Goal: Task Accomplishment & Management: Manage account settings

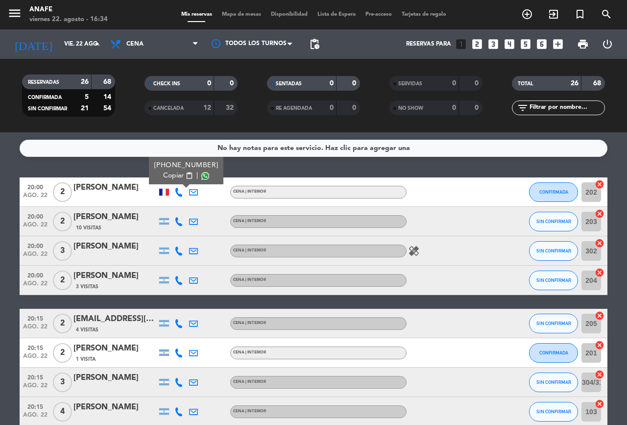
click at [165, 176] on span "Copiar" at bounding box center [173, 176] width 21 height 10
click at [201, 174] on span at bounding box center [205, 176] width 8 height 8
click at [179, 223] on icon at bounding box center [179, 221] width 9 height 9
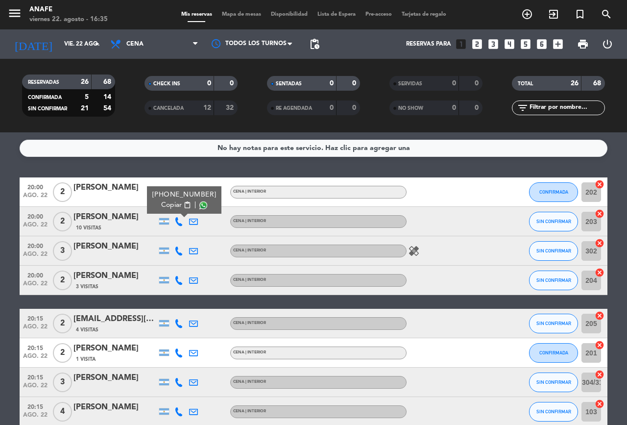
click at [200, 203] on span at bounding box center [204, 205] width 8 height 8
click at [163, 204] on span "Copiar" at bounding box center [171, 205] width 21 height 10
click at [217, 170] on div "No hay notas para este servicio. Haz clic para agregar una 20:00 ago. 22 2 Andr…" at bounding box center [313, 278] width 627 height 293
click at [176, 218] on icon at bounding box center [179, 221] width 9 height 9
click at [200, 202] on span at bounding box center [204, 205] width 8 height 8
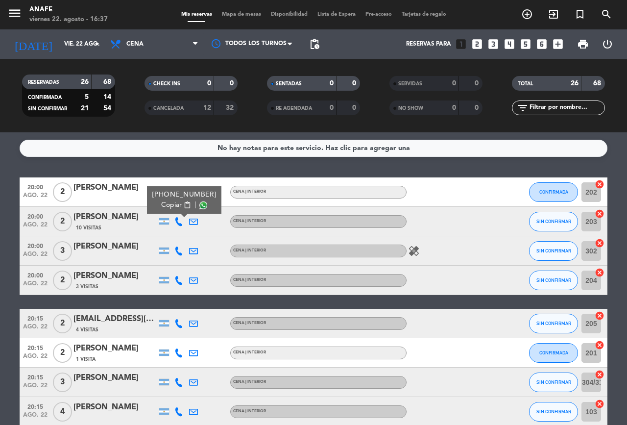
click at [181, 248] on icon at bounding box center [179, 251] width 9 height 9
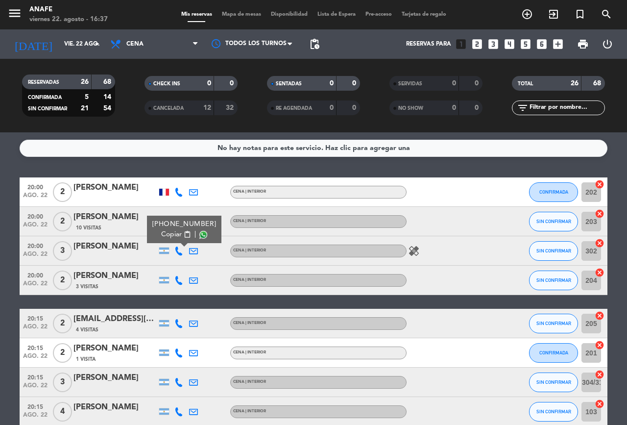
click at [200, 232] on span at bounding box center [204, 235] width 8 height 8
click at [219, 250] on div at bounding box center [223, 250] width 15 height 29
click at [179, 252] on icon at bounding box center [179, 251] width 9 height 9
click at [200, 234] on span at bounding box center [204, 235] width 8 height 8
click at [182, 276] on icon at bounding box center [179, 280] width 9 height 9
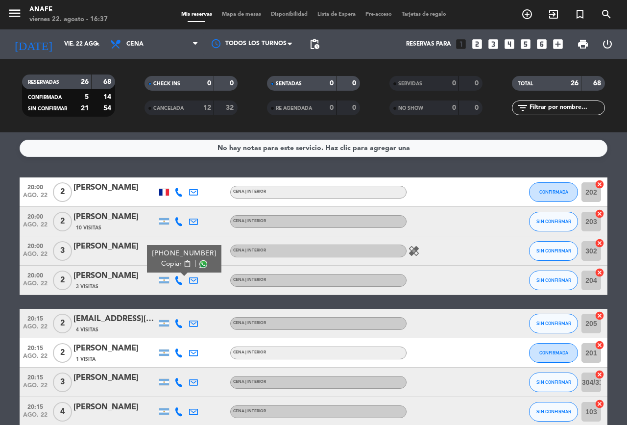
click at [200, 263] on span at bounding box center [204, 264] width 8 height 8
click at [200, 262] on span at bounding box center [204, 264] width 8 height 8
click at [557, 221] on span "SIN CONFIRMAR" at bounding box center [554, 221] width 35 height 5
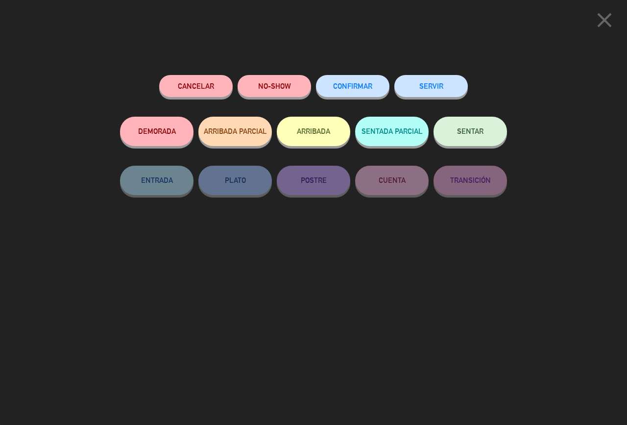
click at [329, 128] on button "ARRIBADA" at bounding box center [314, 131] width 74 height 29
click at [615, 22] on icon "close" at bounding box center [605, 20] width 25 height 25
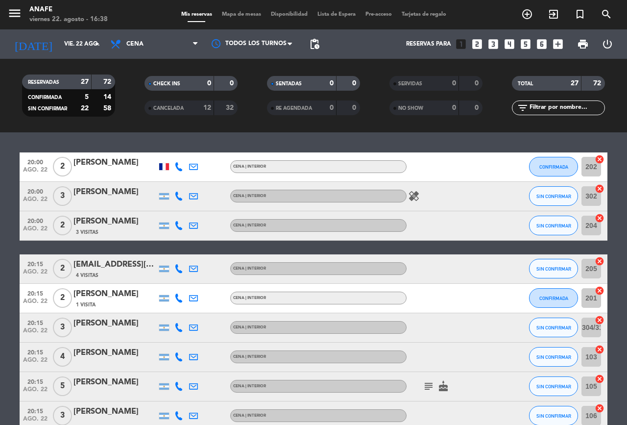
scroll to position [152, 0]
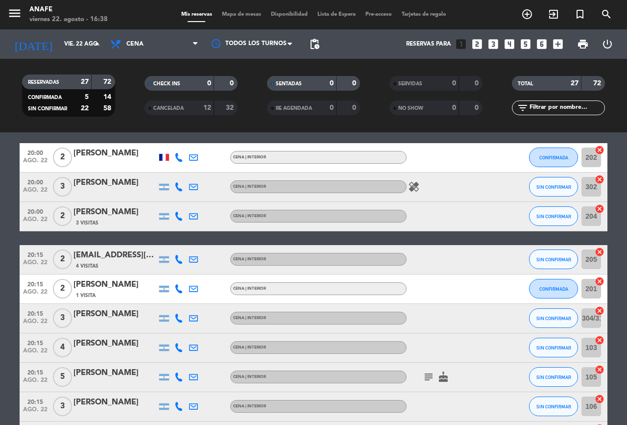
click at [181, 217] on icon at bounding box center [179, 216] width 9 height 9
click at [201, 199] on span at bounding box center [204, 200] width 8 height 8
click at [200, 199] on span at bounding box center [204, 200] width 8 height 8
click at [200, 196] on span at bounding box center [204, 200] width 8 height 8
click at [200, 199] on span at bounding box center [204, 200] width 8 height 8
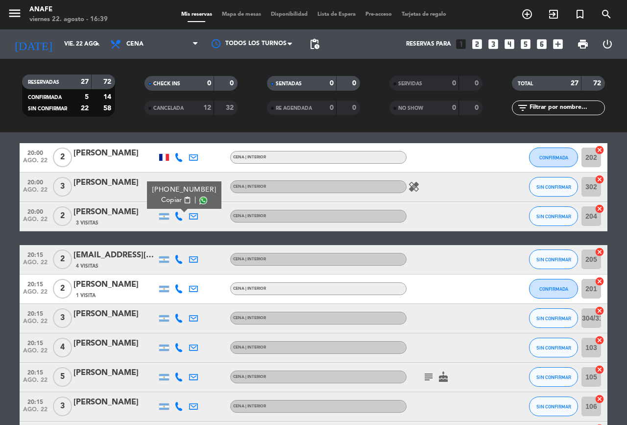
click at [180, 259] on icon at bounding box center [179, 259] width 9 height 9
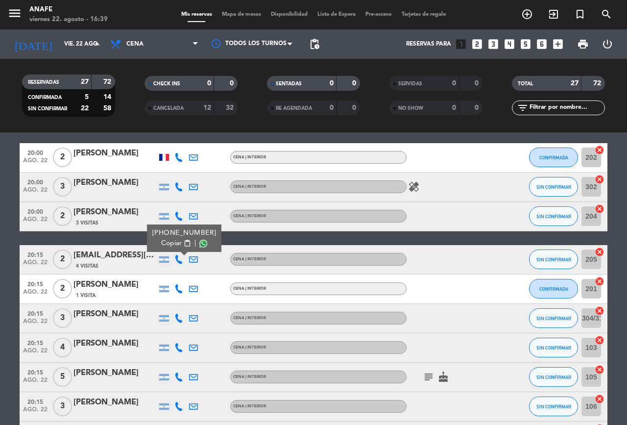
click at [200, 244] on span at bounding box center [204, 243] width 8 height 8
click at [201, 242] on span at bounding box center [204, 243] width 8 height 8
click at [181, 284] on icon at bounding box center [179, 288] width 9 height 9
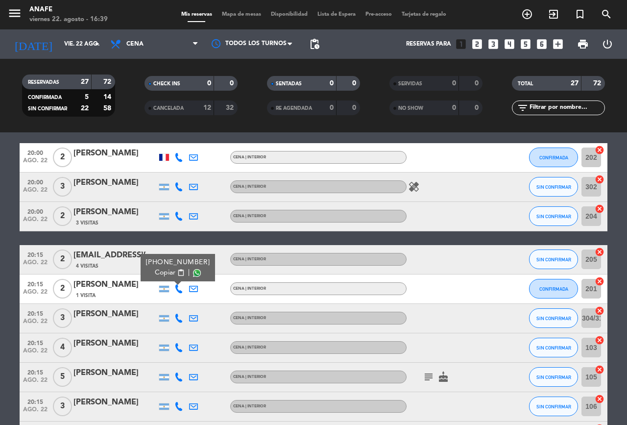
click at [198, 273] on span at bounding box center [197, 273] width 8 height 8
click at [201, 271] on span at bounding box center [197, 273] width 8 height 8
click at [175, 261] on icon at bounding box center [179, 259] width 9 height 9
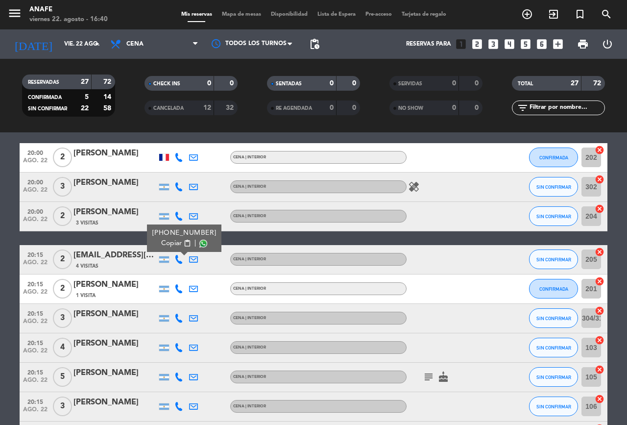
click at [200, 243] on span at bounding box center [204, 243] width 8 height 8
click at [451, 267] on div at bounding box center [451, 259] width 88 height 29
click at [177, 214] on icon at bounding box center [179, 216] width 9 height 9
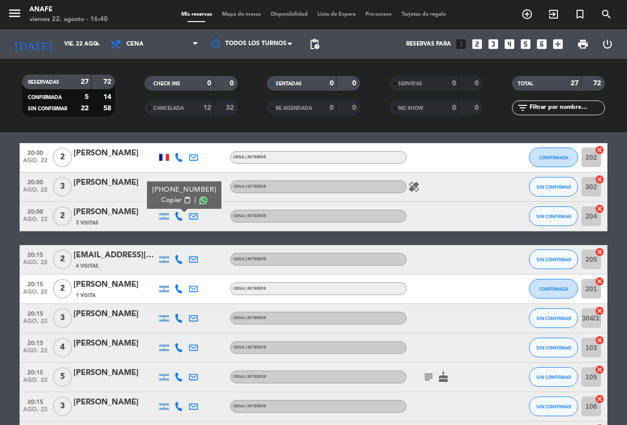
click at [200, 198] on span at bounding box center [204, 200] width 8 height 8
click at [179, 288] on icon at bounding box center [179, 288] width 9 height 9
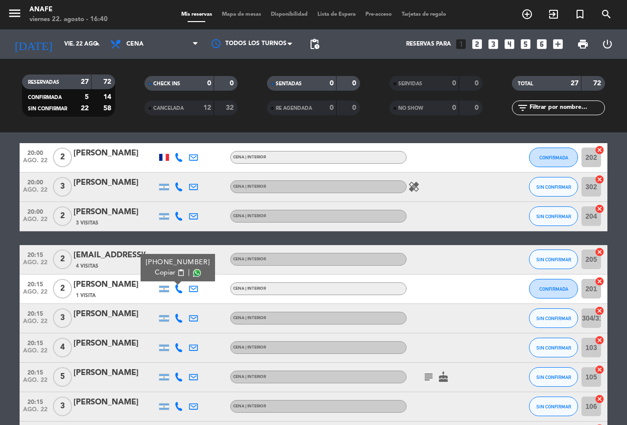
click at [200, 271] on span at bounding box center [197, 273] width 8 height 8
click at [179, 217] on icon at bounding box center [179, 216] width 9 height 9
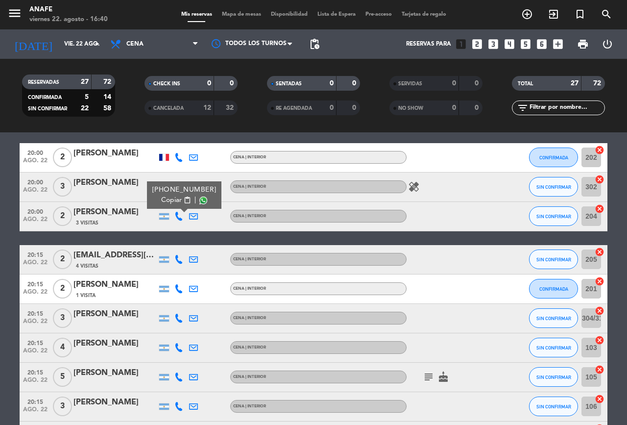
click at [200, 197] on span at bounding box center [204, 200] width 8 height 8
click at [168, 196] on span "Copiar" at bounding box center [171, 200] width 21 height 10
click at [200, 200] on span at bounding box center [204, 200] width 8 height 8
click at [180, 259] on icon at bounding box center [179, 259] width 9 height 9
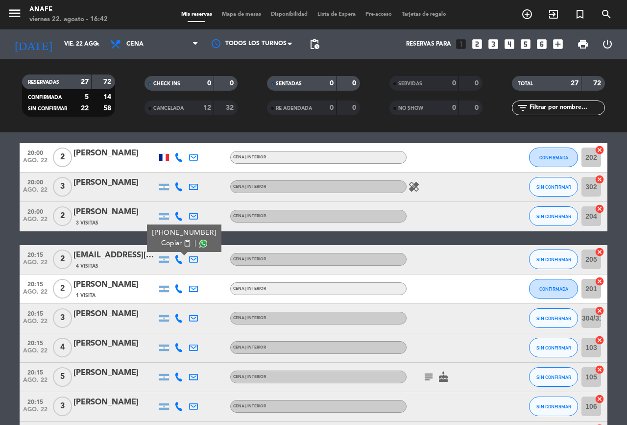
click at [200, 242] on span at bounding box center [204, 243] width 8 height 8
click at [550, 216] on span "SIN CONFIRMAR" at bounding box center [554, 216] width 35 height 5
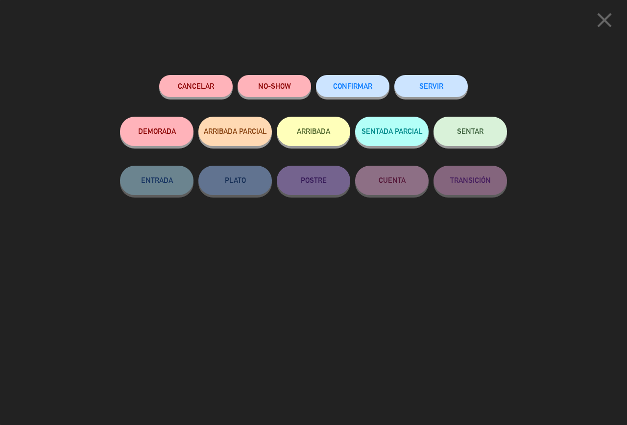
click at [356, 86] on span "CONFIRMAR" at bounding box center [352, 86] width 39 height 8
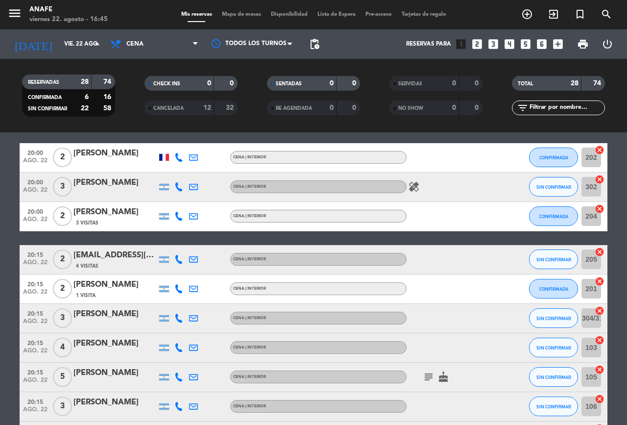
click at [182, 289] on icon at bounding box center [179, 288] width 9 height 9
click at [199, 273] on span at bounding box center [197, 273] width 8 height 8
click at [200, 270] on span at bounding box center [197, 273] width 8 height 8
click at [179, 318] on icon at bounding box center [179, 318] width 9 height 9
click at [200, 302] on span at bounding box center [204, 302] width 8 height 8
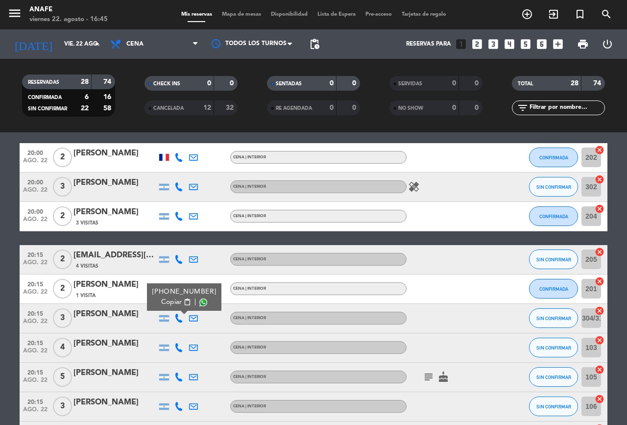
click at [179, 349] on icon at bounding box center [179, 347] width 9 height 9
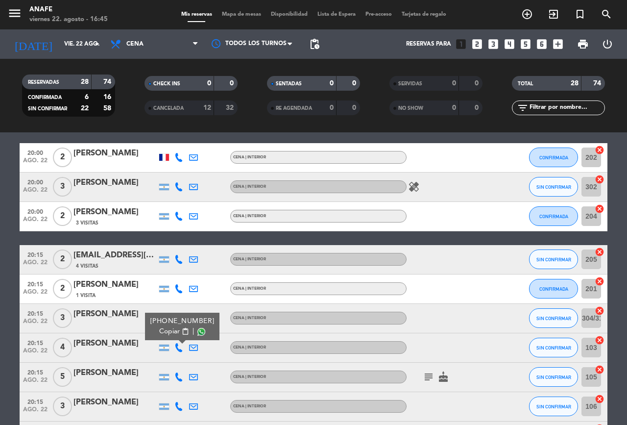
click at [198, 332] on span at bounding box center [202, 331] width 8 height 8
click at [427, 377] on icon "subject" at bounding box center [429, 377] width 12 height 12
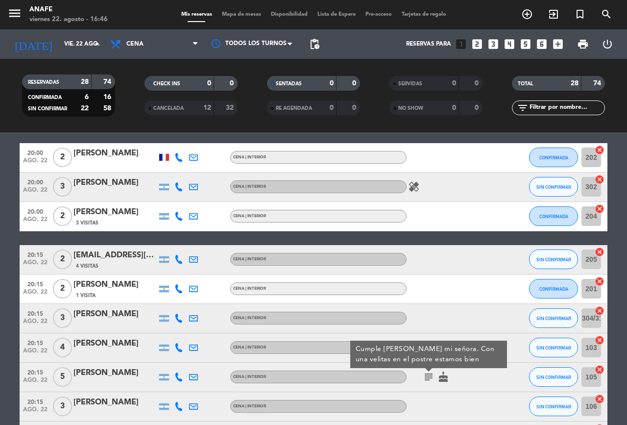
click at [180, 374] on icon at bounding box center [179, 377] width 9 height 9
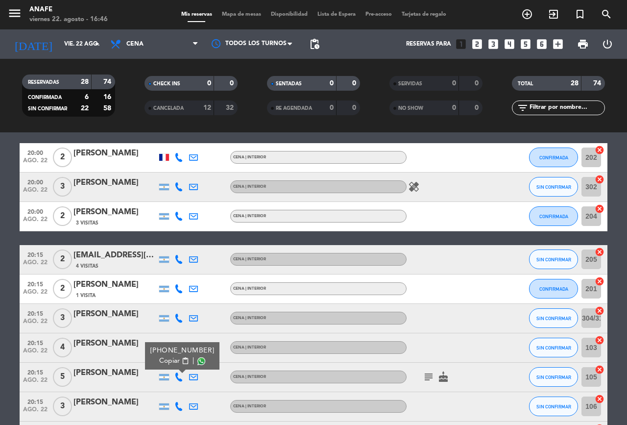
click at [200, 359] on span at bounding box center [202, 361] width 8 height 8
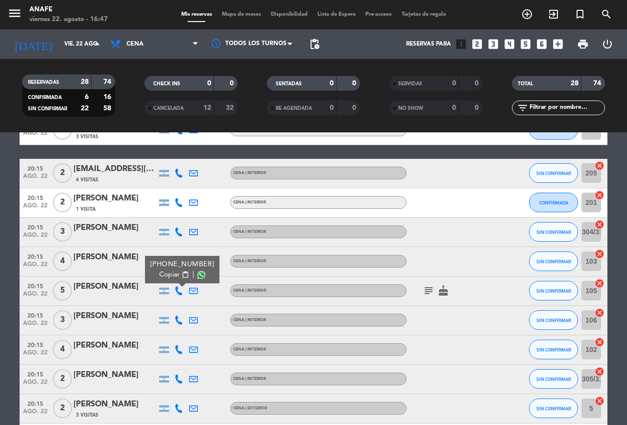
scroll to position [311, 0]
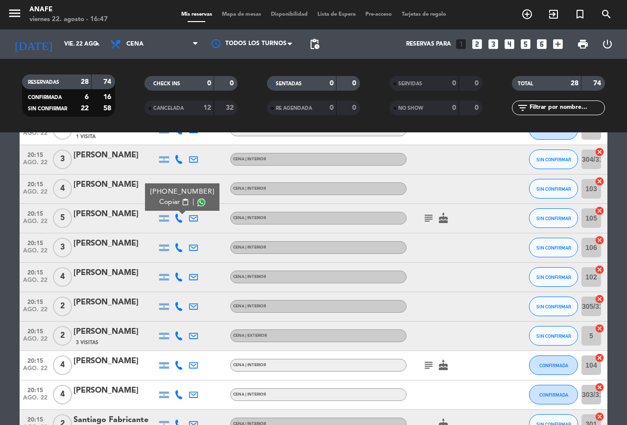
click at [179, 248] on icon at bounding box center [179, 247] width 9 height 9
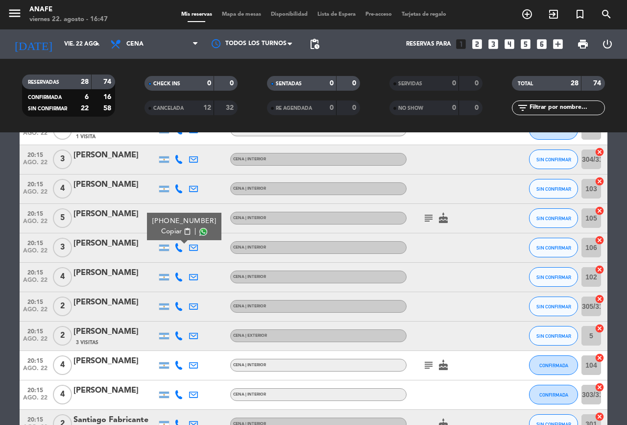
click at [200, 232] on span at bounding box center [204, 231] width 8 height 8
click at [181, 273] on icon at bounding box center [179, 277] width 9 height 9
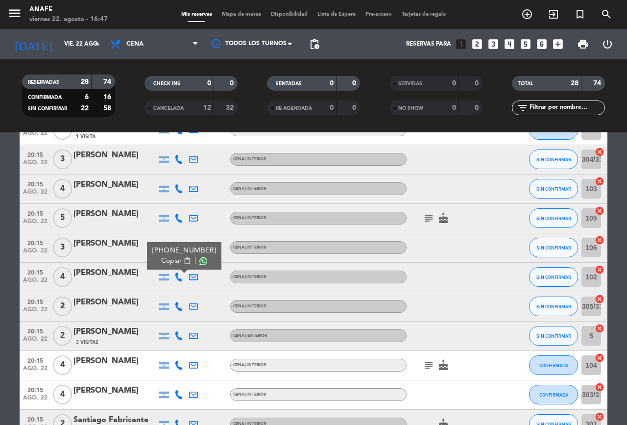
click at [200, 261] on span at bounding box center [204, 261] width 8 height 8
click at [180, 305] on icon at bounding box center [179, 306] width 9 height 9
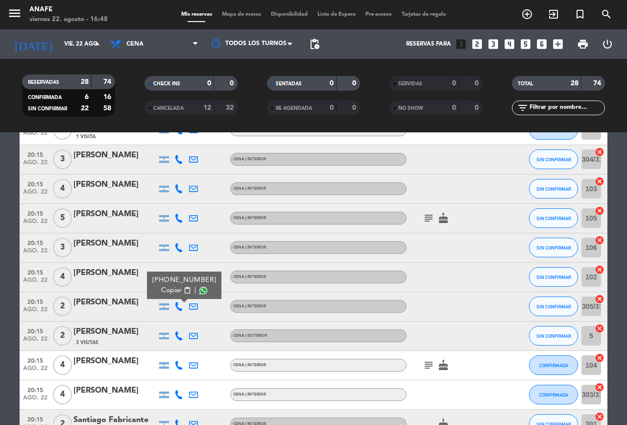
click at [200, 292] on span at bounding box center [204, 290] width 8 height 8
click at [181, 338] on icon at bounding box center [179, 335] width 9 height 9
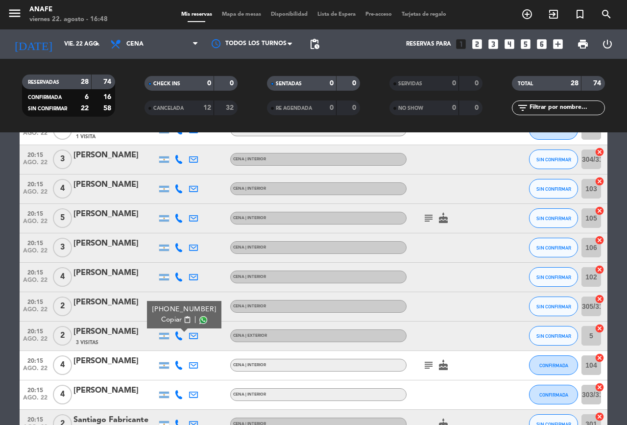
click at [201, 321] on span at bounding box center [204, 320] width 8 height 8
click at [180, 364] on icon at bounding box center [179, 365] width 9 height 9
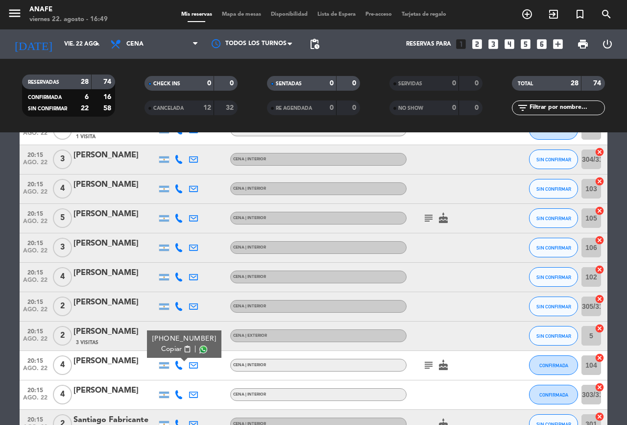
click at [200, 349] on span at bounding box center [204, 349] width 8 height 8
click at [179, 396] on icon at bounding box center [179, 394] width 9 height 9
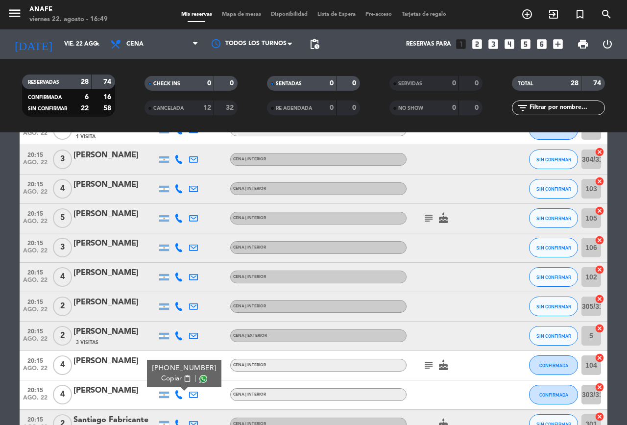
click at [202, 377] on span at bounding box center [204, 379] width 8 height 8
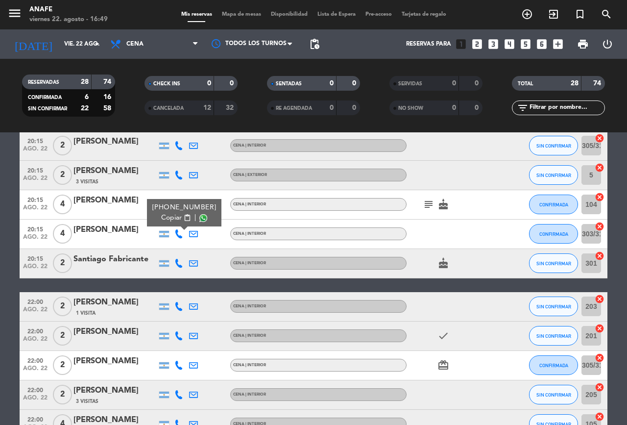
scroll to position [475, 0]
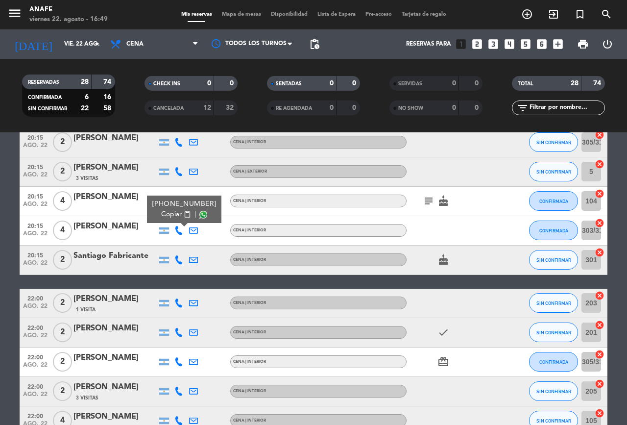
click at [179, 260] on icon at bounding box center [179, 259] width 9 height 9
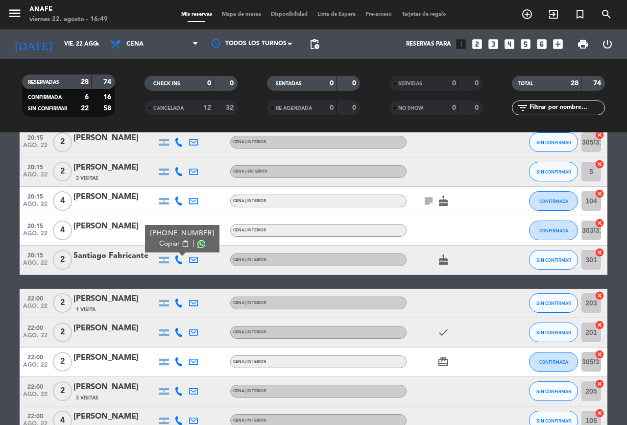
click at [198, 247] on span at bounding box center [202, 244] width 8 height 8
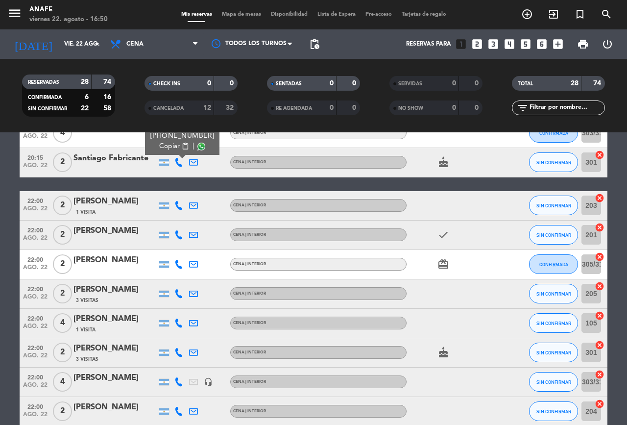
scroll to position [576, 0]
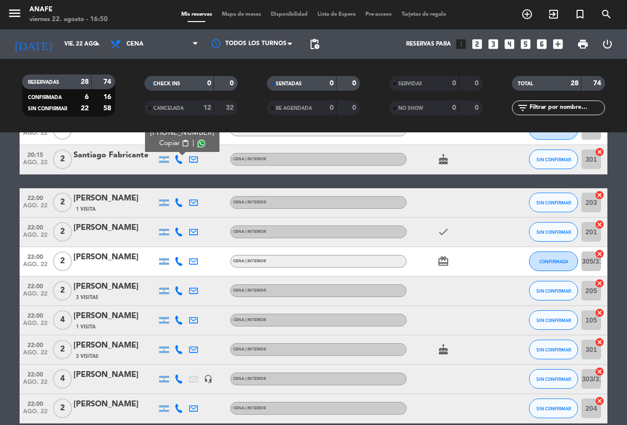
click at [175, 200] on icon at bounding box center [179, 202] width 9 height 9
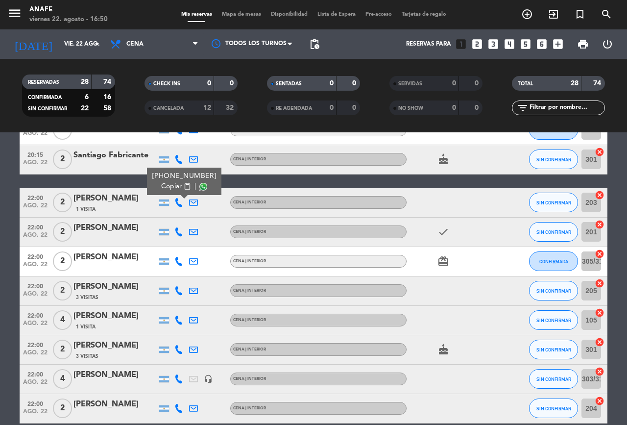
click at [201, 182] on span at bounding box center [204, 186] width 8 height 8
click at [178, 231] on icon at bounding box center [179, 231] width 9 height 9
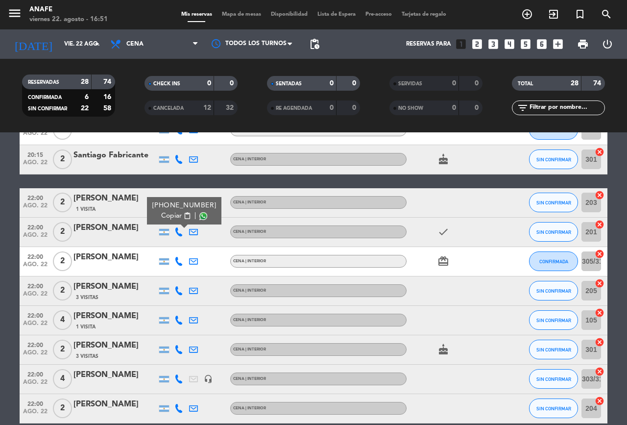
click at [200, 216] on span at bounding box center [204, 216] width 8 height 8
click at [181, 261] on icon at bounding box center [179, 261] width 9 height 9
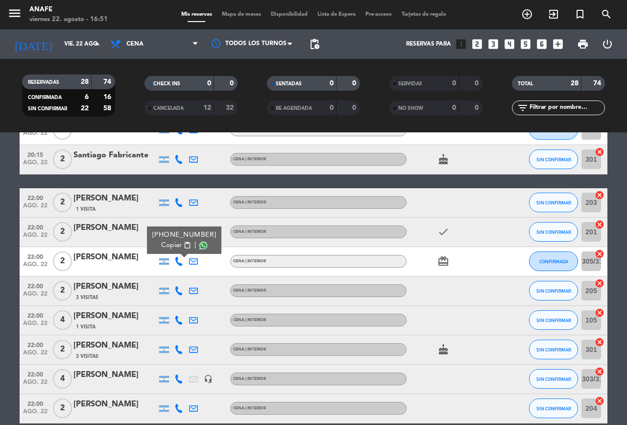
click at [200, 245] on span at bounding box center [204, 245] width 8 height 8
click at [182, 290] on icon at bounding box center [179, 290] width 9 height 9
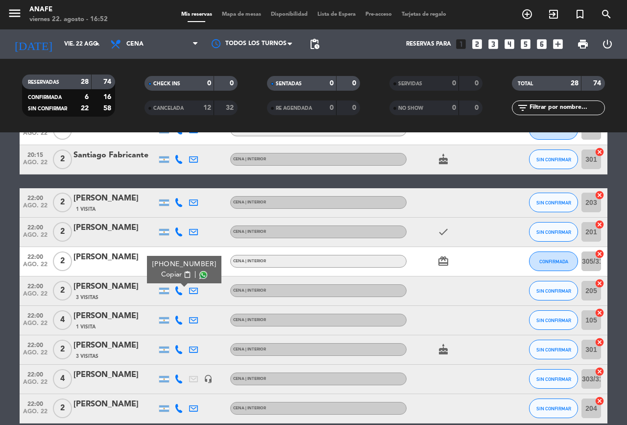
click at [200, 275] on span at bounding box center [204, 275] width 8 height 8
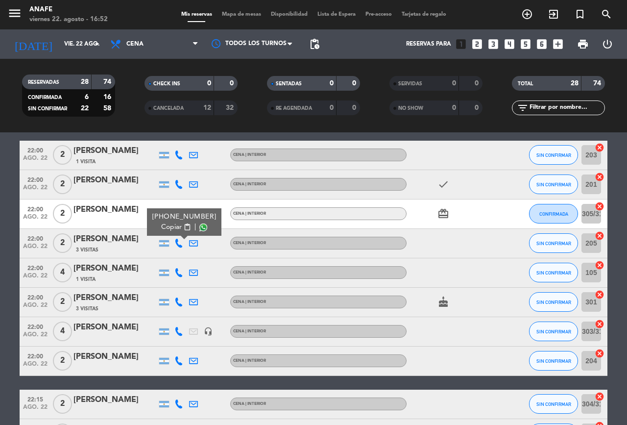
scroll to position [628, 0]
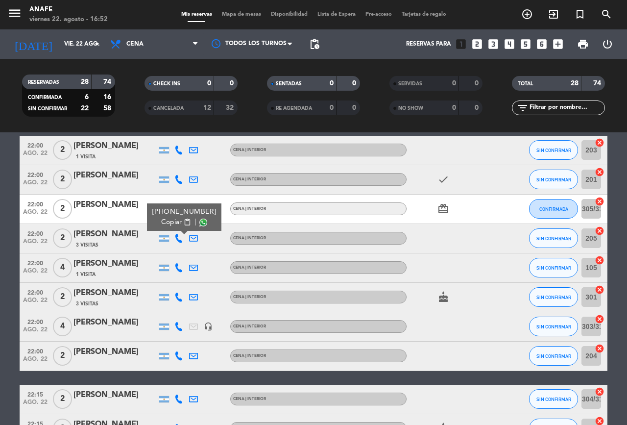
click at [180, 268] on icon at bounding box center [179, 267] width 9 height 9
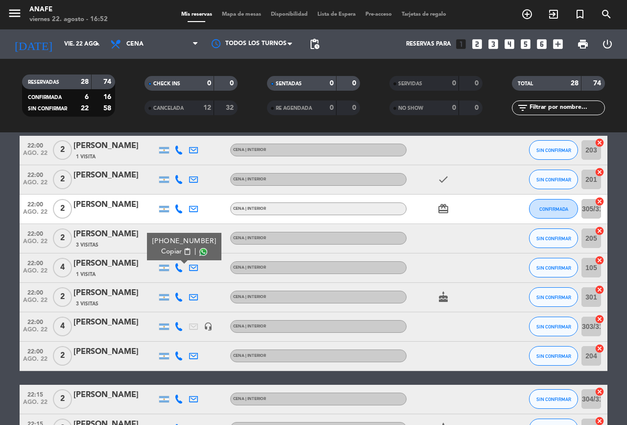
click at [200, 248] on span at bounding box center [204, 252] width 8 height 8
click at [181, 295] on icon at bounding box center [179, 297] width 9 height 9
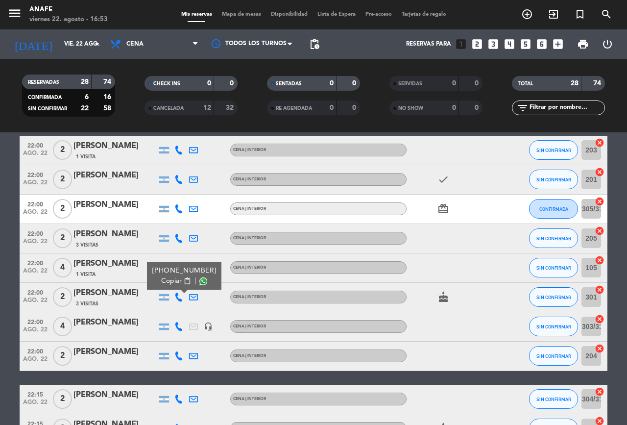
click at [200, 281] on span at bounding box center [204, 281] width 8 height 8
click at [180, 326] on icon at bounding box center [179, 326] width 9 height 9
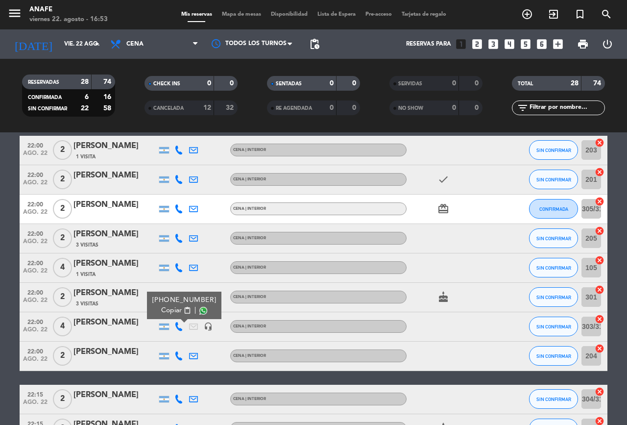
click at [201, 311] on span at bounding box center [204, 310] width 8 height 8
click at [179, 356] on icon at bounding box center [179, 355] width 9 height 9
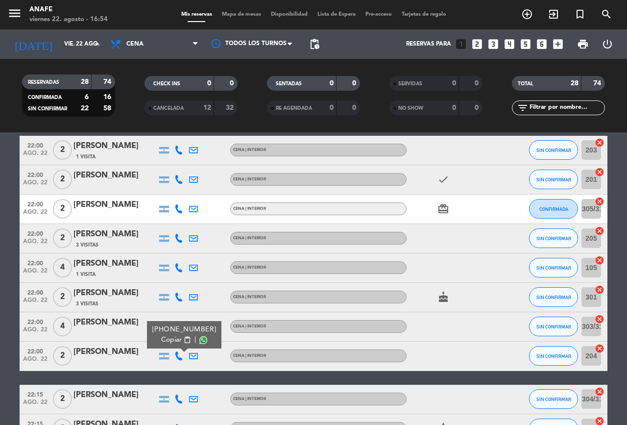
click at [200, 338] on span at bounding box center [204, 340] width 8 height 8
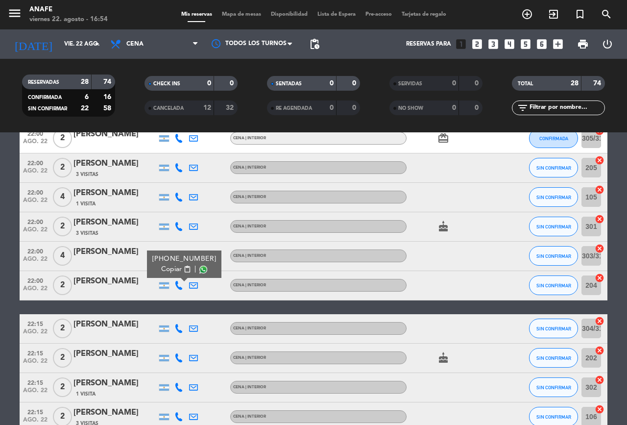
scroll to position [754, 0]
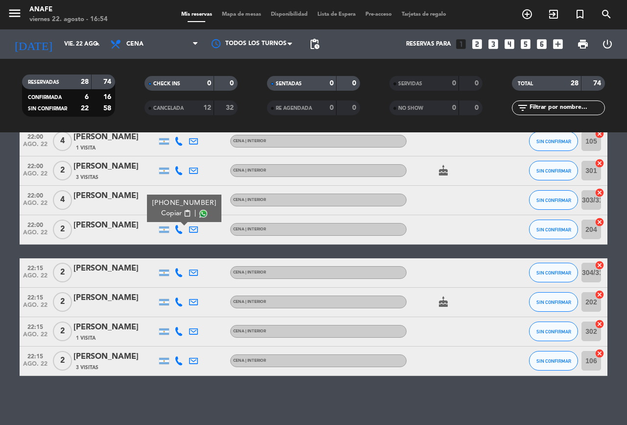
click at [178, 273] on icon at bounding box center [179, 272] width 9 height 9
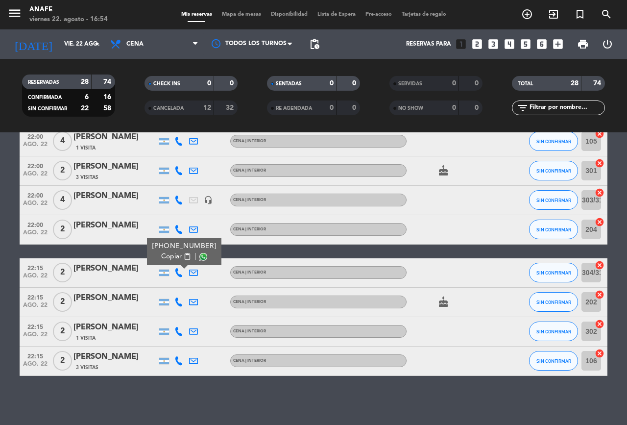
click at [200, 258] on span at bounding box center [204, 256] width 8 height 8
click at [178, 302] on icon at bounding box center [179, 302] width 9 height 9
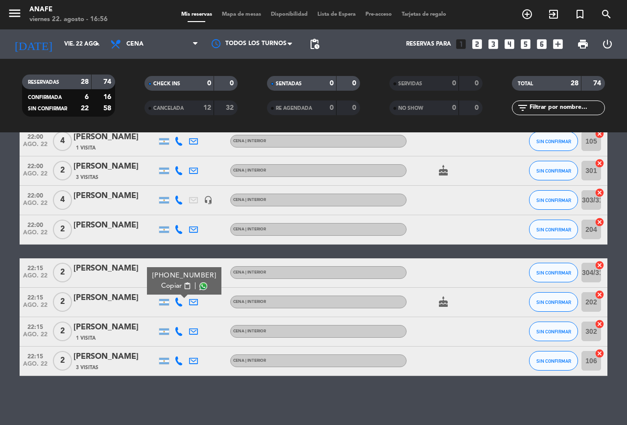
click at [200, 286] on span at bounding box center [204, 286] width 8 height 8
click at [178, 331] on icon at bounding box center [179, 331] width 9 height 9
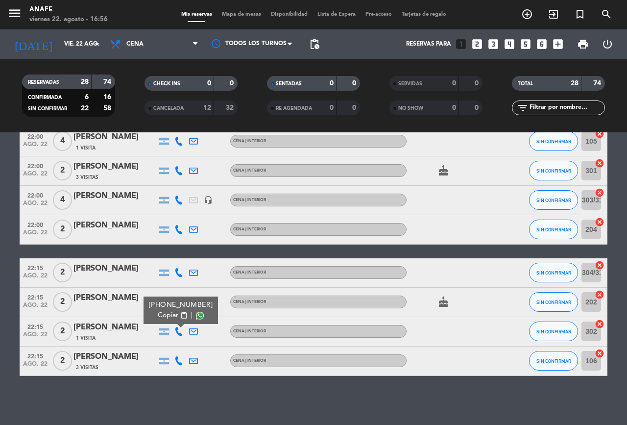
click at [199, 317] on span at bounding box center [200, 315] width 8 height 8
click at [201, 314] on span at bounding box center [200, 315] width 8 height 8
click at [179, 361] on icon at bounding box center [179, 360] width 9 height 9
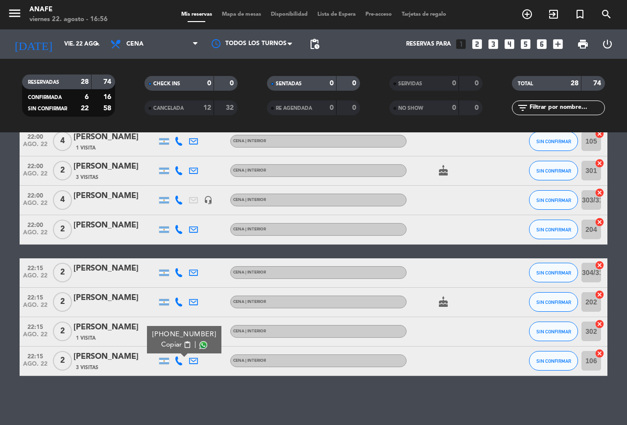
click at [201, 345] on span at bounding box center [204, 345] width 8 height 8
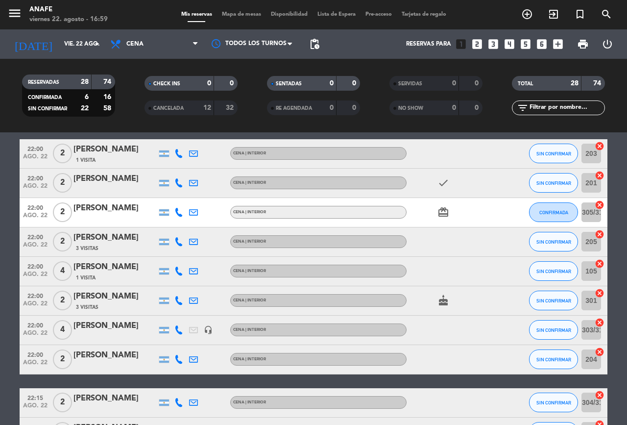
scroll to position [626, 0]
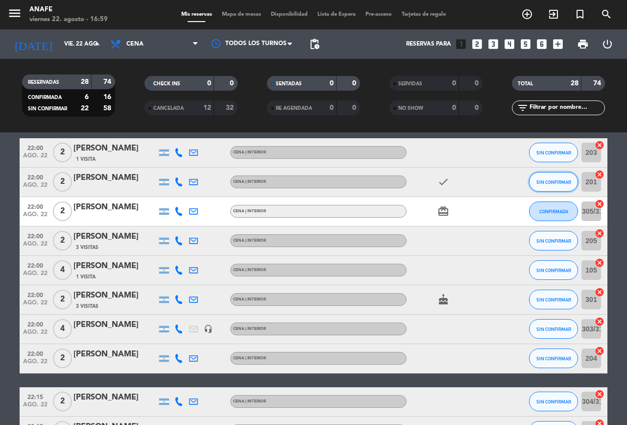
click at [546, 182] on span "SIN CONFIRMAR" at bounding box center [554, 181] width 35 height 5
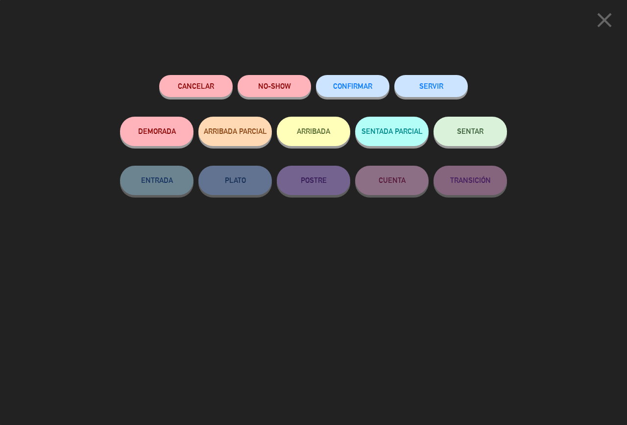
click at [358, 87] on span "CONFIRMAR" at bounding box center [352, 86] width 39 height 8
type input "202"
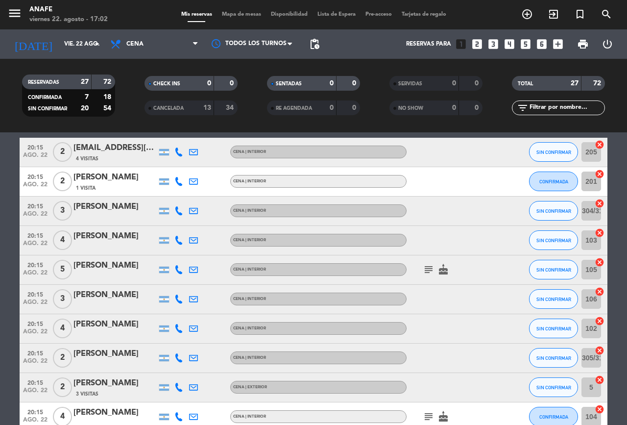
scroll to position [267, 0]
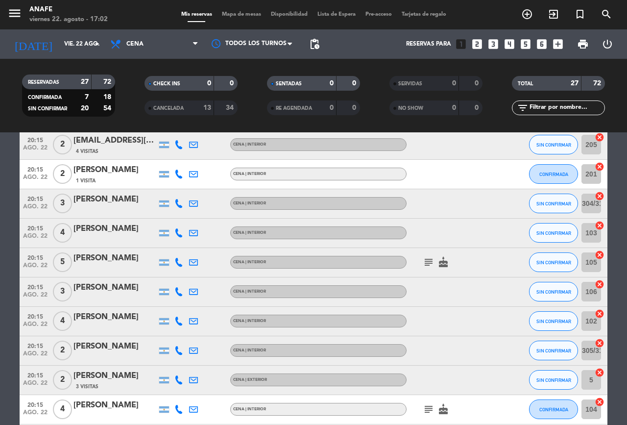
click at [195, 229] on icon at bounding box center [193, 232] width 9 height 9
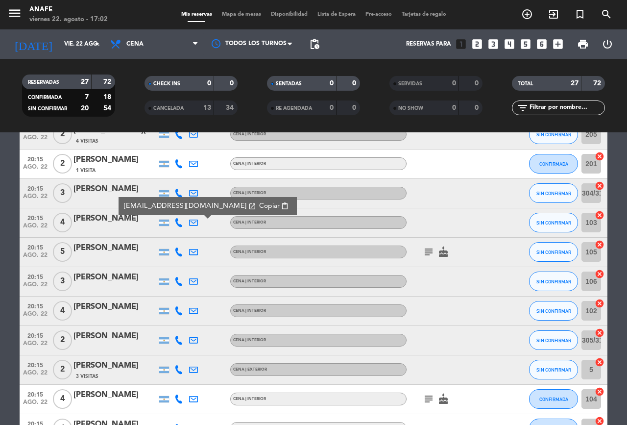
scroll to position [276, 0]
click at [179, 340] on icon at bounding box center [179, 340] width 9 height 9
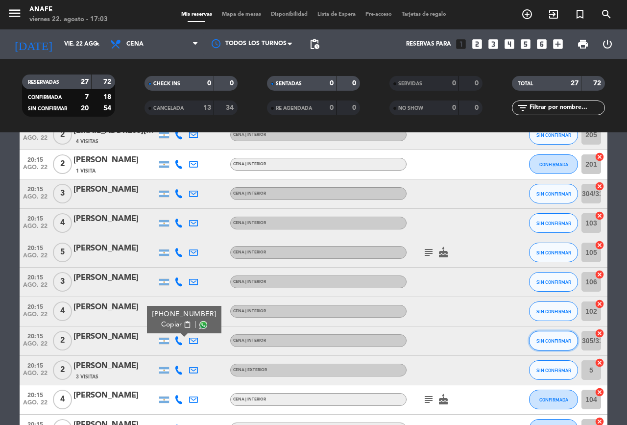
click at [545, 341] on span "SIN CONFIRMAR" at bounding box center [554, 340] width 35 height 5
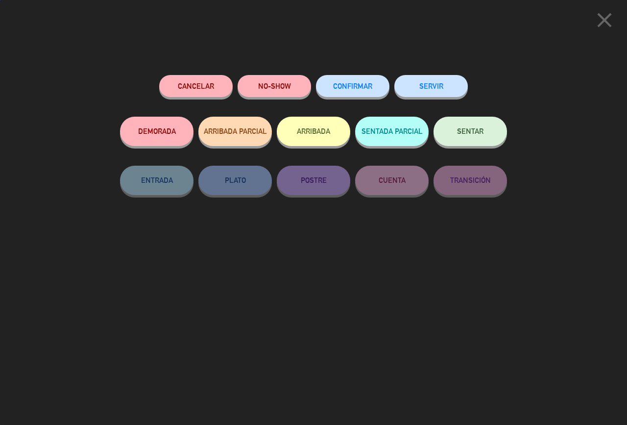
click at [360, 86] on span "CONFIRMAR" at bounding box center [352, 86] width 39 height 8
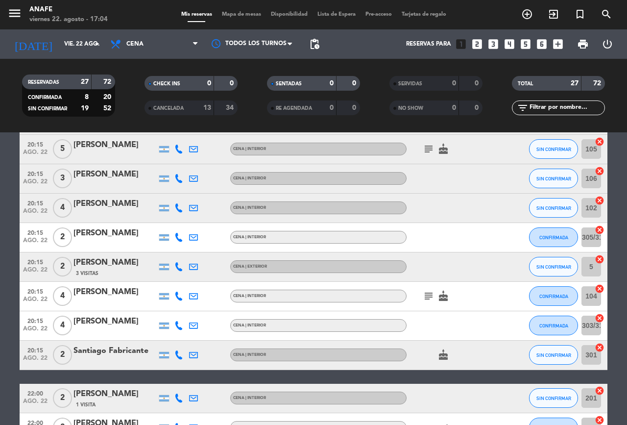
scroll to position [380, 0]
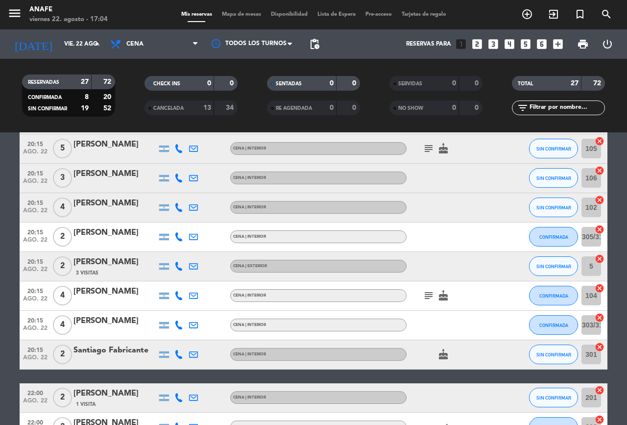
click at [179, 207] on icon at bounding box center [179, 207] width 9 height 9
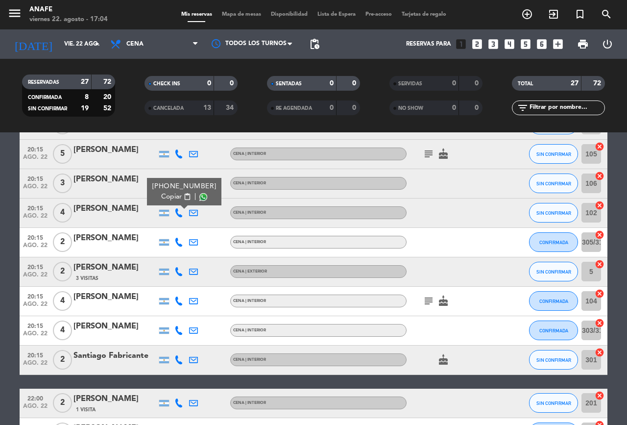
scroll to position [421, 0]
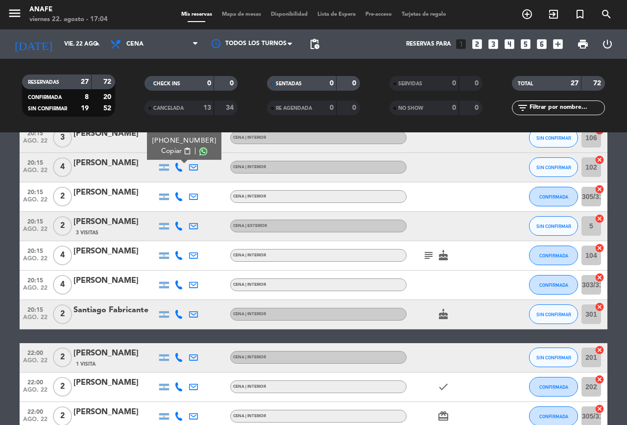
click at [175, 315] on icon at bounding box center [179, 314] width 9 height 9
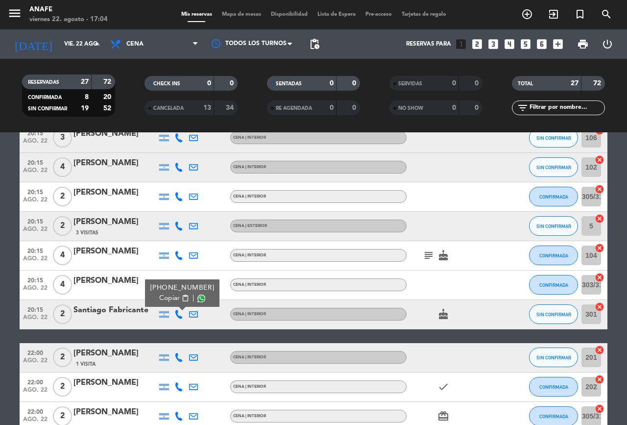
click at [179, 254] on icon at bounding box center [179, 255] width 9 height 9
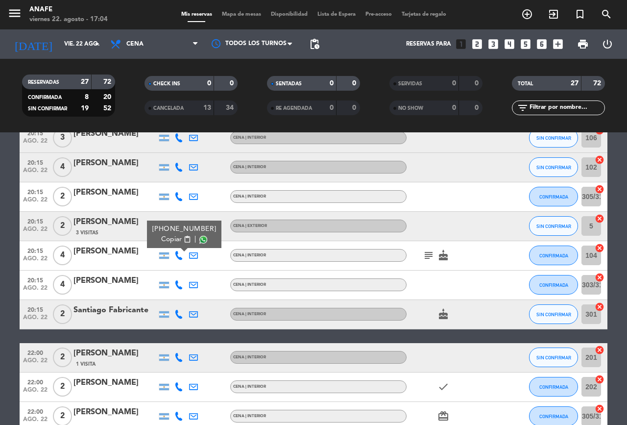
click at [179, 285] on icon at bounding box center [179, 284] width 9 height 9
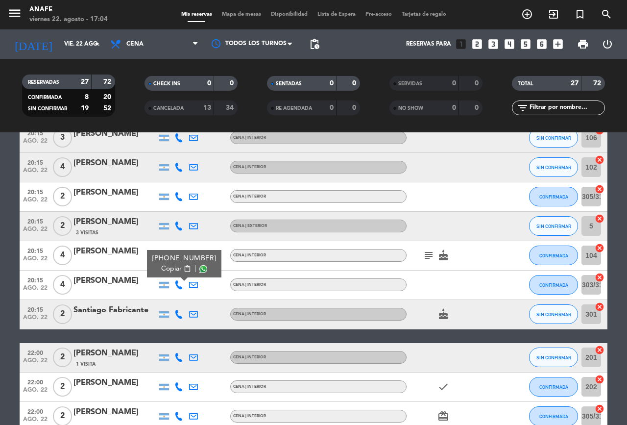
click at [179, 198] on icon at bounding box center [179, 196] width 9 height 9
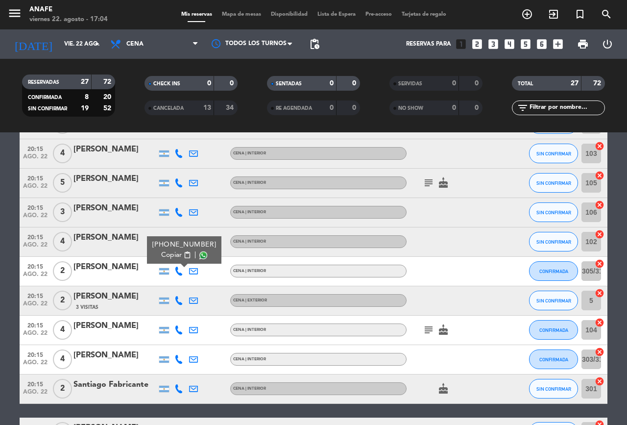
scroll to position [301, 0]
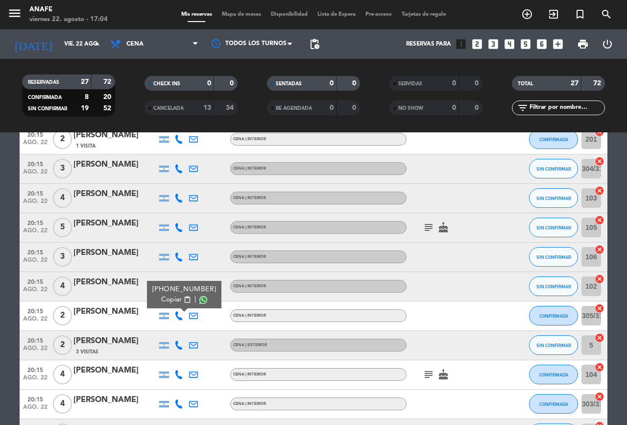
click at [180, 256] on icon at bounding box center [179, 256] width 9 height 9
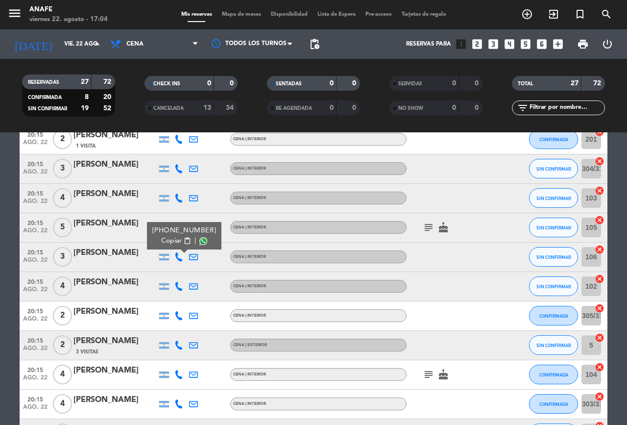
click at [177, 286] on icon at bounding box center [179, 286] width 9 height 9
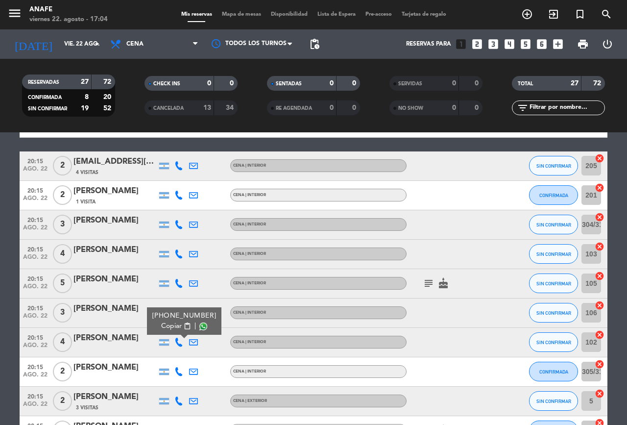
scroll to position [233, 0]
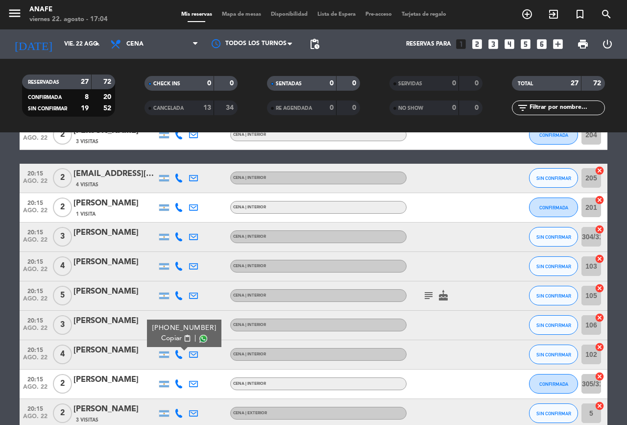
click at [178, 266] on icon at bounding box center [179, 266] width 9 height 9
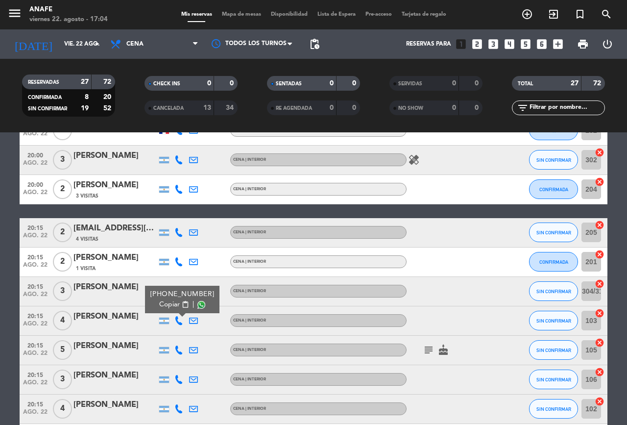
scroll to position [175, 0]
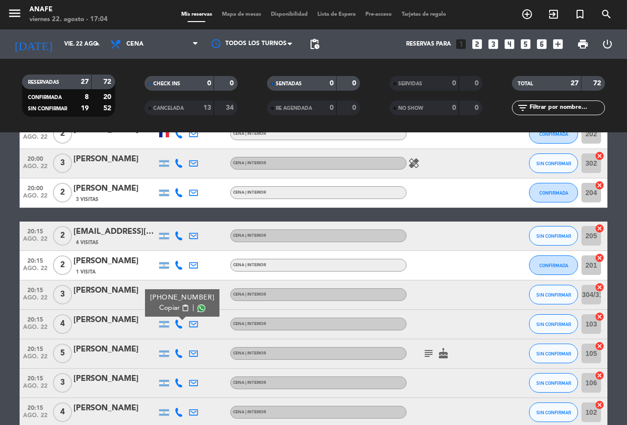
click at [177, 265] on icon at bounding box center [179, 265] width 9 height 9
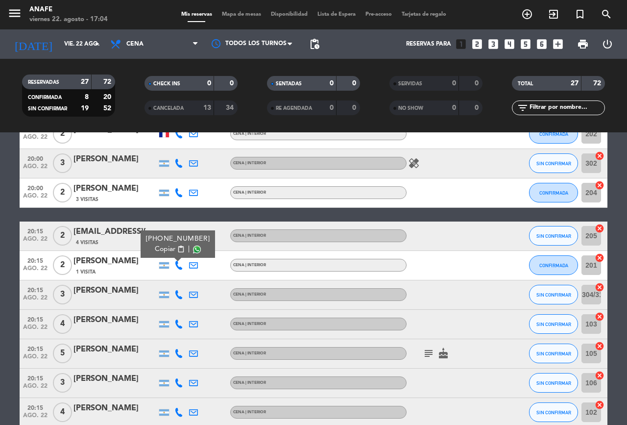
click at [176, 294] on icon at bounding box center [179, 294] width 9 height 9
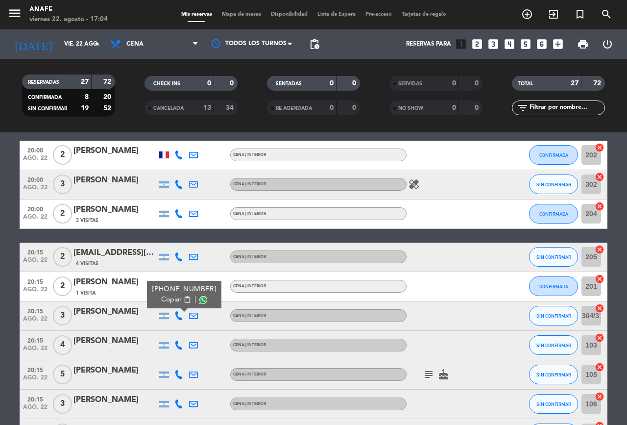
scroll to position [148, 0]
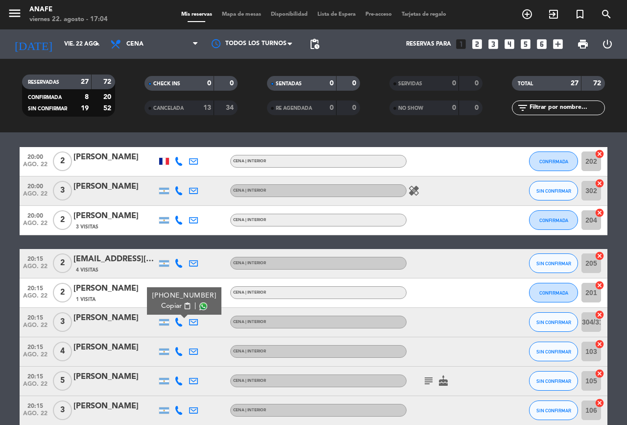
click at [176, 263] on icon at bounding box center [179, 263] width 9 height 9
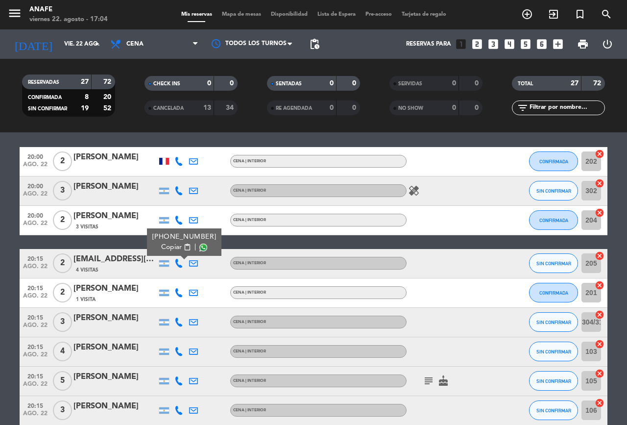
scroll to position [106, 0]
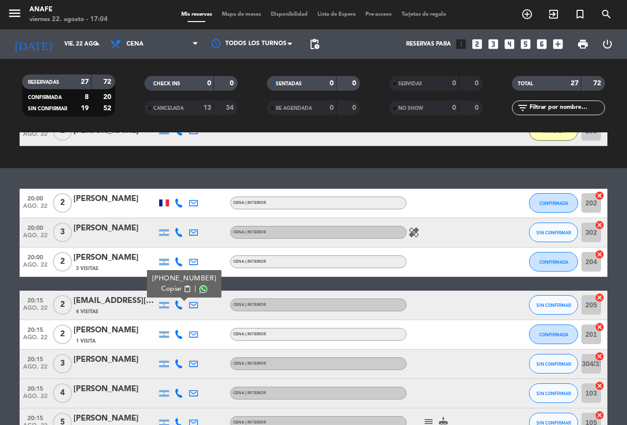
click at [176, 235] on icon at bounding box center [179, 232] width 9 height 9
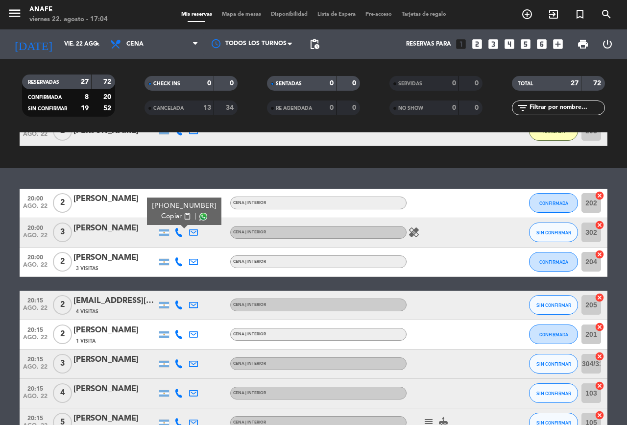
click at [179, 261] on icon at bounding box center [179, 261] width 9 height 9
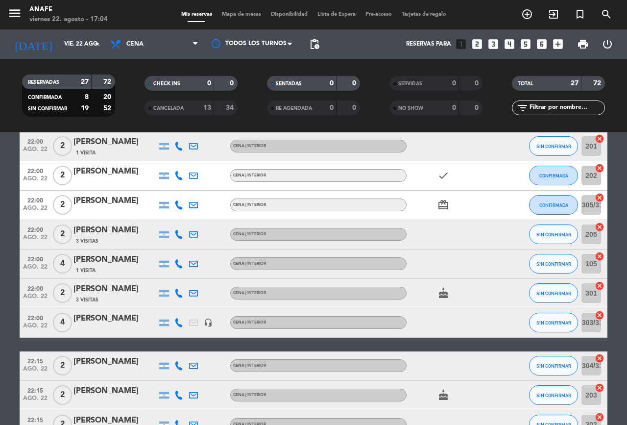
scroll to position [695, 0]
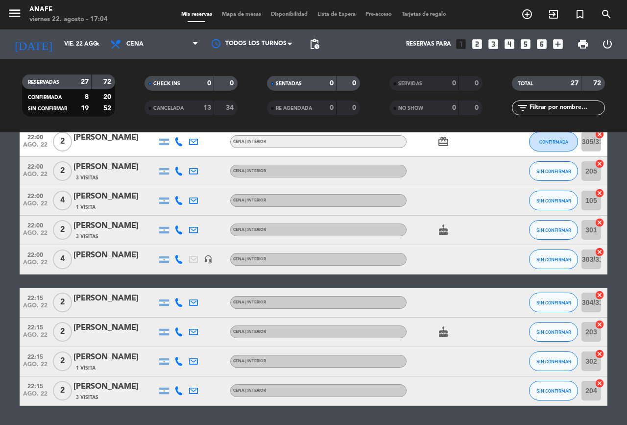
click at [177, 386] on icon at bounding box center [179, 390] width 9 height 9
click at [179, 332] on icon at bounding box center [179, 331] width 9 height 9
click at [176, 363] on icon at bounding box center [179, 361] width 9 height 9
click at [175, 299] on icon at bounding box center [179, 302] width 9 height 9
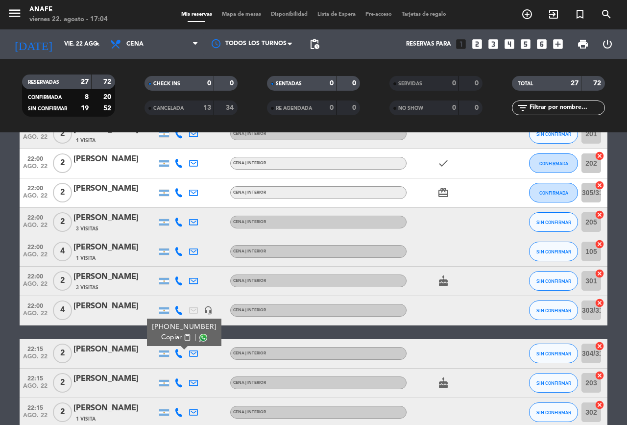
scroll to position [645, 0]
click at [179, 309] on icon at bounding box center [179, 309] width 9 height 9
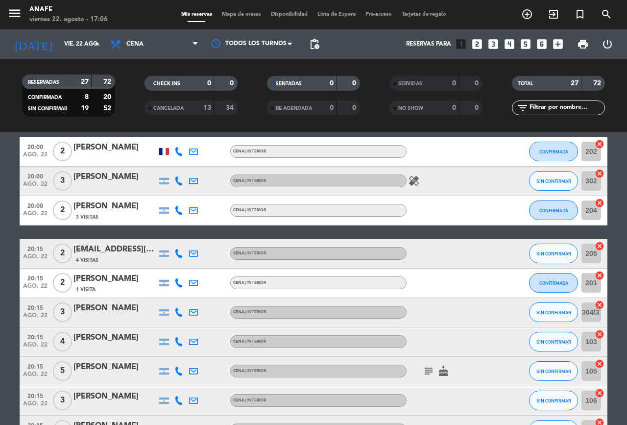
scroll to position [158, 0]
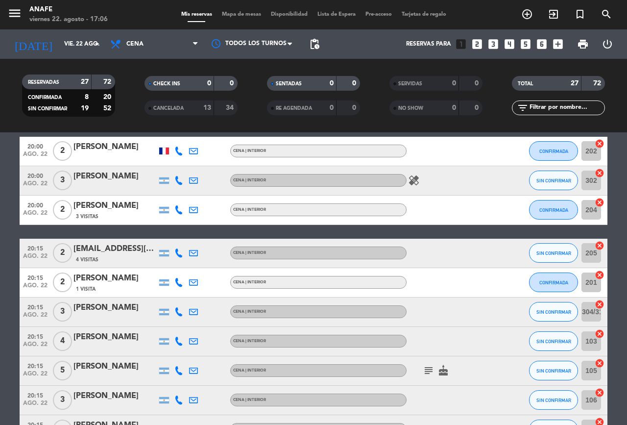
click at [178, 252] on icon at bounding box center [179, 253] width 9 height 9
click at [179, 282] on icon at bounding box center [179, 282] width 9 height 9
click at [179, 312] on icon at bounding box center [179, 311] width 9 height 9
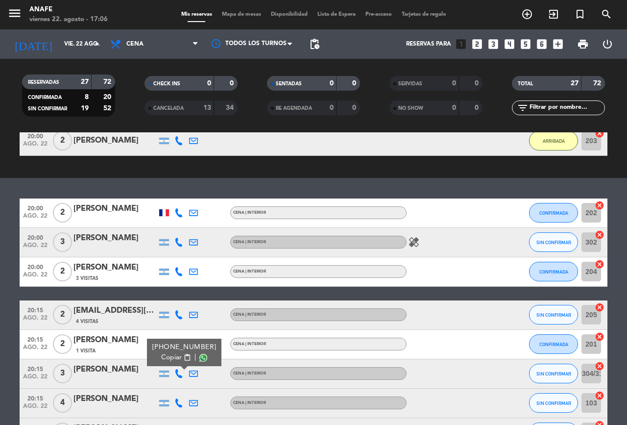
scroll to position [67, 0]
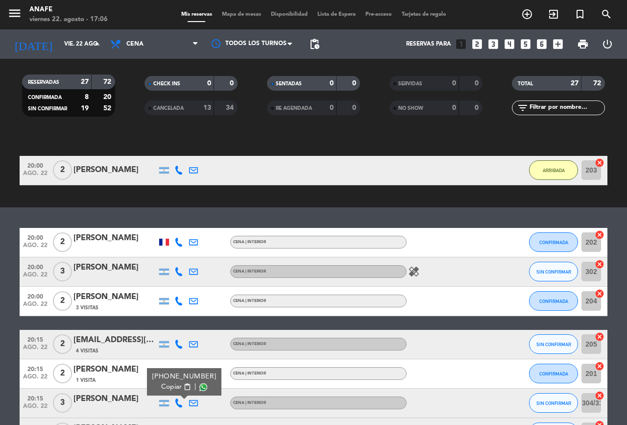
click at [180, 299] on icon at bounding box center [179, 301] width 9 height 9
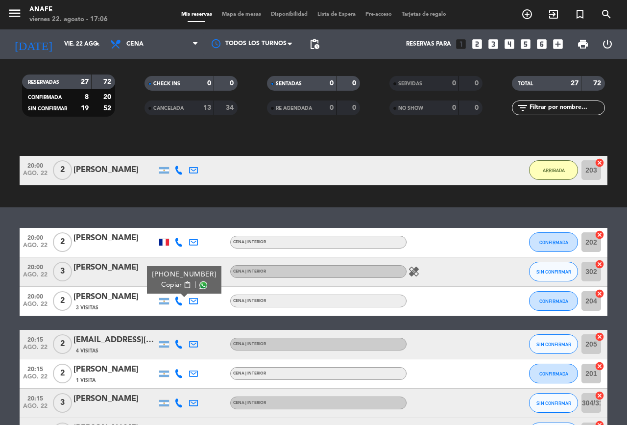
click at [181, 238] on icon at bounding box center [179, 242] width 9 height 9
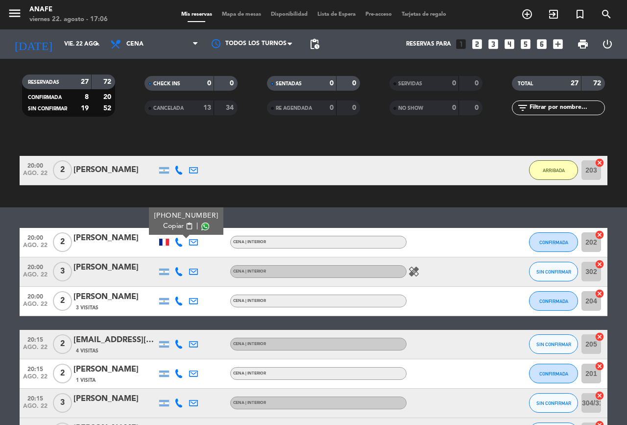
click at [179, 270] on icon at bounding box center [179, 271] width 9 height 9
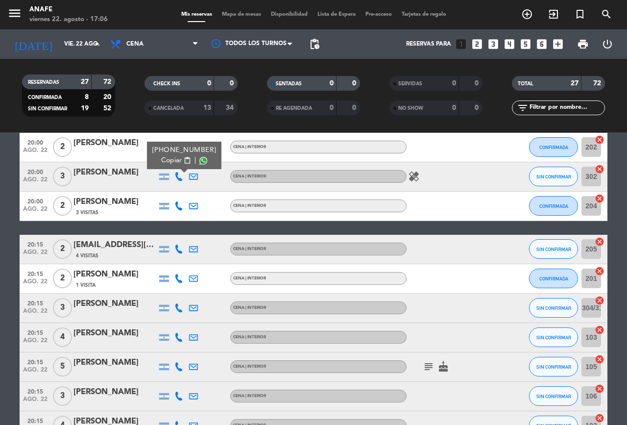
scroll to position [166, 0]
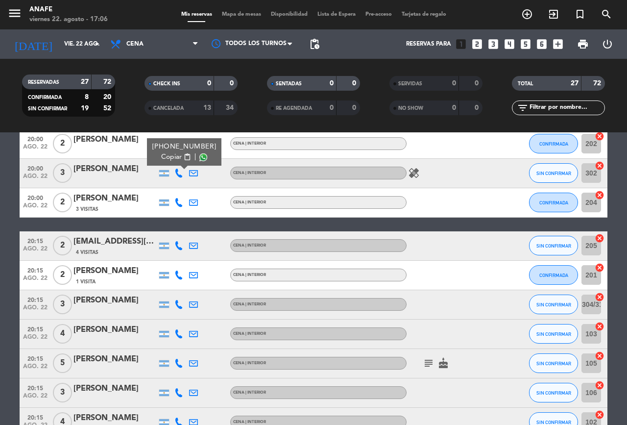
click at [180, 307] on icon at bounding box center [179, 304] width 9 height 9
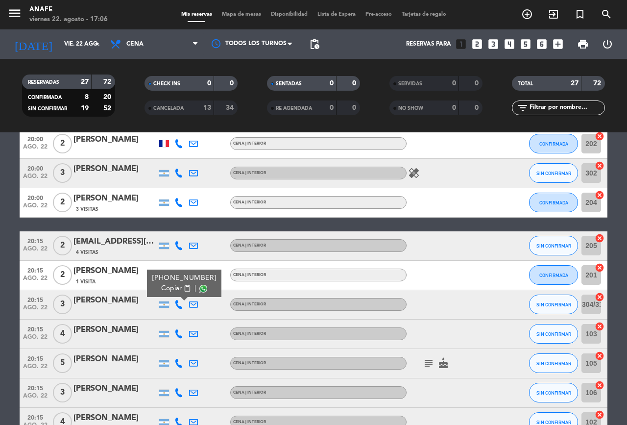
click at [179, 330] on icon at bounding box center [179, 333] width 9 height 9
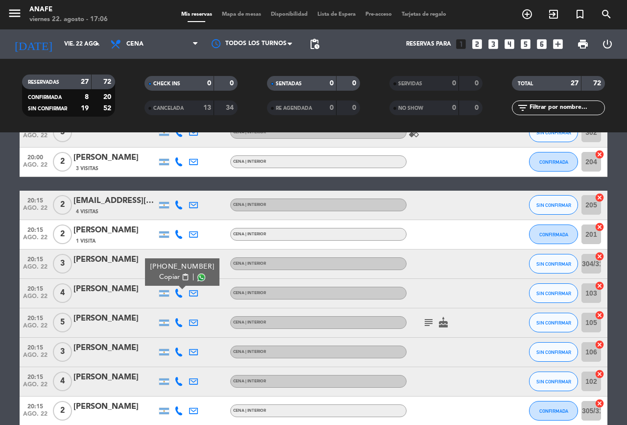
scroll to position [212, 0]
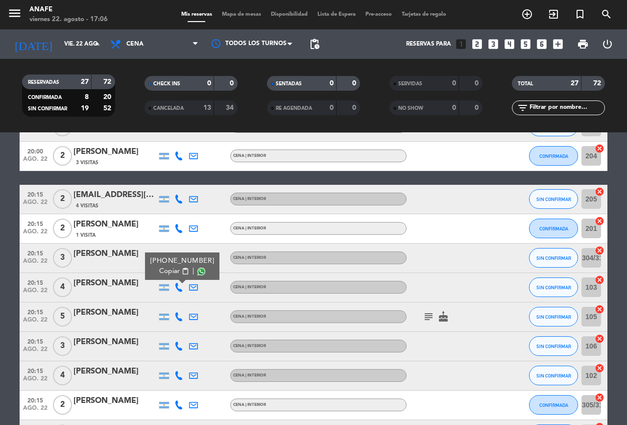
click at [178, 315] on icon at bounding box center [179, 316] width 9 height 9
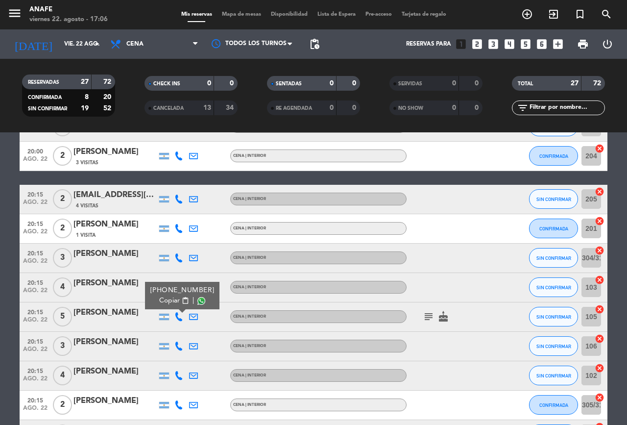
click at [179, 346] on icon at bounding box center [179, 346] width 9 height 9
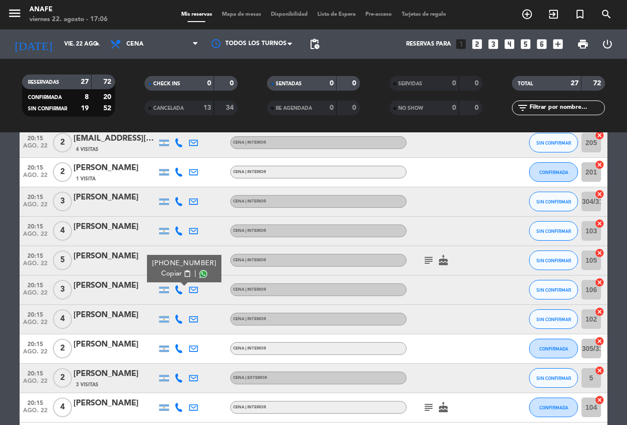
click at [176, 320] on icon at bounding box center [179, 319] width 9 height 9
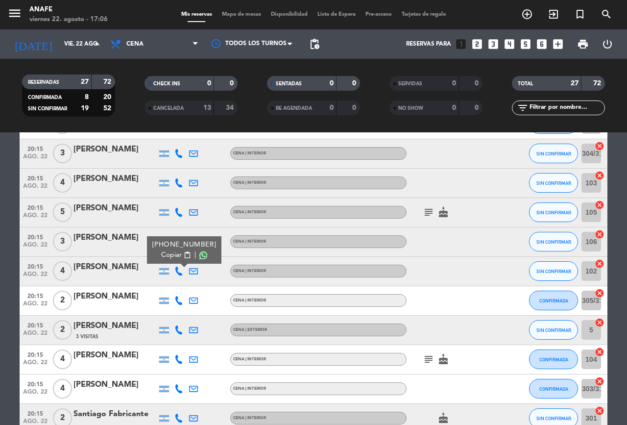
click at [178, 298] on icon at bounding box center [179, 300] width 9 height 9
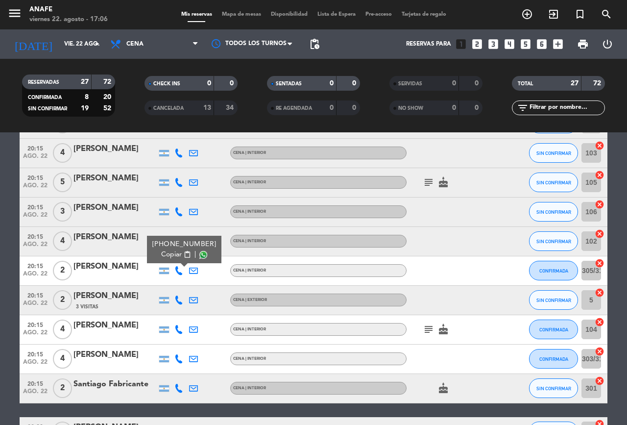
scroll to position [348, 0]
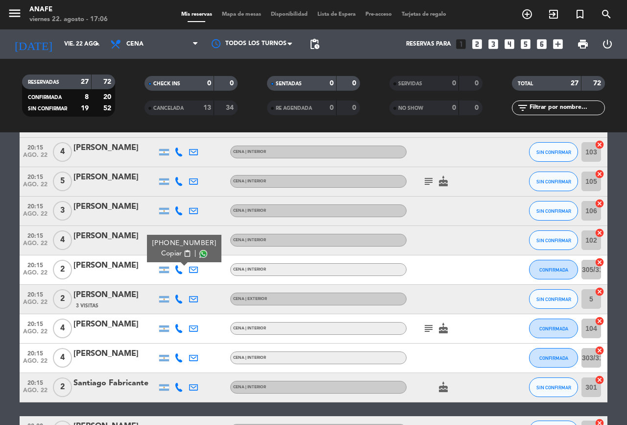
click at [179, 299] on icon at bounding box center [179, 299] width 9 height 9
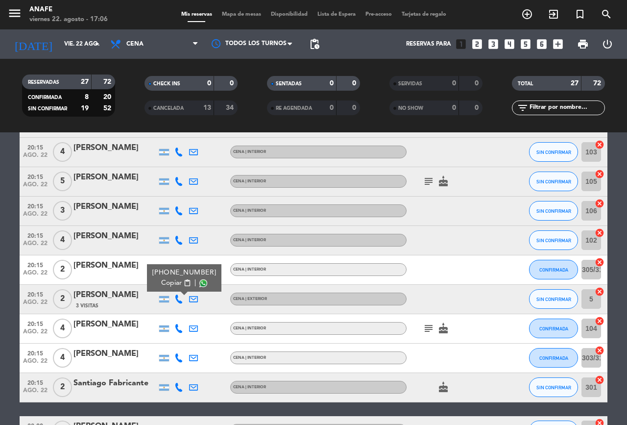
click at [178, 326] on icon at bounding box center [179, 328] width 9 height 9
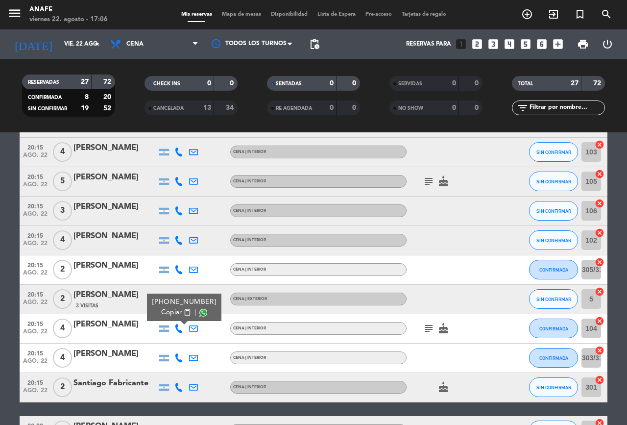
click at [178, 355] on icon at bounding box center [179, 357] width 9 height 9
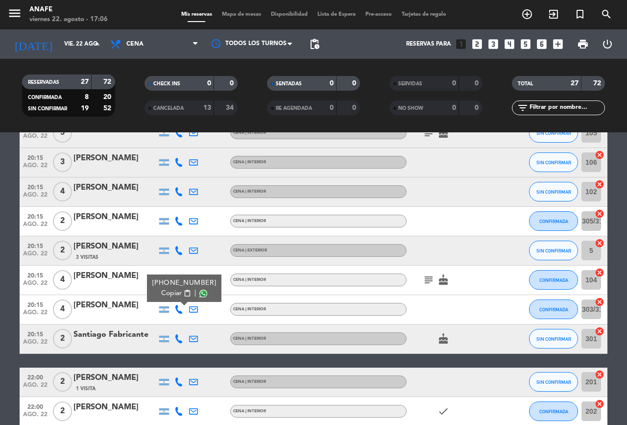
click at [178, 342] on icon at bounding box center [179, 338] width 9 height 9
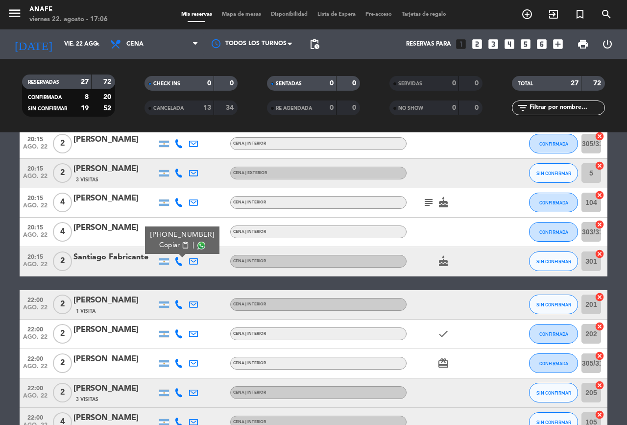
scroll to position [495, 0]
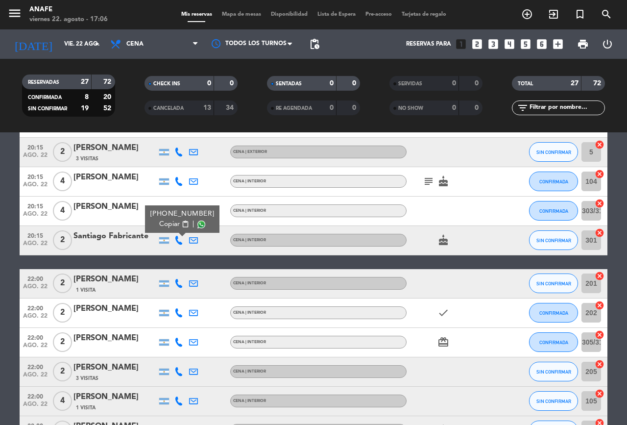
click at [177, 287] on icon at bounding box center [179, 283] width 9 height 9
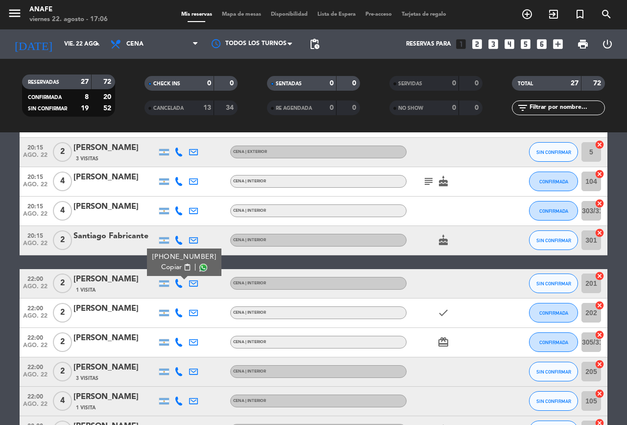
click at [179, 317] on icon at bounding box center [179, 312] width 9 height 9
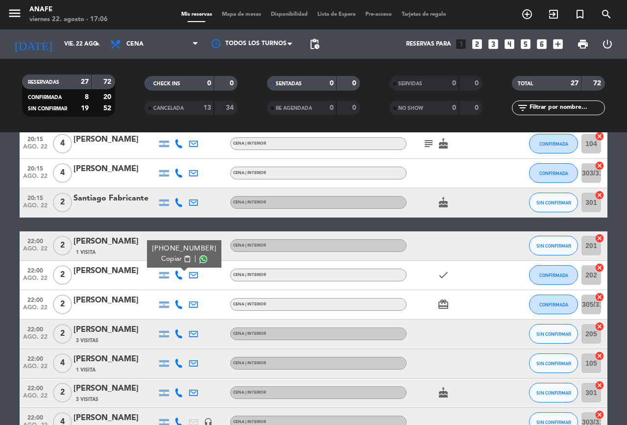
scroll to position [541, 0]
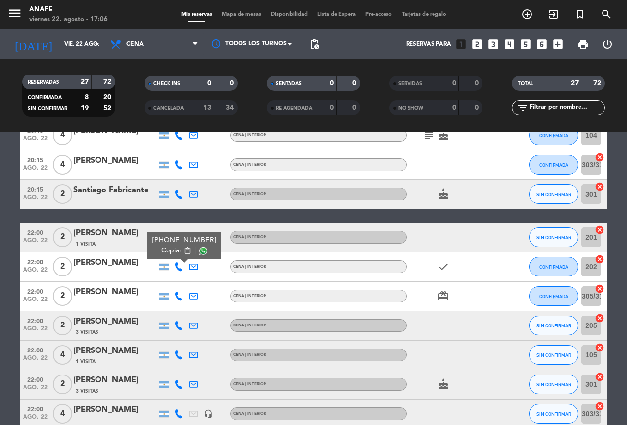
click at [176, 294] on icon at bounding box center [179, 296] width 9 height 9
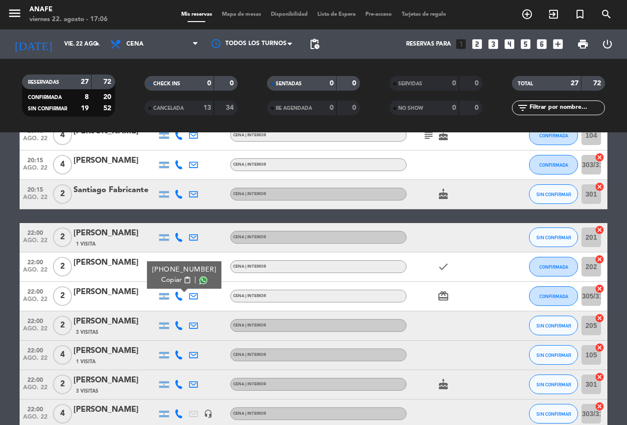
click at [180, 326] on icon at bounding box center [179, 325] width 9 height 9
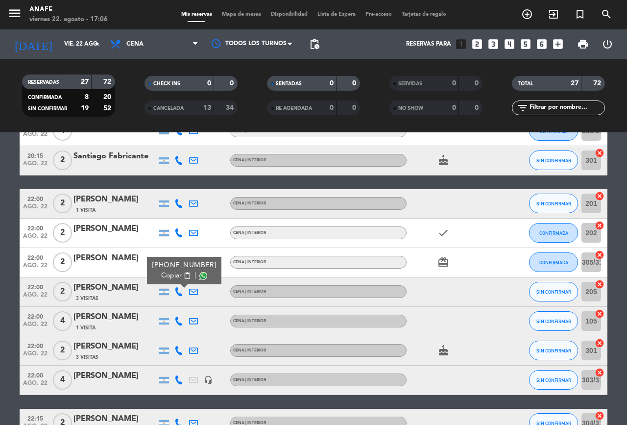
scroll to position [580, 0]
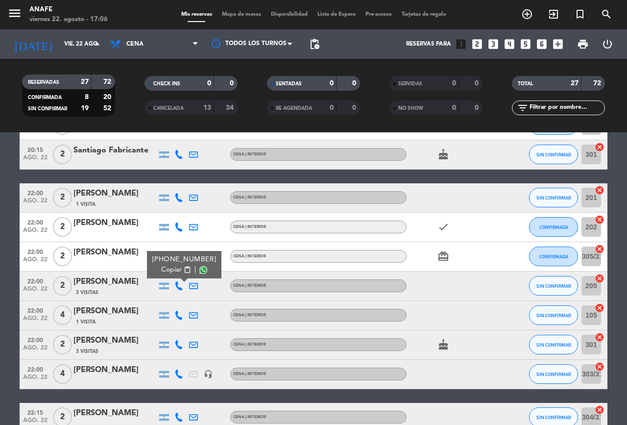
click at [177, 316] on icon at bounding box center [179, 315] width 9 height 9
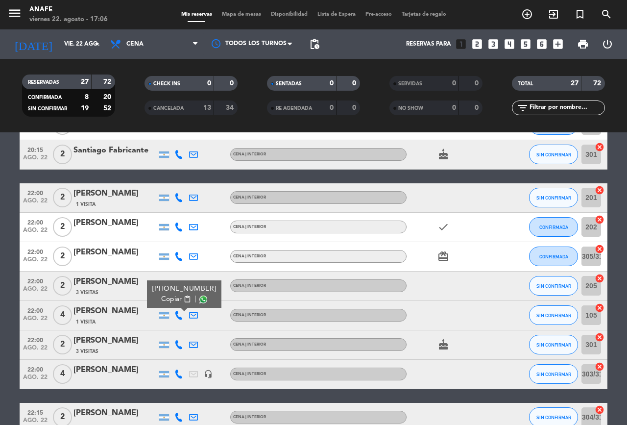
click at [181, 347] on icon at bounding box center [179, 344] width 9 height 9
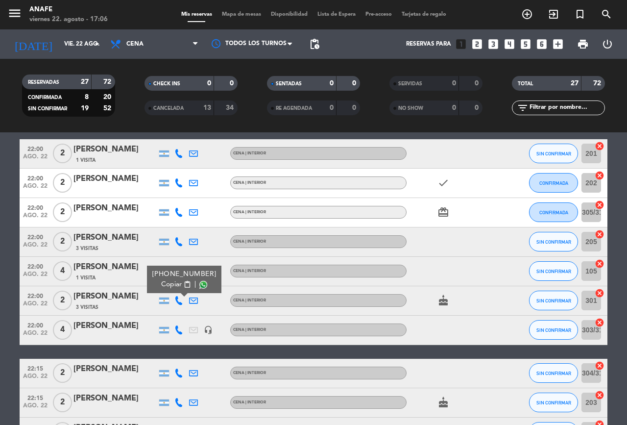
scroll to position [631, 0]
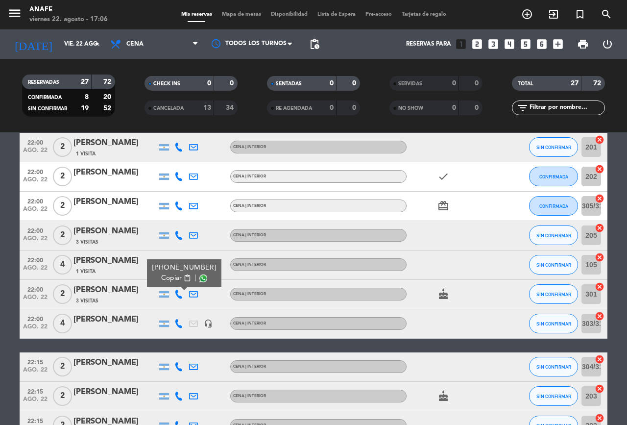
click at [179, 325] on icon at bounding box center [179, 323] width 9 height 9
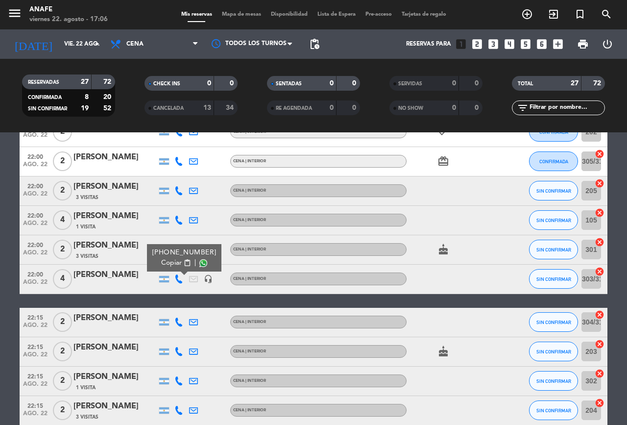
scroll to position [693, 0]
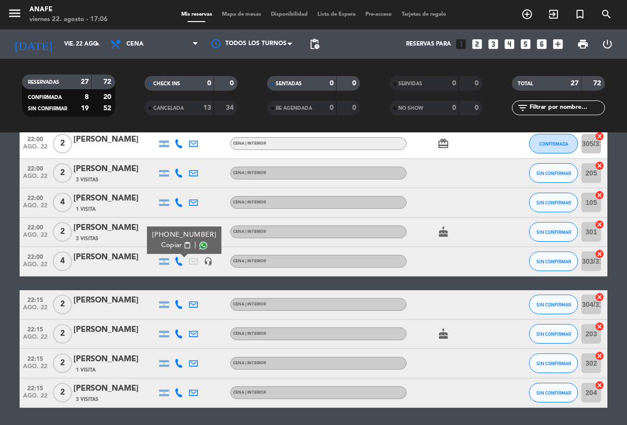
click at [177, 307] on icon at bounding box center [179, 304] width 9 height 9
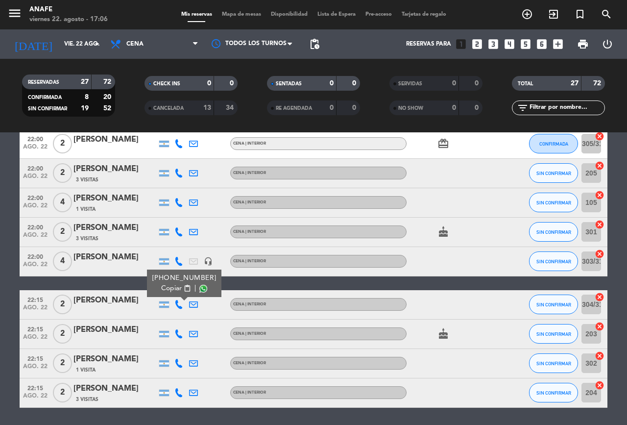
click at [182, 331] on icon at bounding box center [179, 333] width 9 height 9
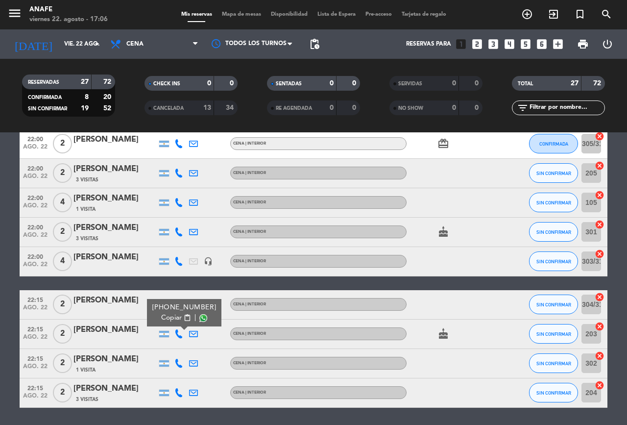
click at [177, 361] on icon at bounding box center [179, 363] width 9 height 9
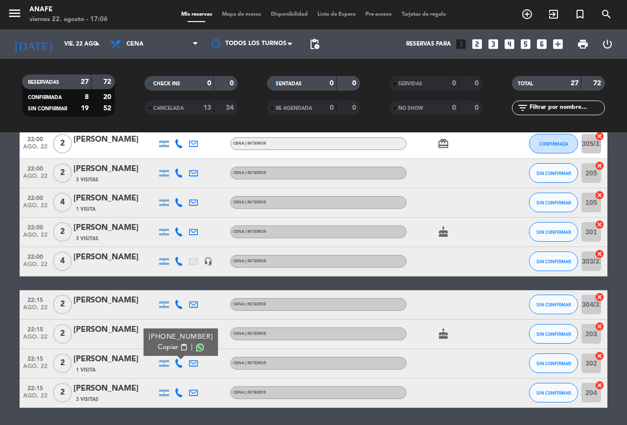
click at [179, 396] on icon at bounding box center [179, 392] width 9 height 9
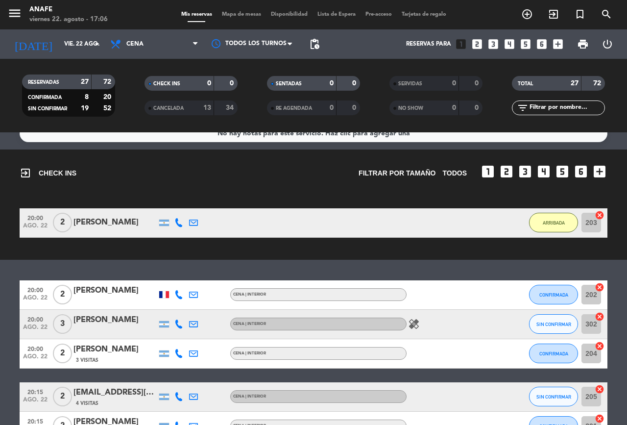
scroll to position [16, 0]
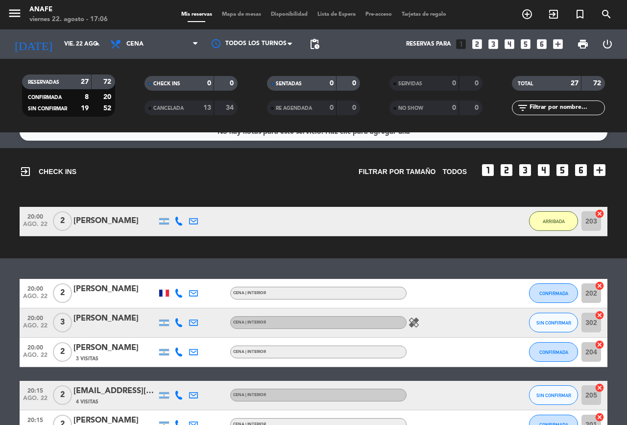
click at [179, 294] on icon at bounding box center [179, 293] width 9 height 9
click at [179, 323] on icon at bounding box center [179, 322] width 9 height 9
click at [179, 352] on icon at bounding box center [179, 352] width 9 height 9
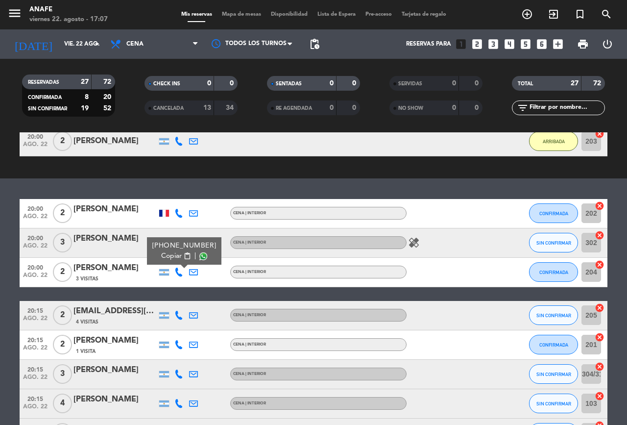
scroll to position [106, 0]
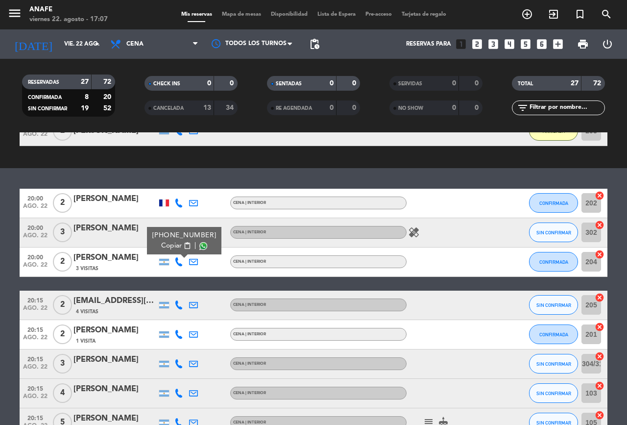
click at [176, 307] on icon at bounding box center [179, 305] width 9 height 9
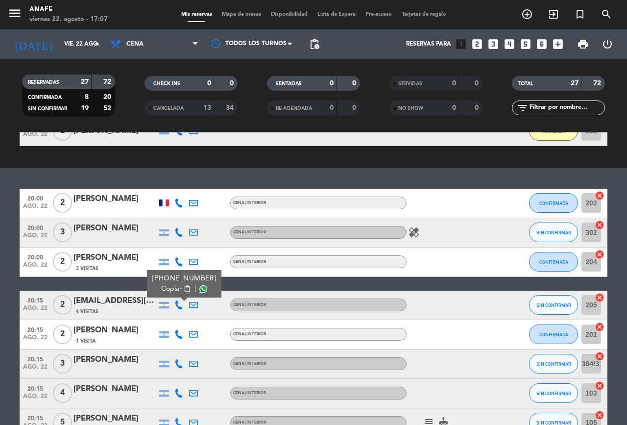
click at [179, 334] on icon at bounding box center [179, 334] width 9 height 9
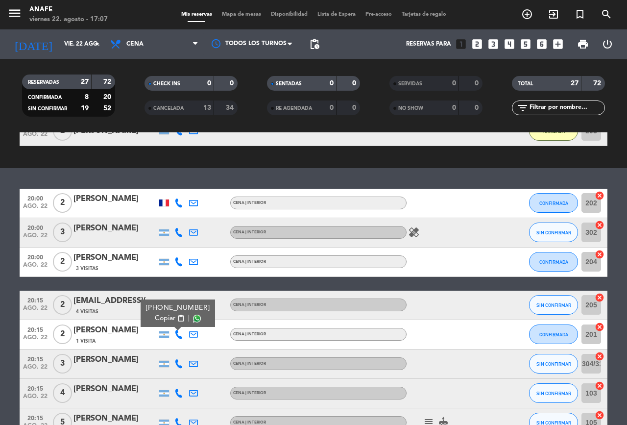
click at [178, 365] on icon at bounding box center [179, 363] width 9 height 9
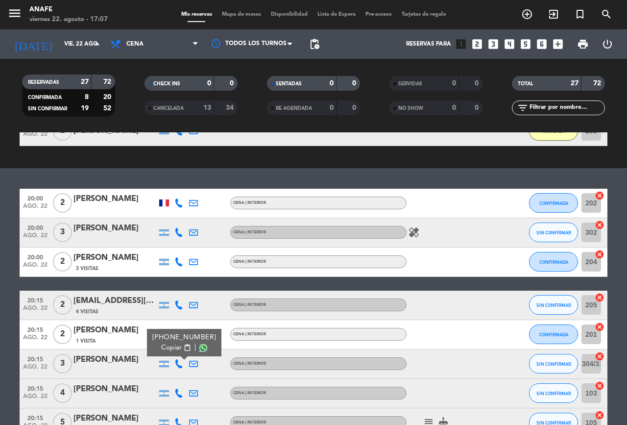
scroll to position [130, 0]
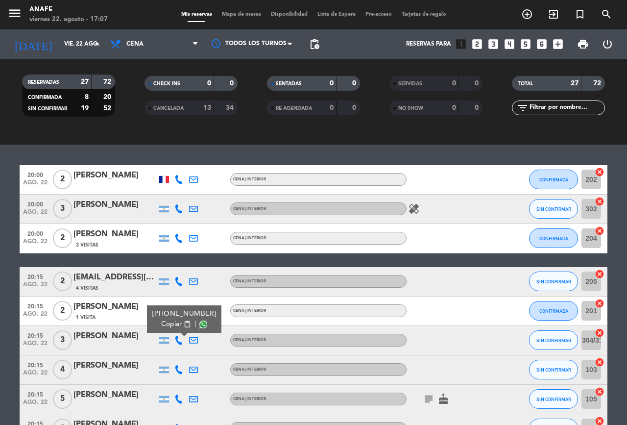
click at [176, 373] on icon at bounding box center [179, 369] width 9 height 9
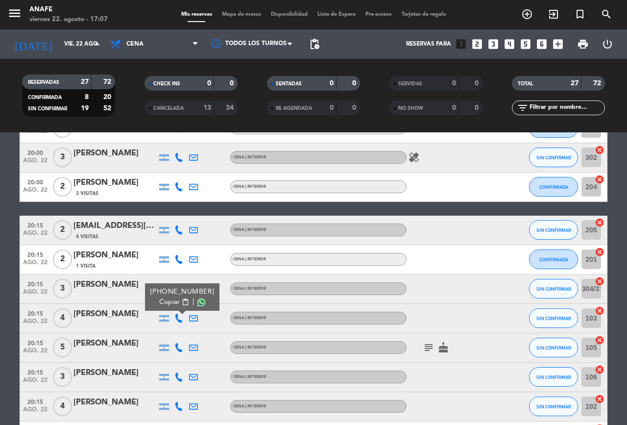
scroll to position [197, 0]
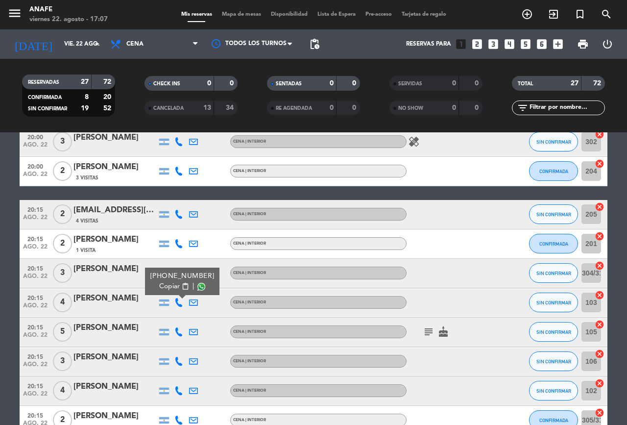
click at [178, 333] on icon at bounding box center [179, 331] width 9 height 9
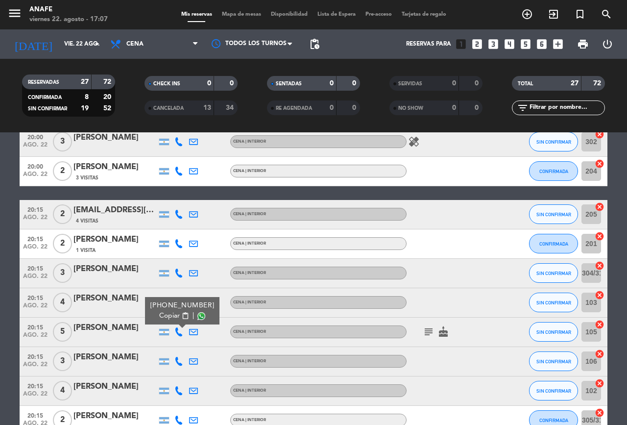
click at [182, 360] on icon at bounding box center [179, 361] width 9 height 9
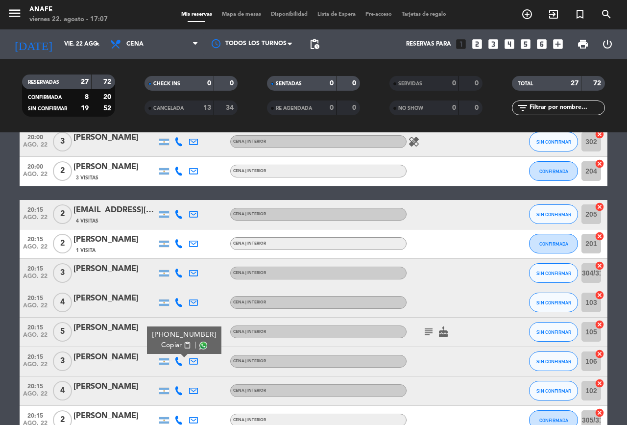
click at [179, 390] on icon at bounding box center [179, 390] width 9 height 9
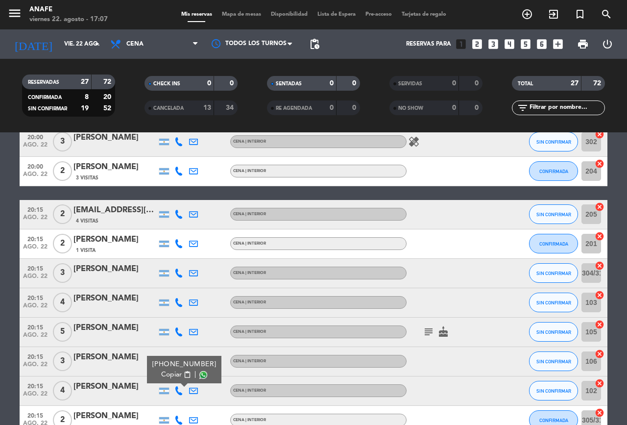
click at [179, 394] on icon at bounding box center [179, 390] width 9 height 9
click at [179, 395] on icon at bounding box center [179, 390] width 9 height 9
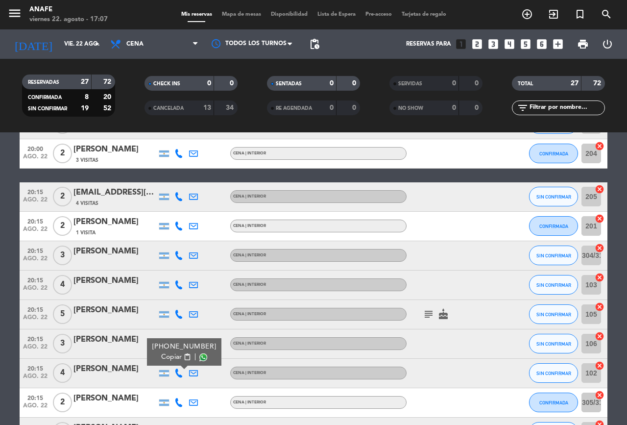
click at [178, 405] on icon at bounding box center [179, 402] width 9 height 9
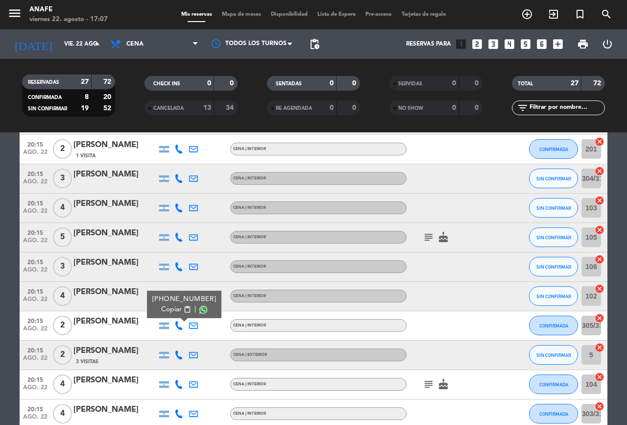
scroll to position [300, 0]
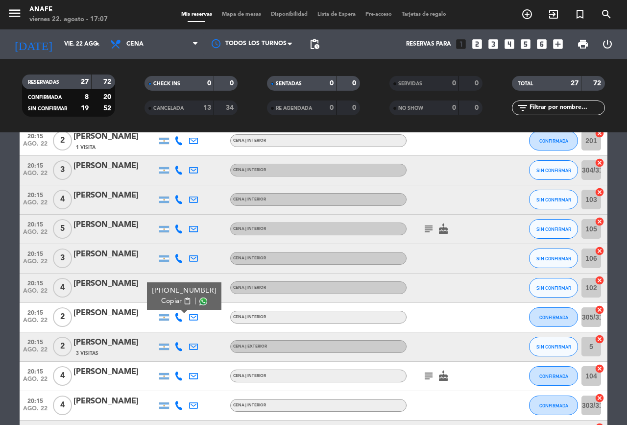
click at [182, 343] on icon at bounding box center [179, 346] width 9 height 9
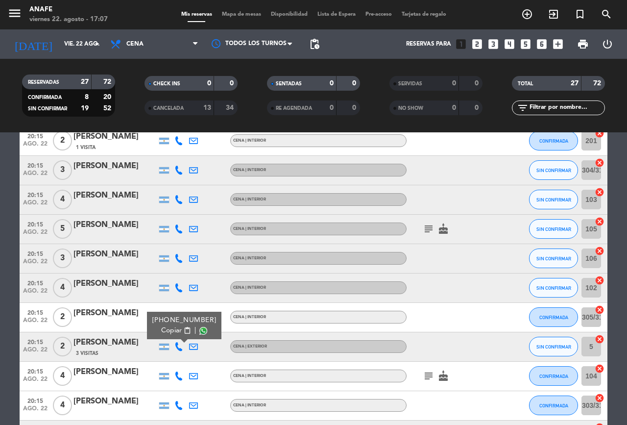
click at [179, 372] on icon at bounding box center [179, 376] width 9 height 9
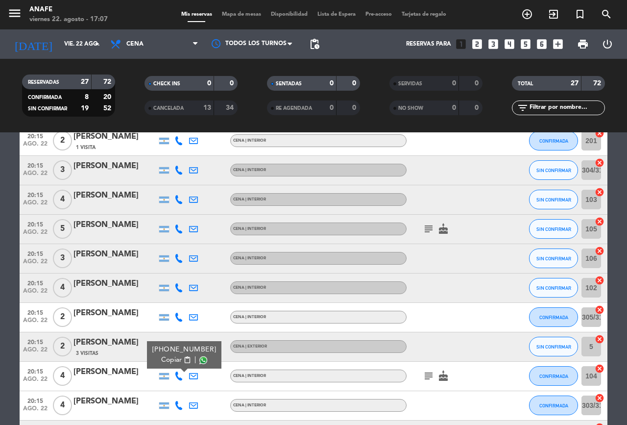
click at [176, 409] on icon at bounding box center [179, 405] width 9 height 9
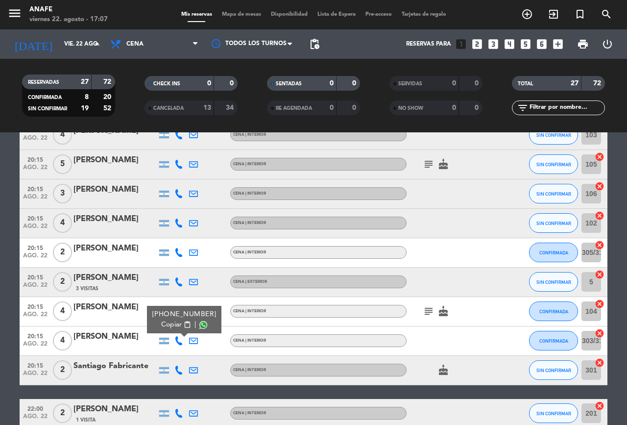
scroll to position [380, 0]
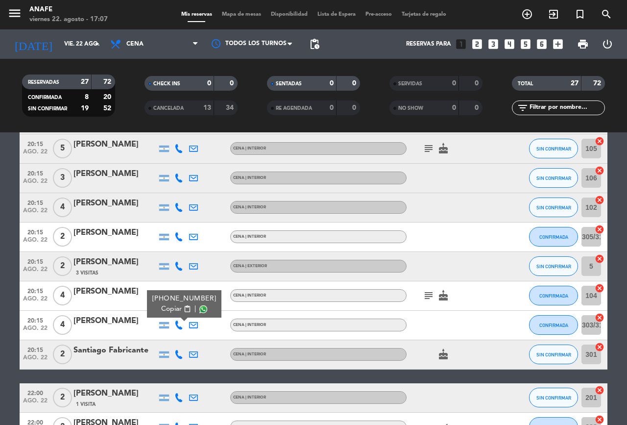
click at [180, 353] on icon at bounding box center [179, 354] width 9 height 9
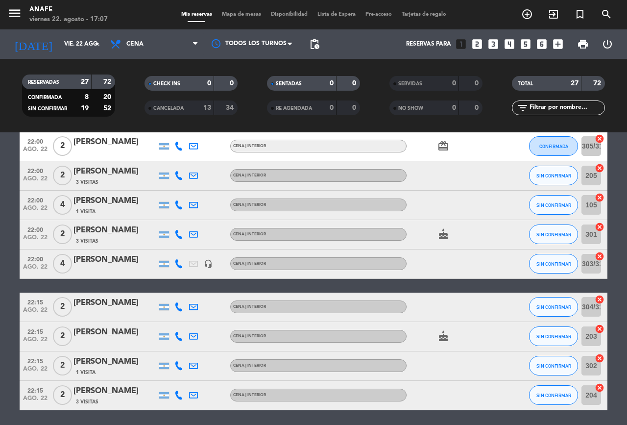
scroll to position [725, 0]
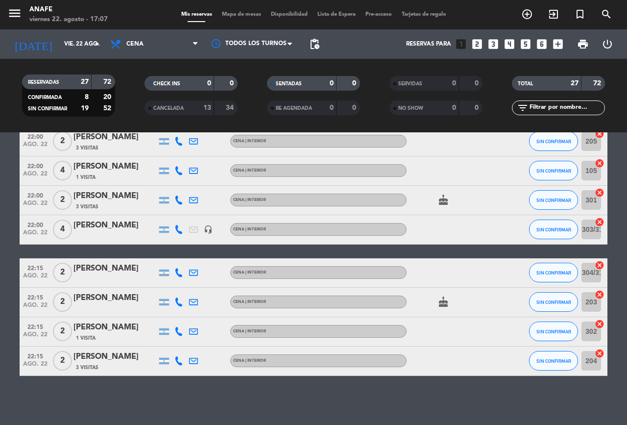
click at [546, 300] on span "SIN CONFIRMAR" at bounding box center [554, 302] width 35 height 5
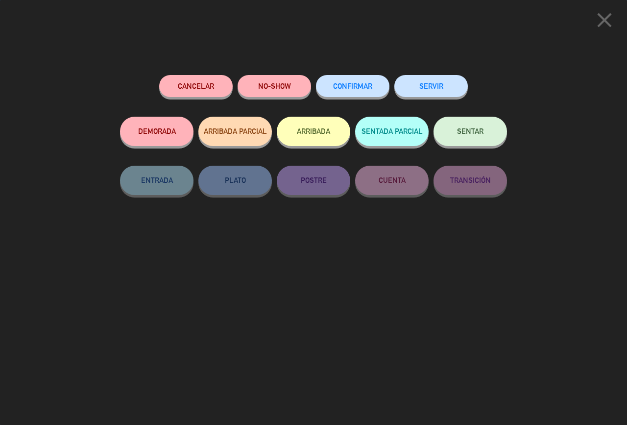
click at [354, 81] on button "CONFIRMAR" at bounding box center [353, 86] width 74 height 22
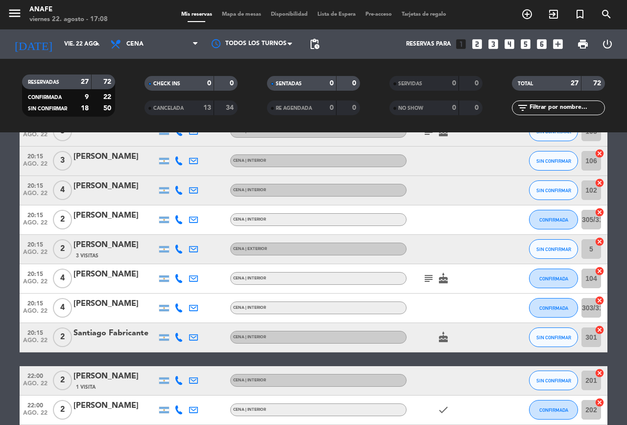
scroll to position [399, 0]
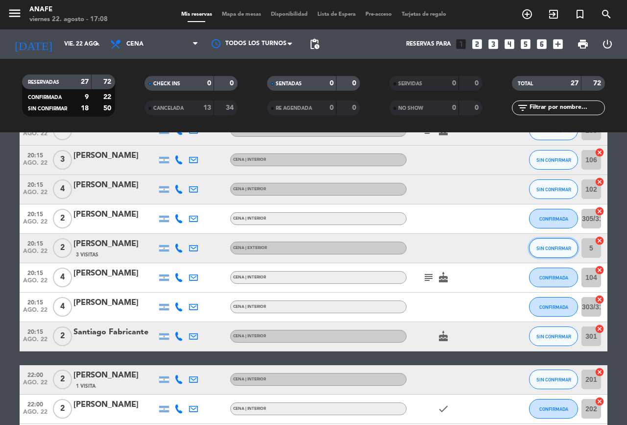
click at [546, 249] on span "SIN CONFIRMAR" at bounding box center [554, 248] width 35 height 5
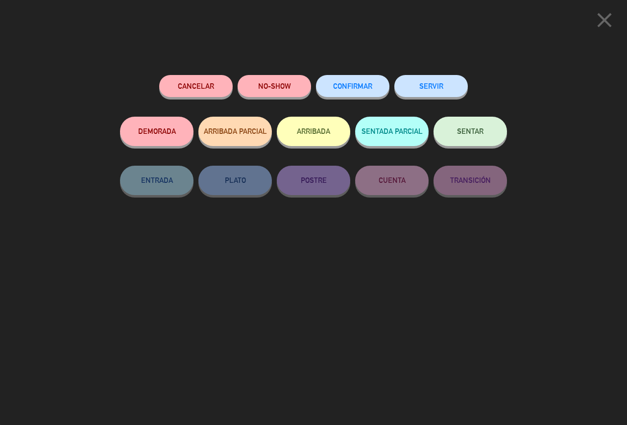
click at [354, 84] on span "CONFIRMAR" at bounding box center [352, 86] width 39 height 8
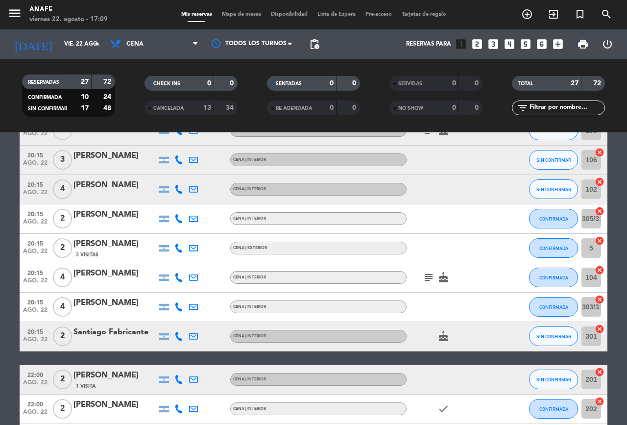
click at [177, 160] on icon at bounding box center [179, 159] width 9 height 9
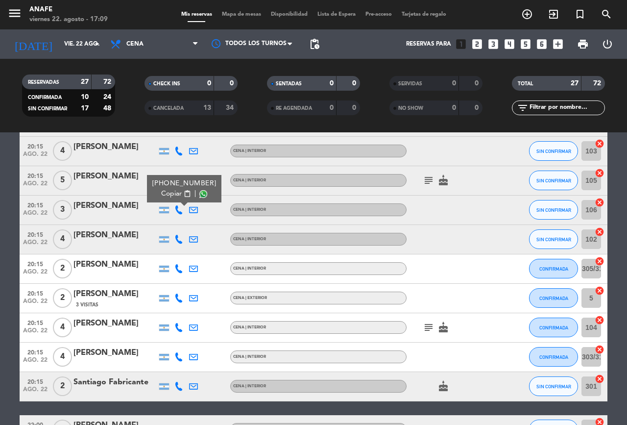
scroll to position [348, 0]
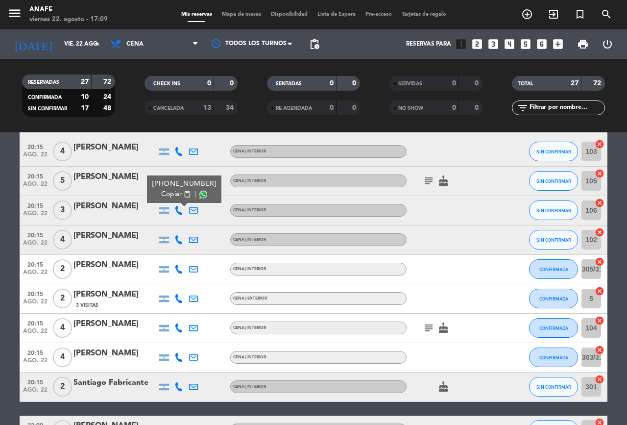
click at [545, 210] on span "SIN CONFIRMAR" at bounding box center [554, 210] width 35 height 5
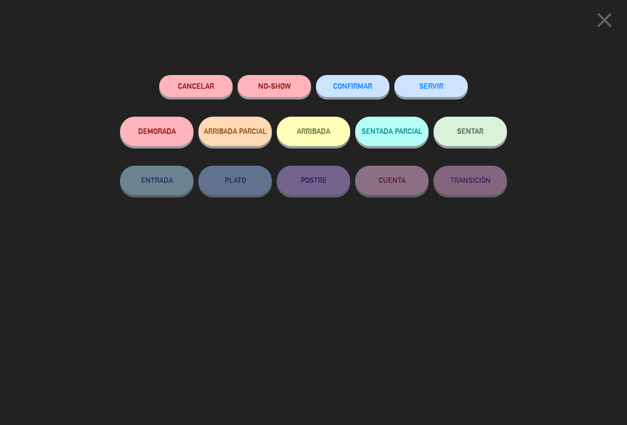
click at [355, 84] on span "CONFIRMAR" at bounding box center [352, 86] width 39 height 8
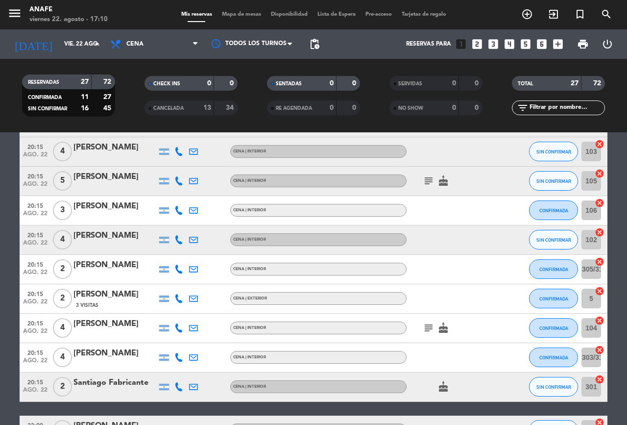
click at [175, 328] on icon at bounding box center [179, 328] width 9 height 9
click at [425, 328] on icon "subject" at bounding box center [429, 328] width 12 height 12
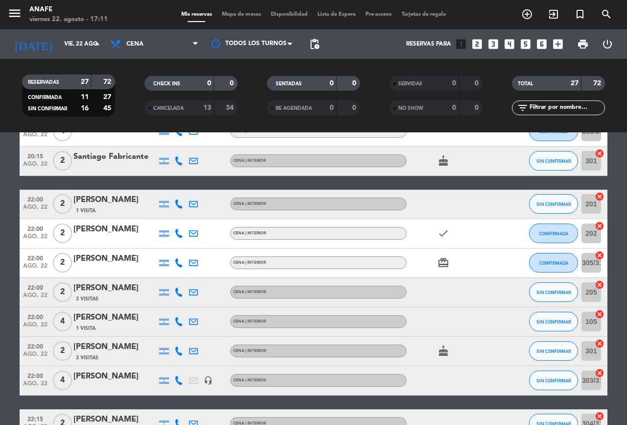
scroll to position [576, 0]
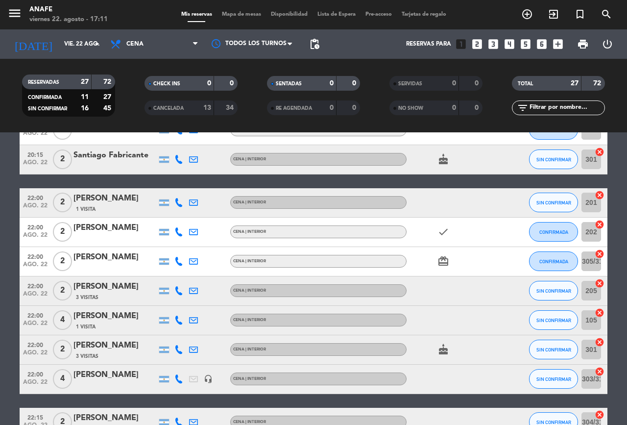
click at [178, 380] on icon at bounding box center [179, 379] width 9 height 9
click at [179, 201] on icon at bounding box center [179, 202] width 9 height 9
click at [549, 200] on span "SIN CONFIRMAR" at bounding box center [554, 202] width 35 height 5
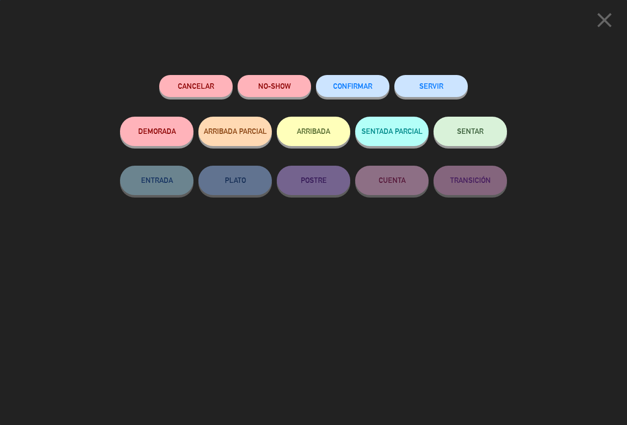
click at [356, 86] on span "CONFIRMAR" at bounding box center [352, 86] width 39 height 8
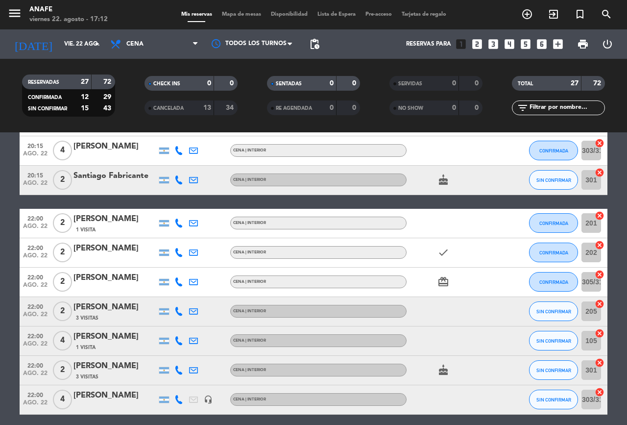
scroll to position [556, 0]
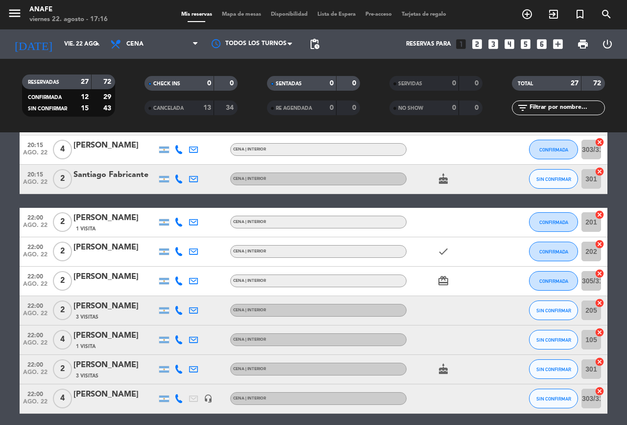
click at [552, 338] on span "SIN CONFIRMAR" at bounding box center [554, 339] width 35 height 5
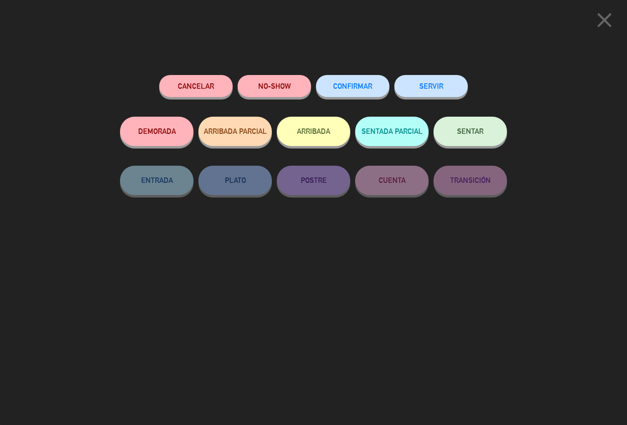
click at [360, 86] on span "CONFIRMAR" at bounding box center [352, 86] width 39 height 8
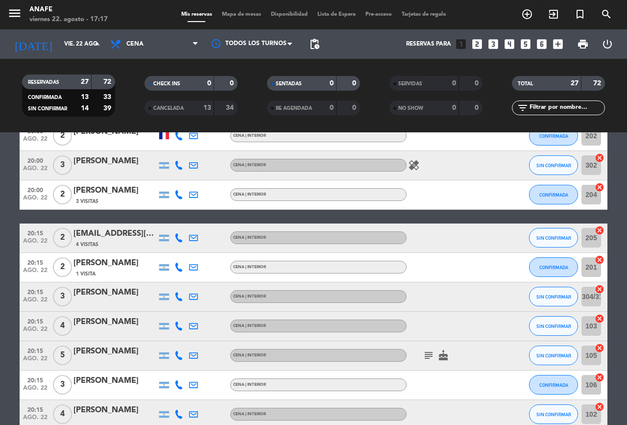
scroll to position [173, 0]
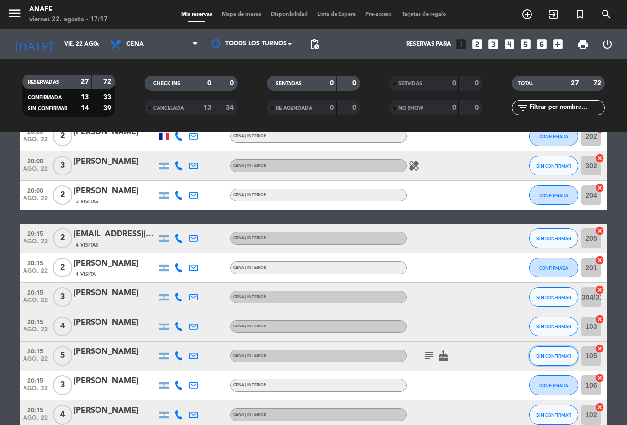
click at [559, 356] on span "SIN CONFIRMAR" at bounding box center [554, 355] width 35 height 5
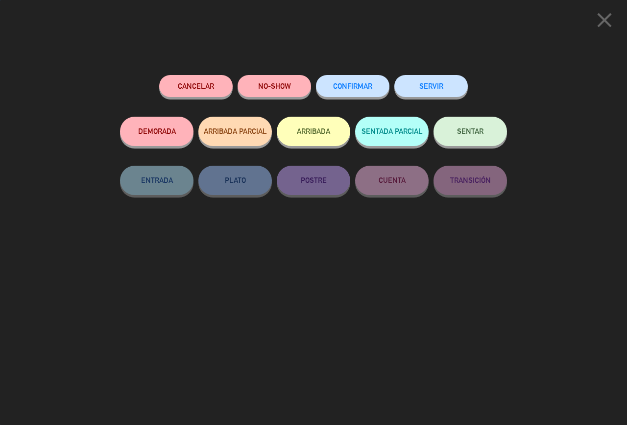
click at [363, 88] on span "CONFIRMAR" at bounding box center [352, 86] width 39 height 8
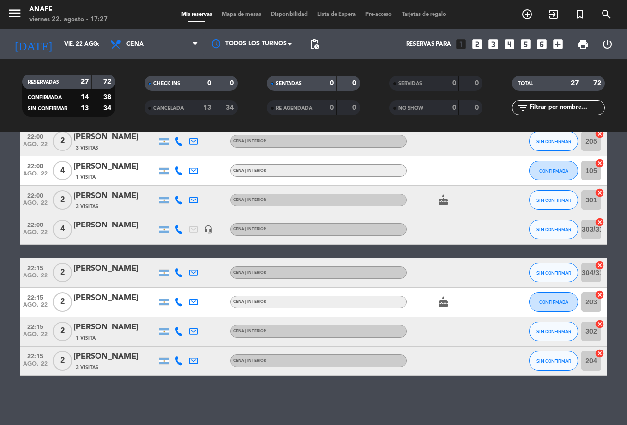
scroll to position [724, 0]
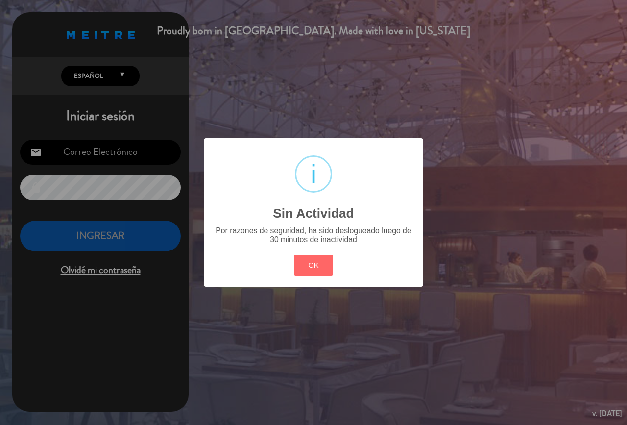
type input "[EMAIL_ADDRESS][DOMAIN_NAME]"
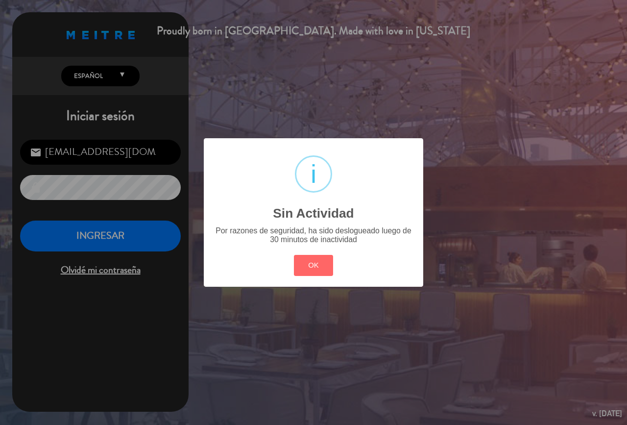
click at [273, 379] on div "? ! i Sin Actividad × Por razones de seguridad, ha sido deslogueado luego de 30…" at bounding box center [313, 212] width 627 height 425
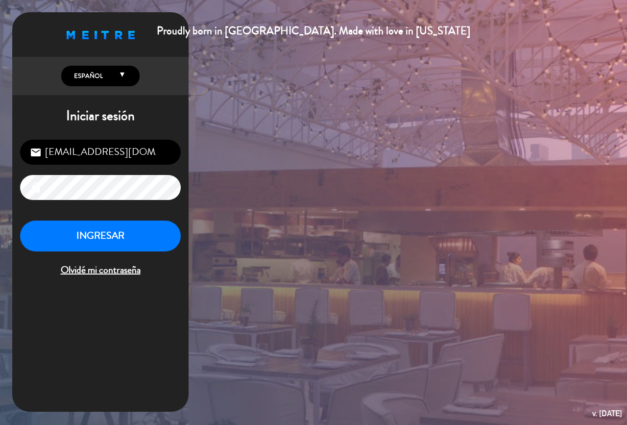
click at [144, 223] on button "INGRESAR" at bounding box center [100, 236] width 161 height 31
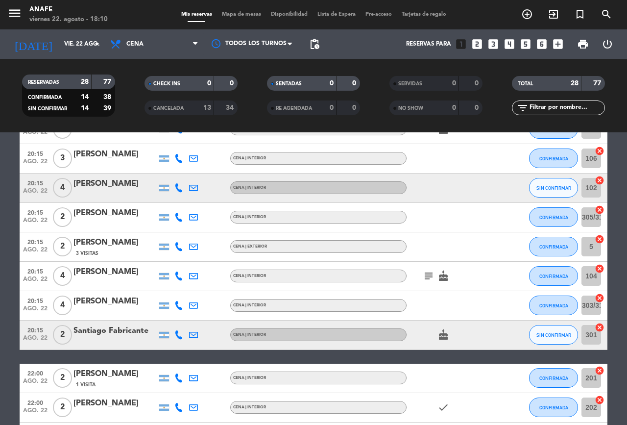
scroll to position [405, 0]
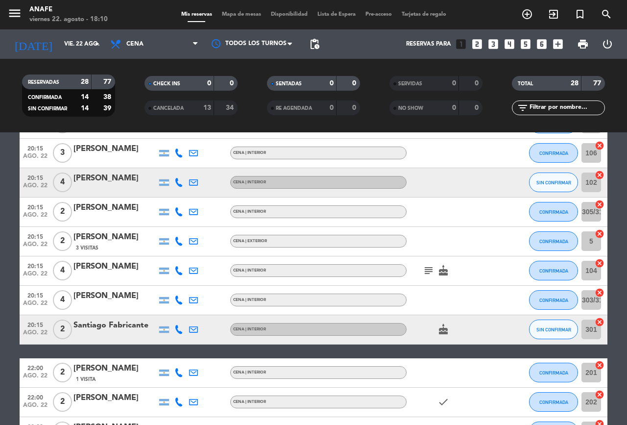
click at [427, 270] on icon "subject" at bounding box center [429, 271] width 12 height 12
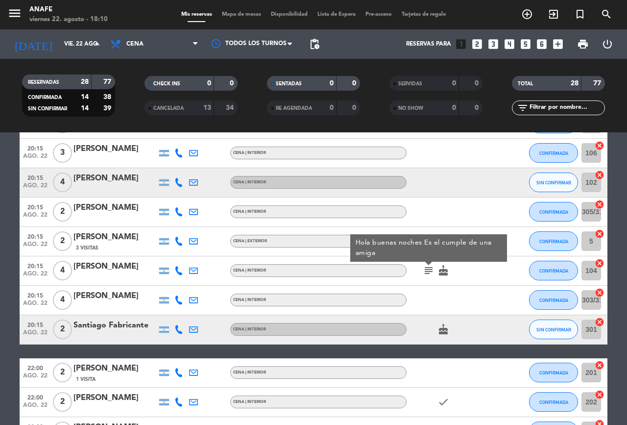
click at [484, 318] on div "cake" at bounding box center [451, 329] width 88 height 29
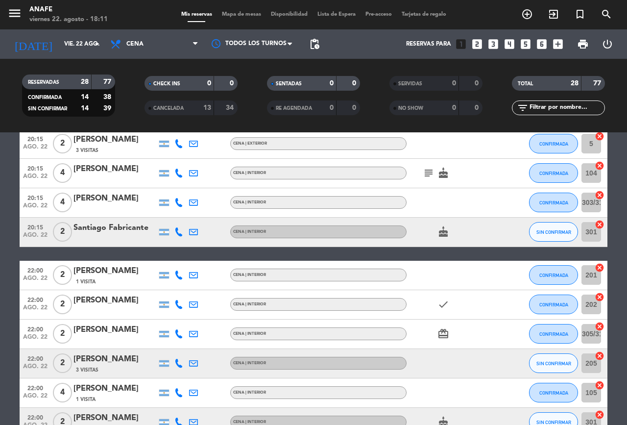
scroll to position [517, 0]
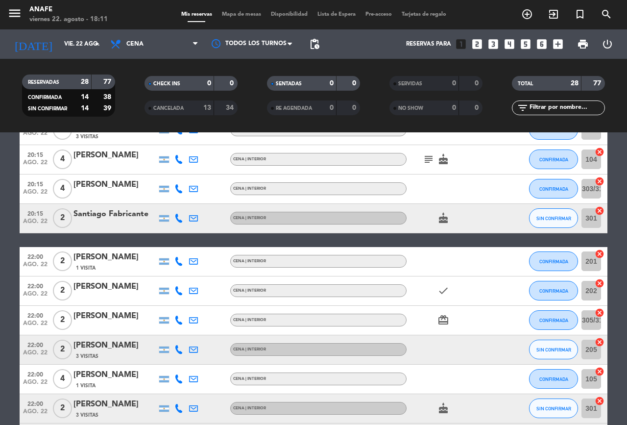
click at [425, 157] on icon "subject" at bounding box center [429, 159] width 12 height 12
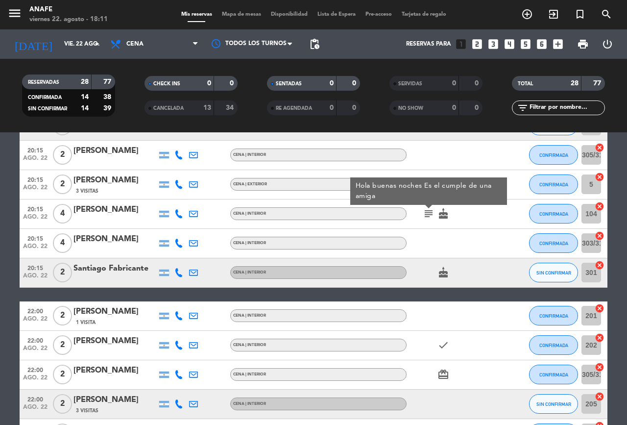
scroll to position [463, 0]
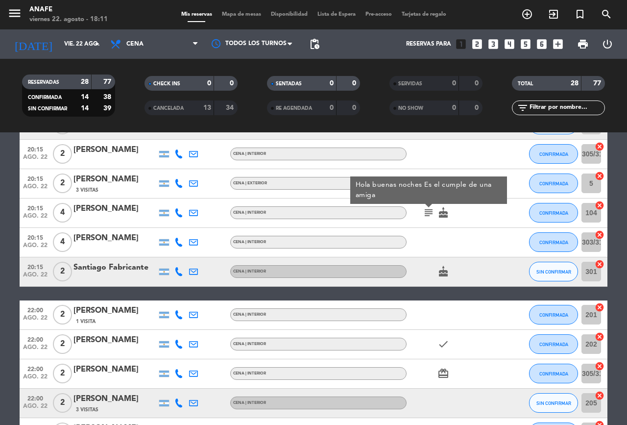
click at [483, 264] on div "cake" at bounding box center [451, 271] width 88 height 29
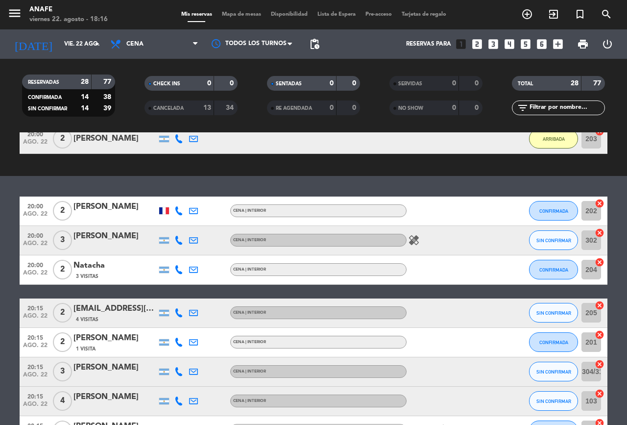
scroll to position [0, 0]
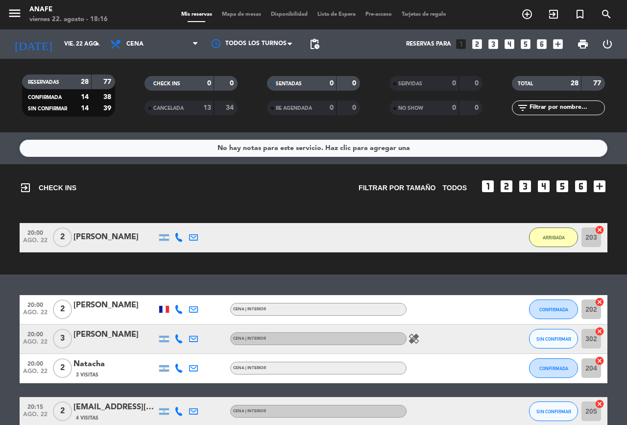
click at [477, 319] on div at bounding box center [451, 309] width 88 height 29
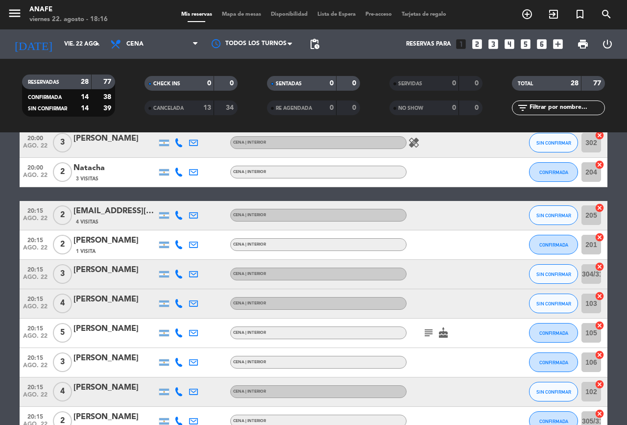
scroll to position [198, 0]
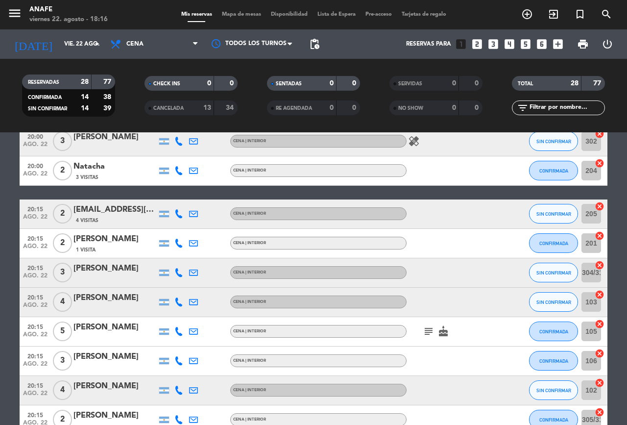
click at [428, 336] on icon "subject" at bounding box center [429, 332] width 12 height 12
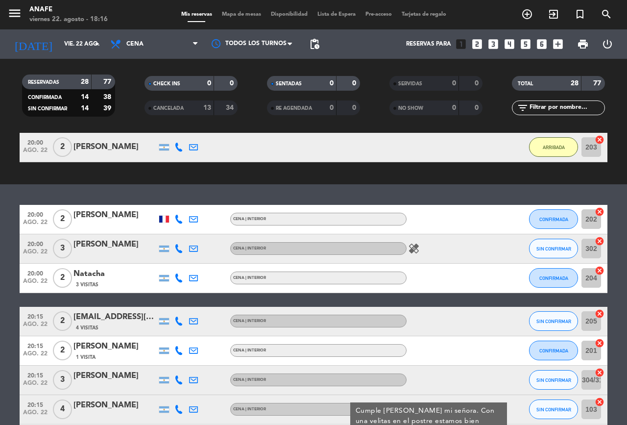
scroll to position [0, 0]
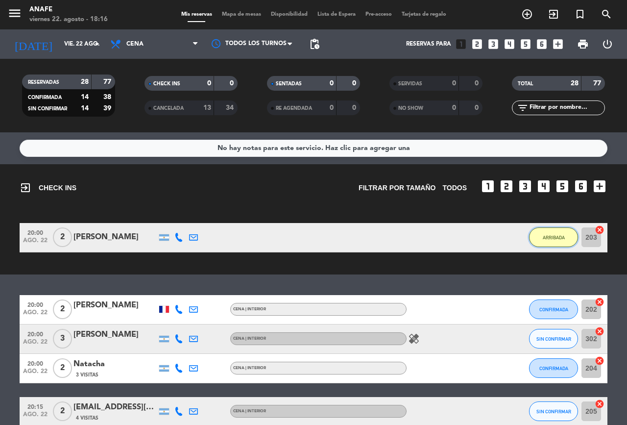
click at [558, 235] on span "ARRIBADA" at bounding box center [554, 237] width 22 height 5
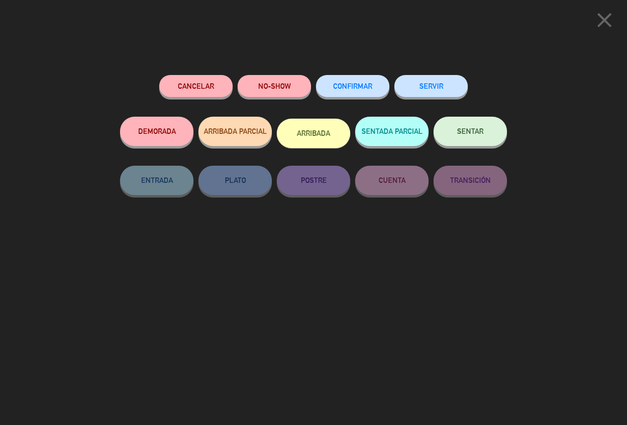
click at [474, 131] on span "SENTAR" at bounding box center [470, 131] width 26 height 8
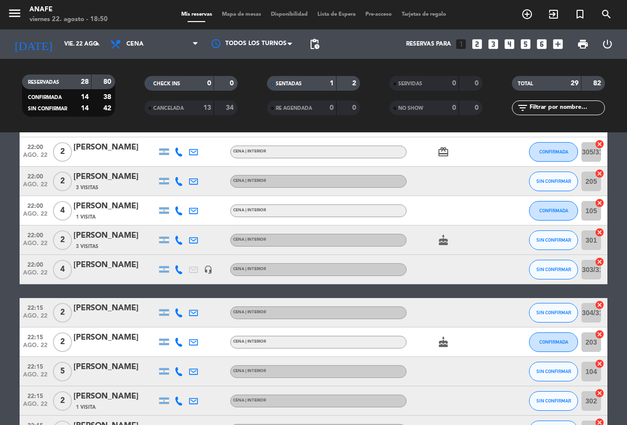
scroll to position [696, 0]
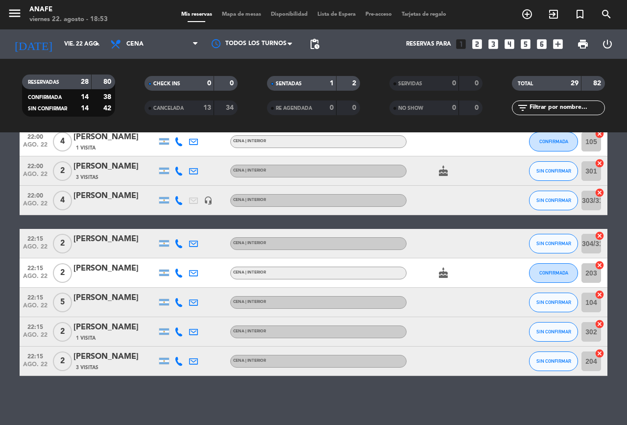
click at [606, 416] on div "No hay notas para este servicio. Haz clic para agregar una 20:00 ago. 22 2 [PER…" at bounding box center [313, 278] width 627 height 293
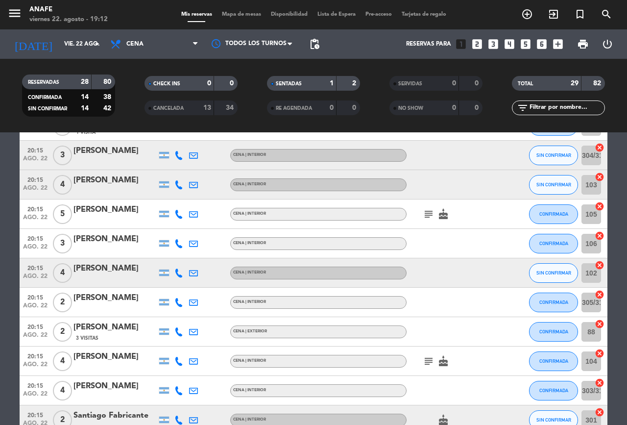
scroll to position [239, 0]
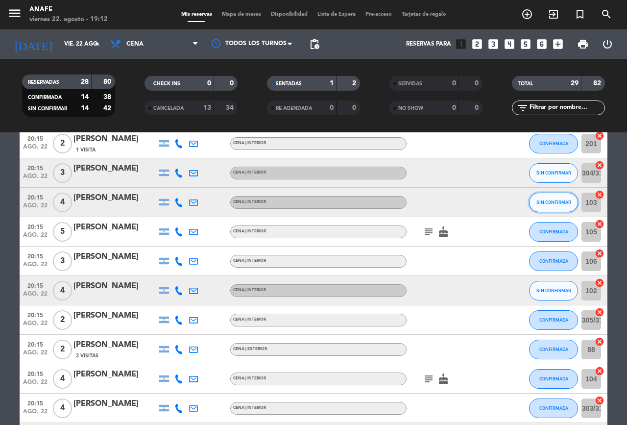
click at [555, 202] on span "SIN CONFIRMAR" at bounding box center [554, 202] width 35 height 5
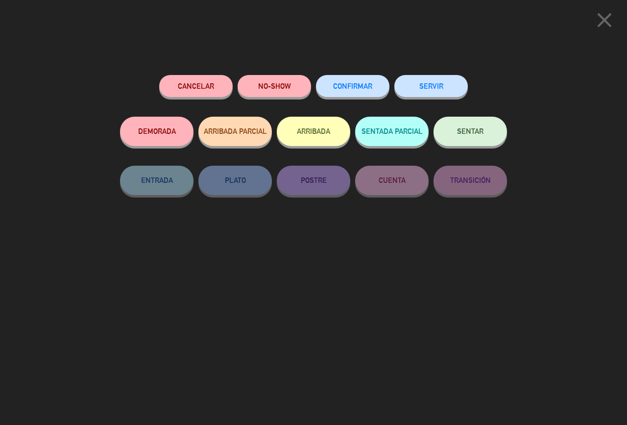
click at [351, 88] on span "CONFIRMAR" at bounding box center [352, 86] width 39 height 8
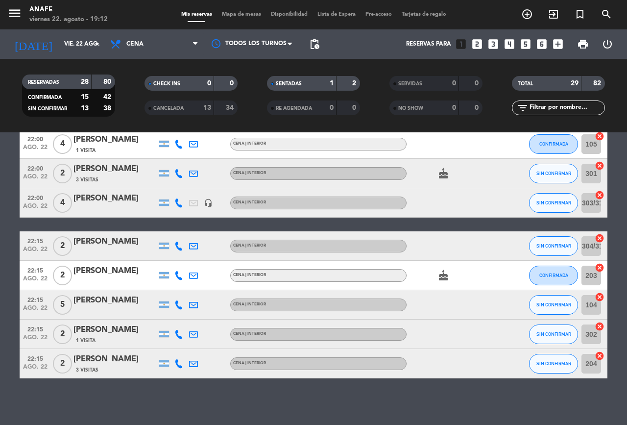
scroll to position [696, 0]
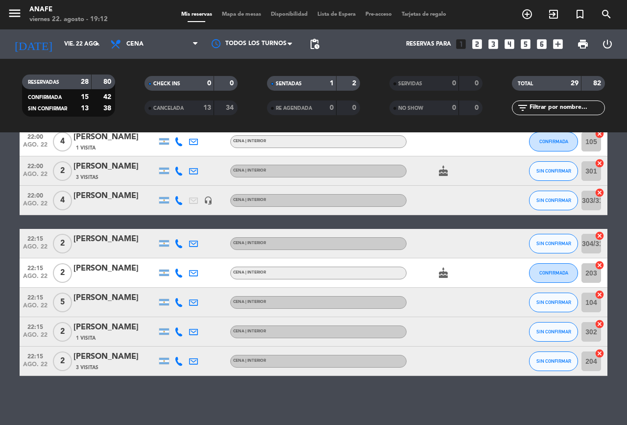
click at [556, 361] on span "SIN CONFIRMAR" at bounding box center [554, 360] width 35 height 5
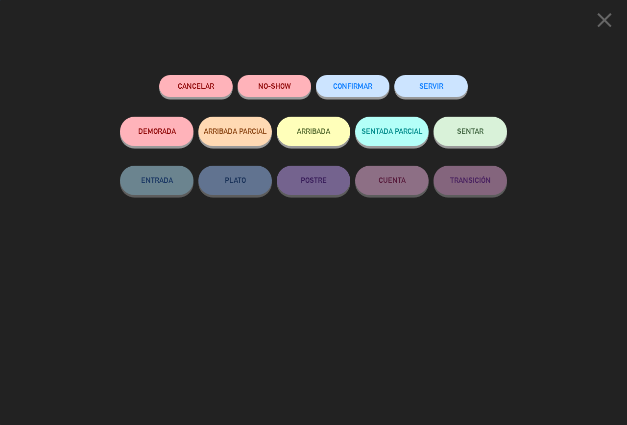
click at [357, 84] on span "CONFIRMAR" at bounding box center [352, 86] width 39 height 8
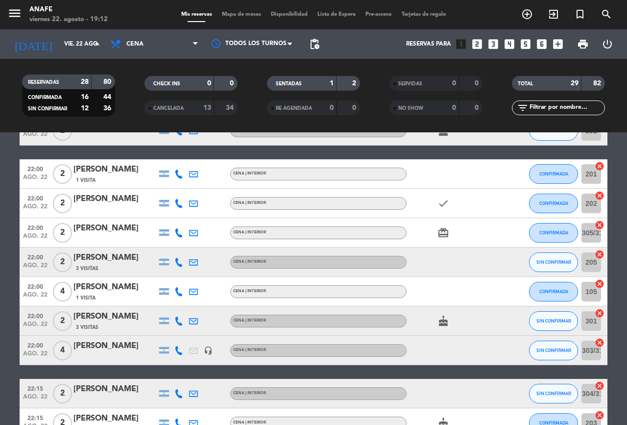
scroll to position [543, 0]
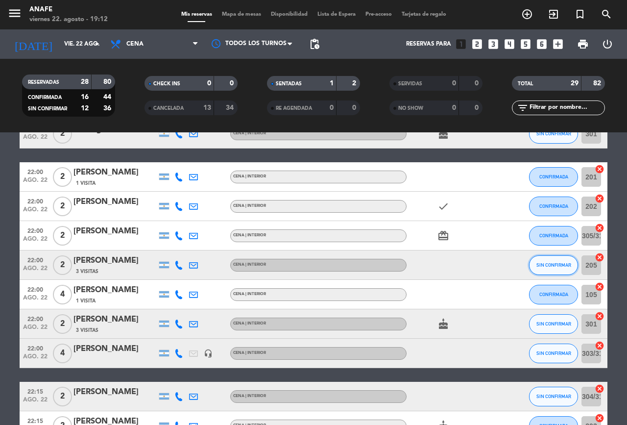
click at [556, 270] on button "SIN CONFIRMAR" at bounding box center [553, 265] width 49 height 20
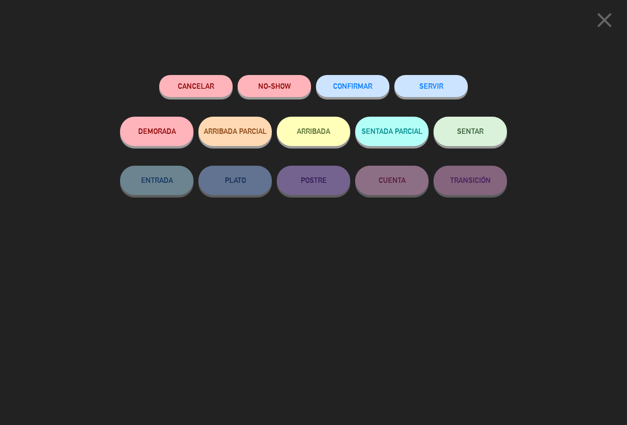
click at [279, 84] on button "NO-SHOW" at bounding box center [275, 86] width 74 height 22
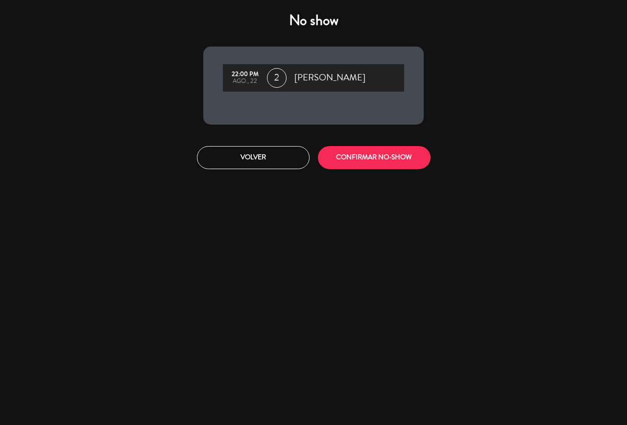
click at [400, 165] on button "CONFIRMAR NO-SHOW" at bounding box center [374, 157] width 113 height 23
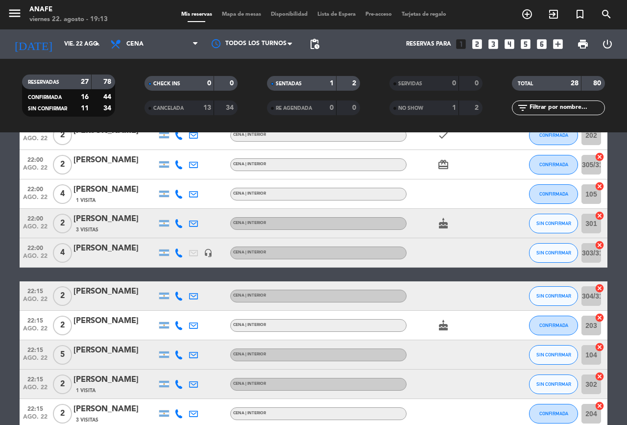
scroll to position [666, 0]
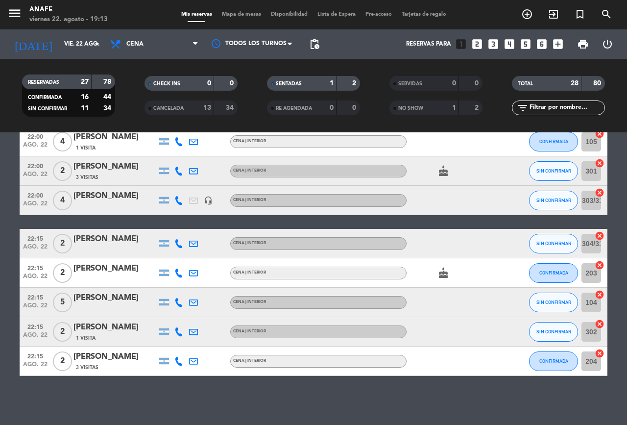
click at [179, 331] on icon at bounding box center [179, 331] width 9 height 9
click at [176, 363] on icon at bounding box center [179, 361] width 9 height 9
click at [165, 303] on div at bounding box center [164, 302] width 10 height 6
click at [180, 299] on icon at bounding box center [179, 302] width 9 height 9
click at [179, 243] on icon at bounding box center [179, 243] width 9 height 9
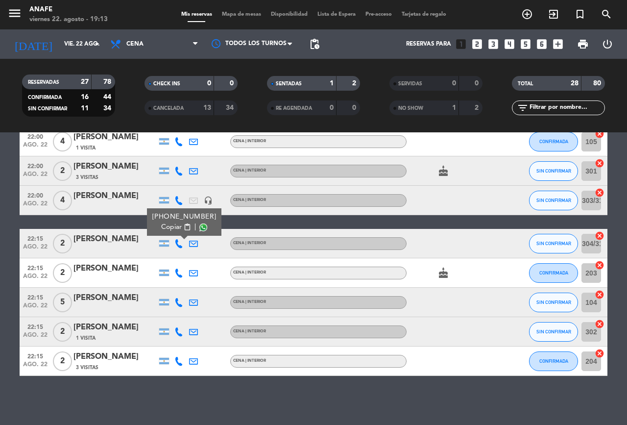
click at [177, 273] on icon at bounding box center [179, 273] width 9 height 9
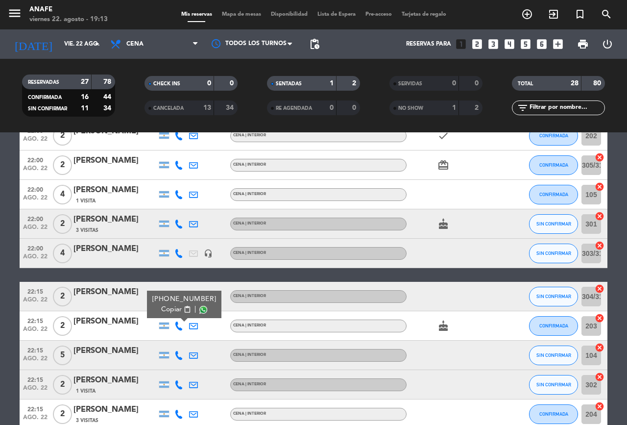
scroll to position [605, 0]
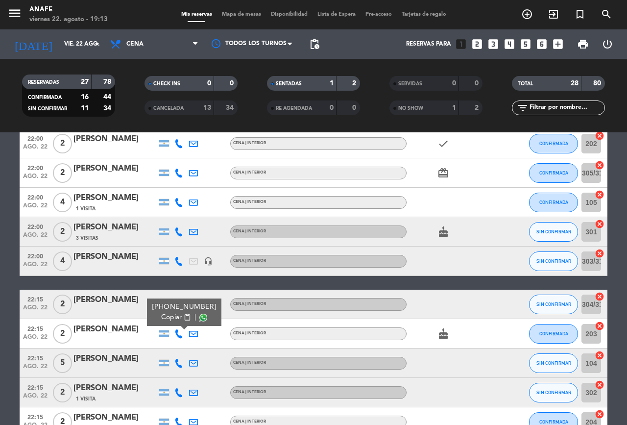
click at [175, 261] on icon at bounding box center [179, 261] width 9 height 9
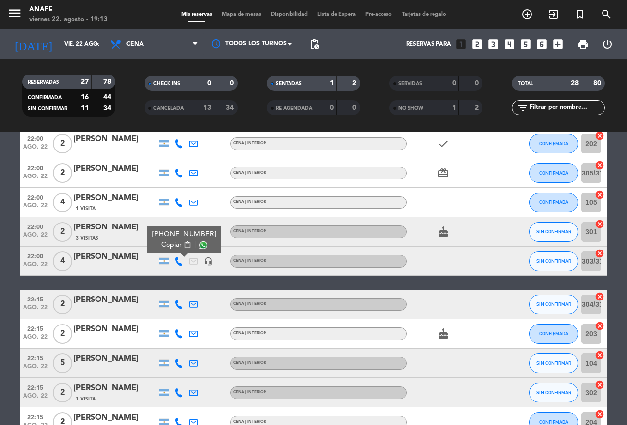
click at [180, 201] on icon at bounding box center [179, 202] width 9 height 9
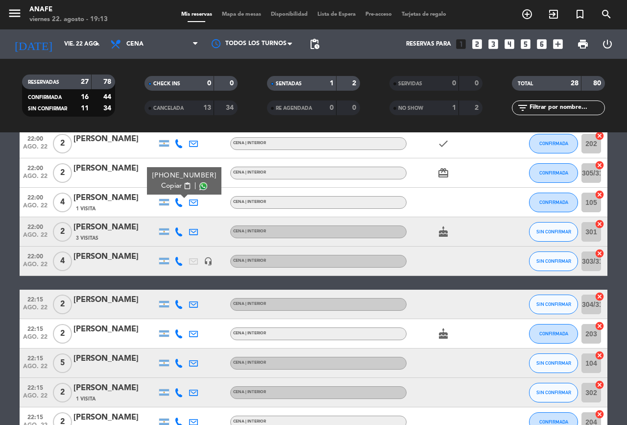
click at [179, 231] on icon at bounding box center [179, 231] width 9 height 9
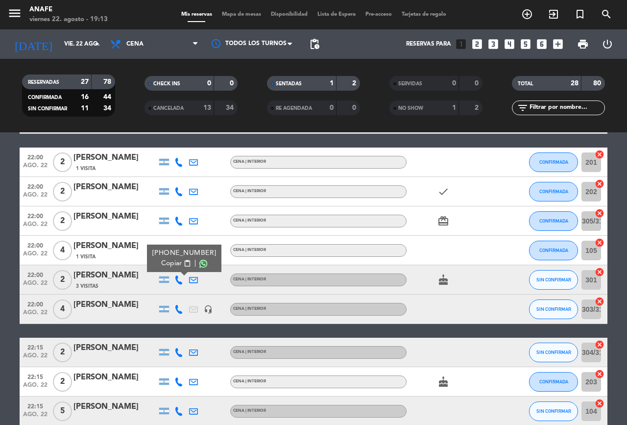
scroll to position [556, 0]
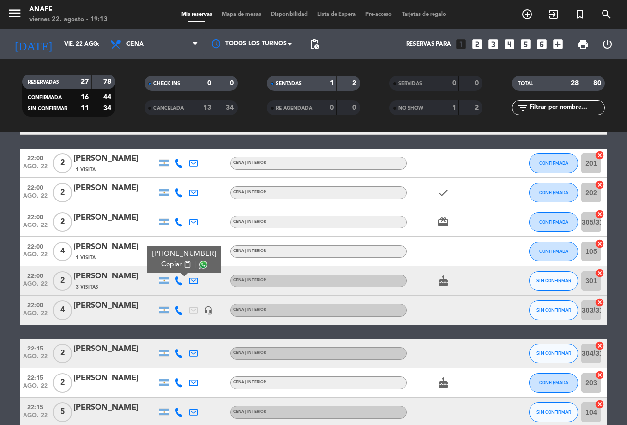
click at [176, 225] on icon at bounding box center [179, 222] width 9 height 9
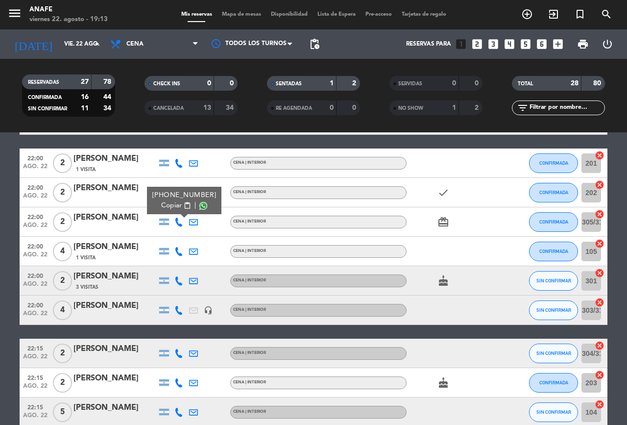
click at [180, 160] on icon at bounding box center [179, 163] width 9 height 9
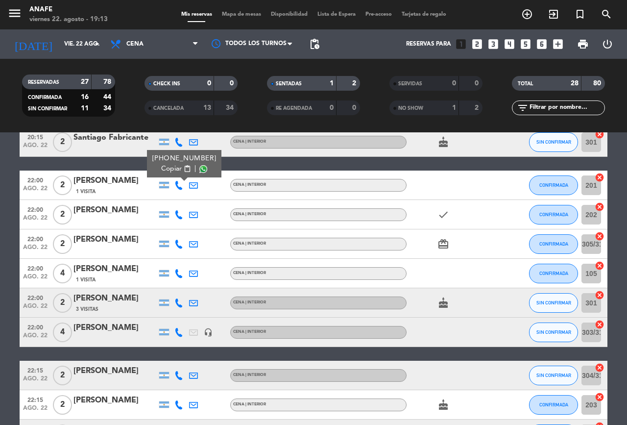
click at [178, 211] on icon at bounding box center [179, 214] width 9 height 9
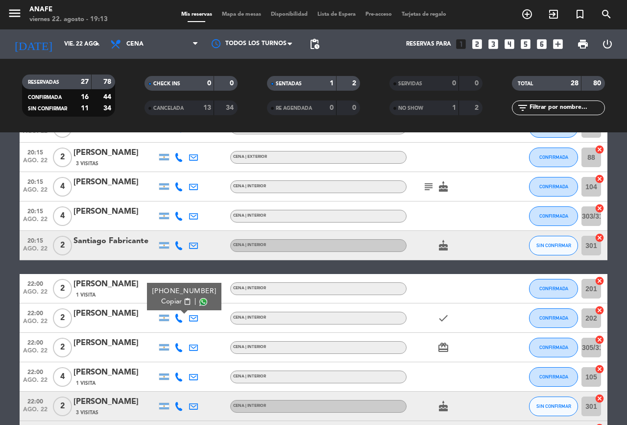
scroll to position [430, 0]
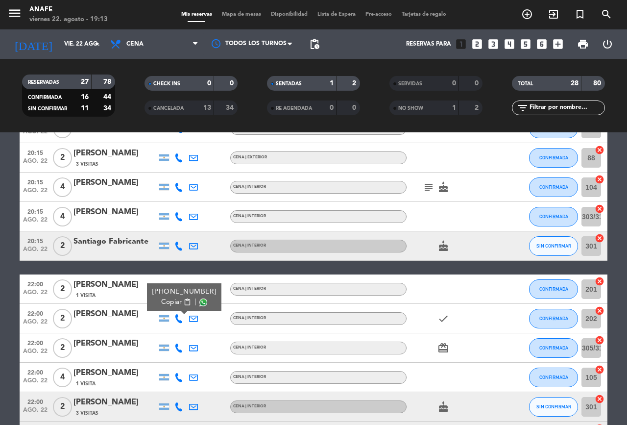
click at [179, 242] on icon at bounding box center [179, 246] width 9 height 9
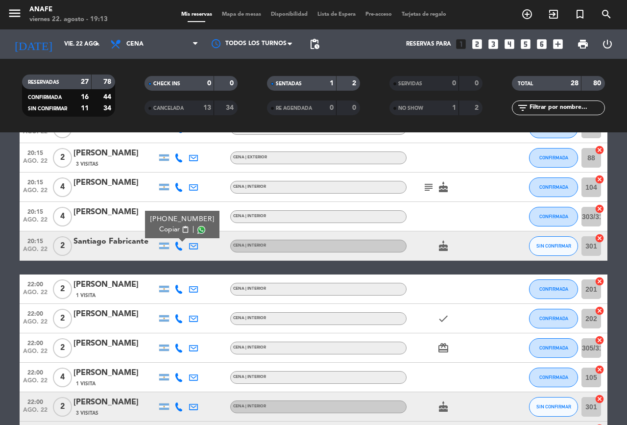
click at [175, 187] on icon at bounding box center [179, 187] width 9 height 9
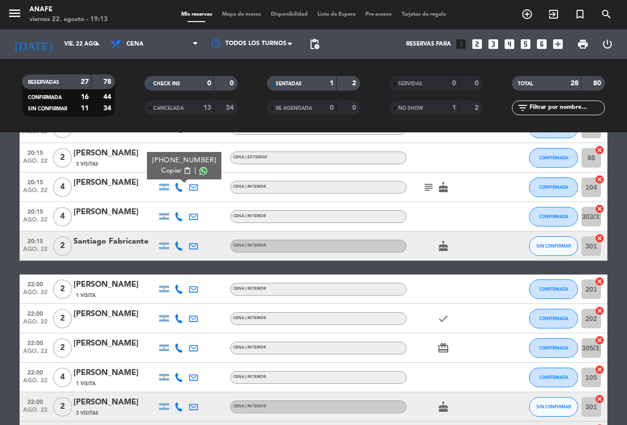
click at [180, 214] on icon at bounding box center [179, 216] width 9 height 9
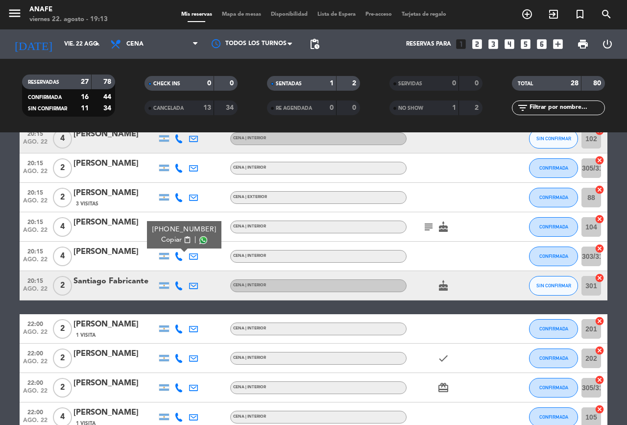
scroll to position [390, 0]
click at [178, 195] on icon at bounding box center [179, 198] width 9 height 9
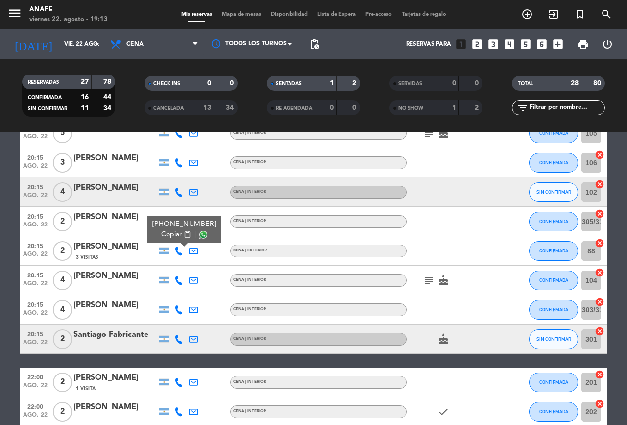
scroll to position [330, 0]
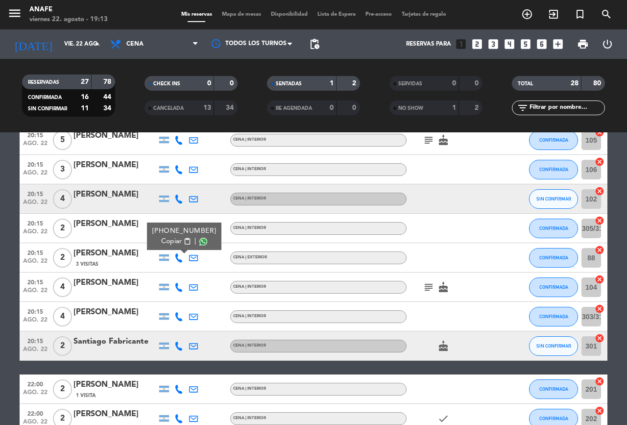
click at [182, 195] on icon at bounding box center [179, 199] width 9 height 9
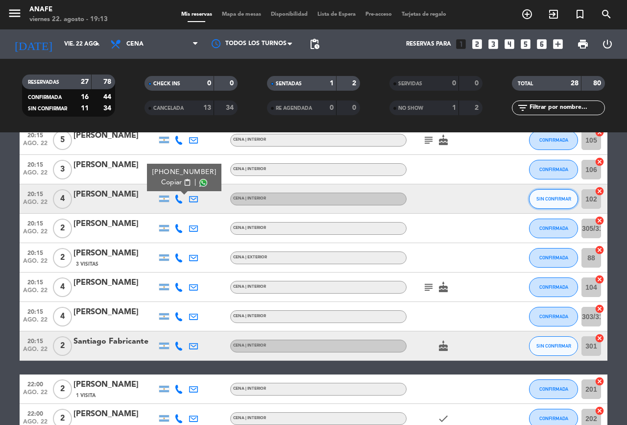
click at [546, 199] on span "SIN CONFIRMAR" at bounding box center [554, 198] width 35 height 5
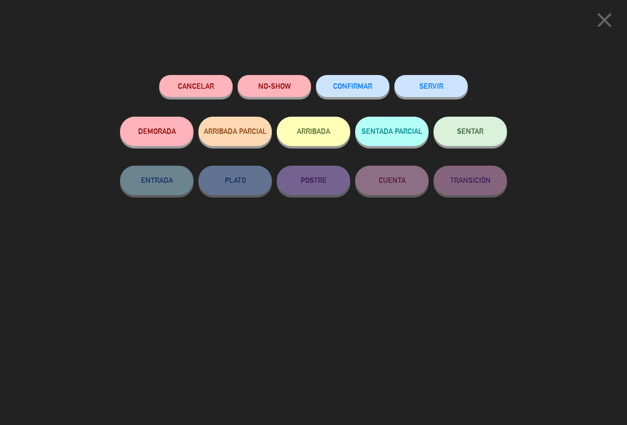
click at [356, 86] on span "CONFIRMAR" at bounding box center [352, 86] width 39 height 8
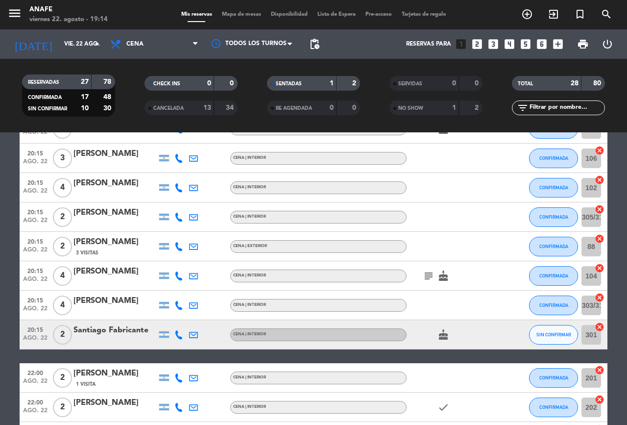
scroll to position [339, 0]
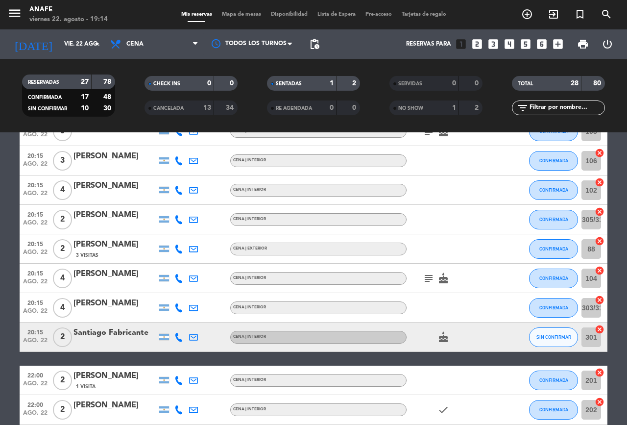
click at [556, 337] on span "SIN CONFIRMAR" at bounding box center [554, 336] width 35 height 5
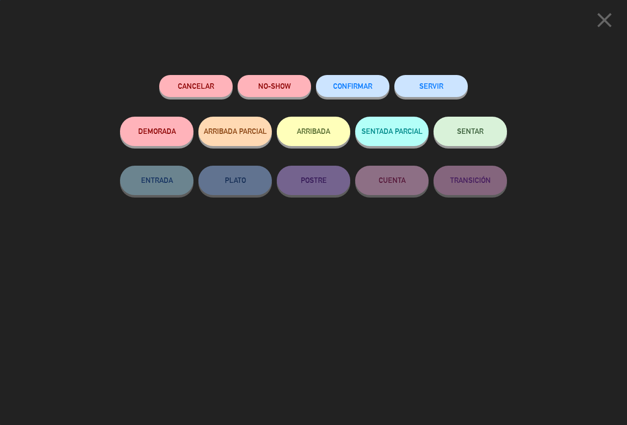
click at [349, 83] on span "CONFIRMAR" at bounding box center [352, 86] width 39 height 8
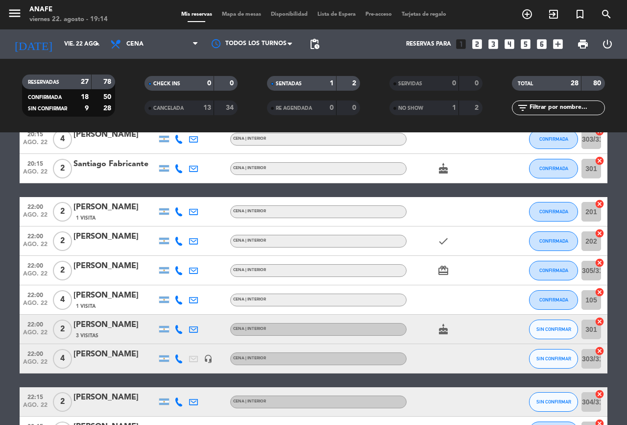
scroll to position [505, 0]
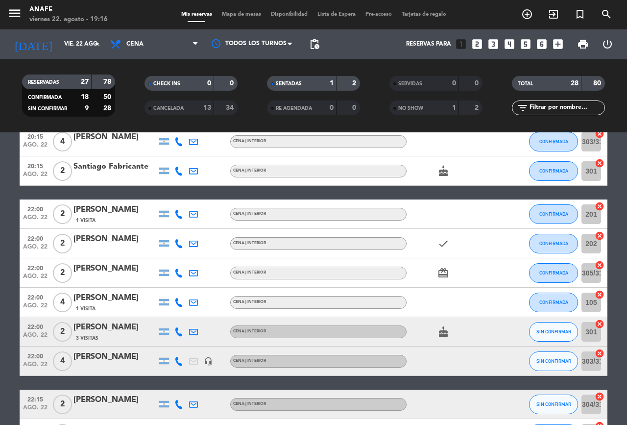
click at [524, 13] on icon "add_circle_outline" at bounding box center [528, 14] width 12 height 12
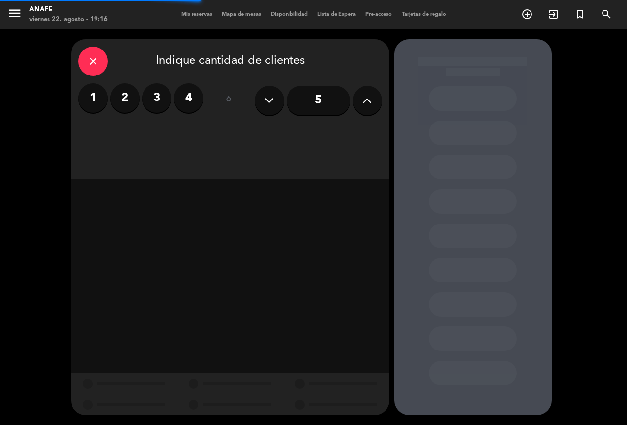
click at [92, 55] on div "close" at bounding box center [92, 61] width 29 height 29
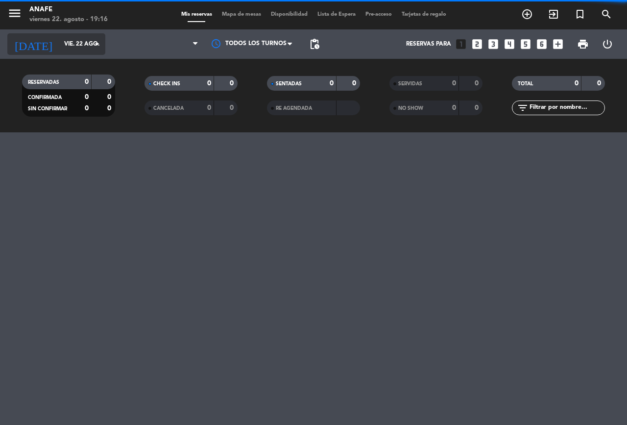
click at [100, 42] on icon "arrow_drop_down" at bounding box center [97, 44] width 12 height 12
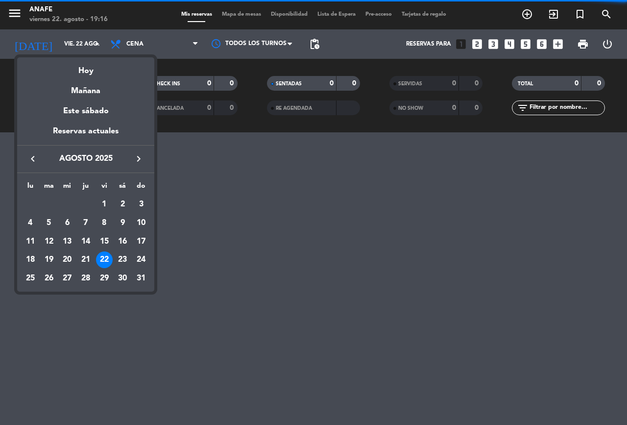
click at [142, 165] on icon "keyboard_arrow_right" at bounding box center [139, 159] width 12 height 12
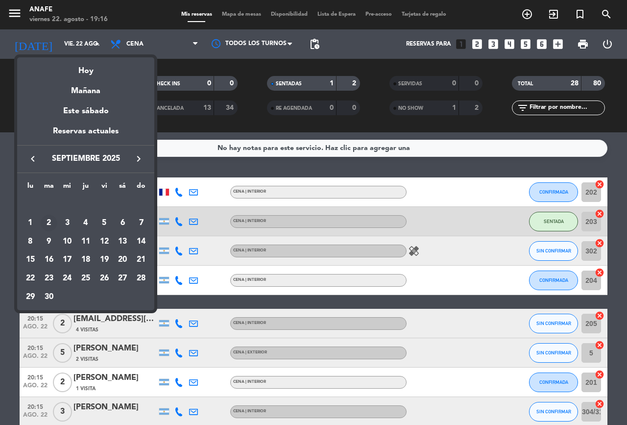
click at [40, 221] on td "2" at bounding box center [49, 223] width 19 height 19
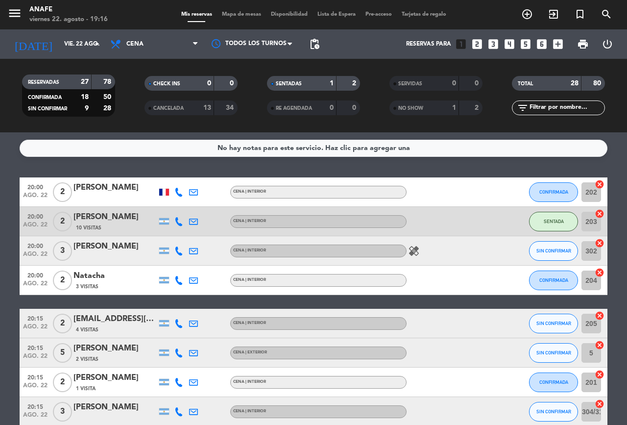
type input "[DATE] sep."
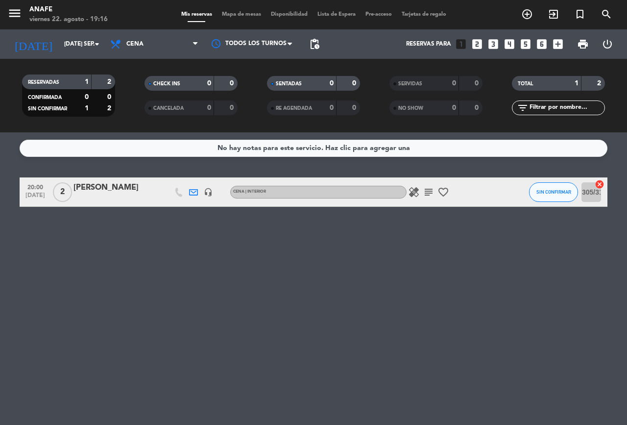
click at [526, 16] on icon "add_circle_outline" at bounding box center [528, 14] width 12 height 12
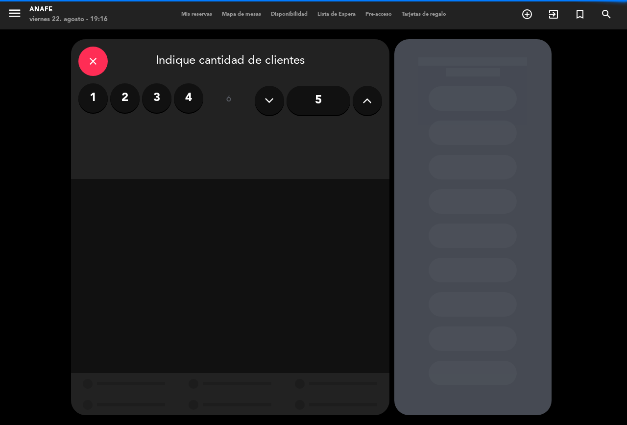
click at [354, 103] on button at bounding box center [367, 100] width 29 height 29
click at [354, 110] on div "5" at bounding box center [318, 100] width 127 height 34
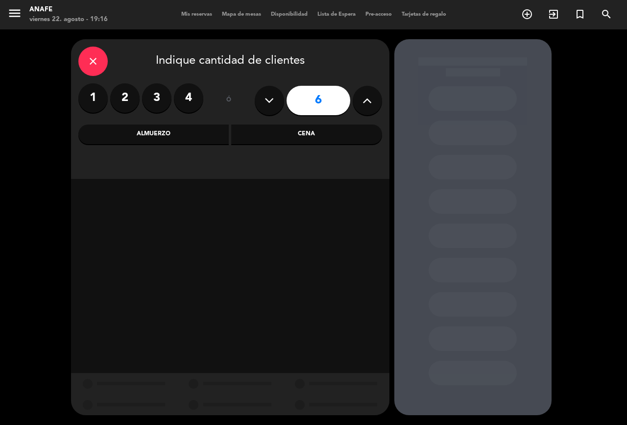
click at [366, 99] on icon at bounding box center [367, 100] width 9 height 15
type input "7"
click at [341, 137] on div "Cena" at bounding box center [306, 135] width 151 height 20
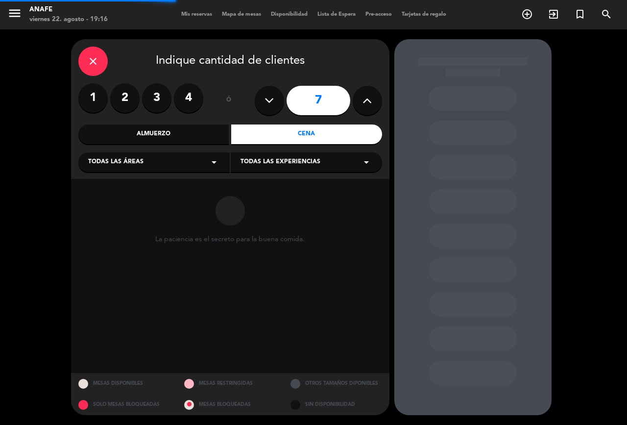
click at [203, 160] on div "Todas las áreas arrow_drop_down" at bounding box center [153, 162] width 151 height 20
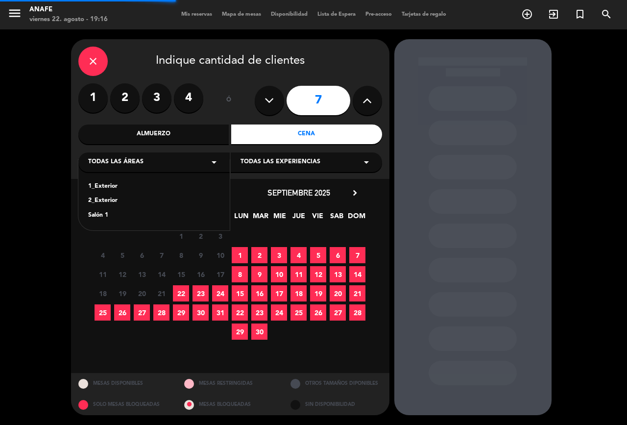
click at [181, 236] on span "1" at bounding box center [181, 236] width 16 height 16
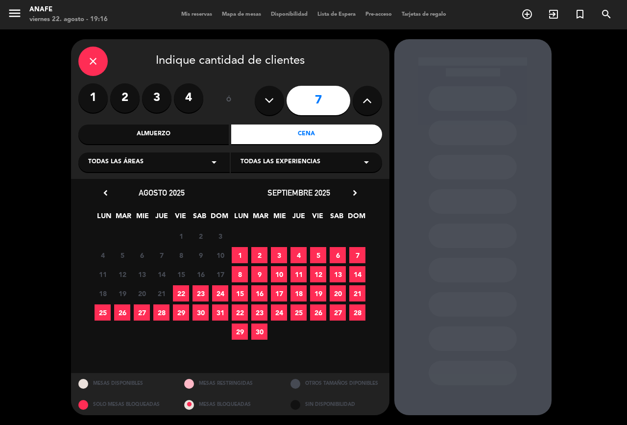
click at [303, 162] on span "Todas las experiencias" at bounding box center [281, 162] width 80 height 10
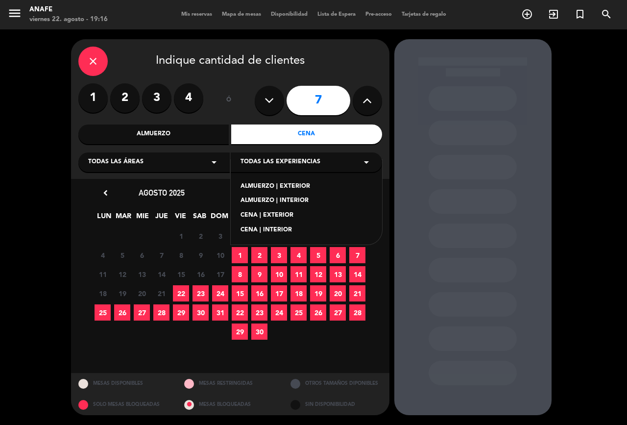
click at [193, 168] on div "Todas las áreas arrow_drop_down" at bounding box center [153, 162] width 151 height 20
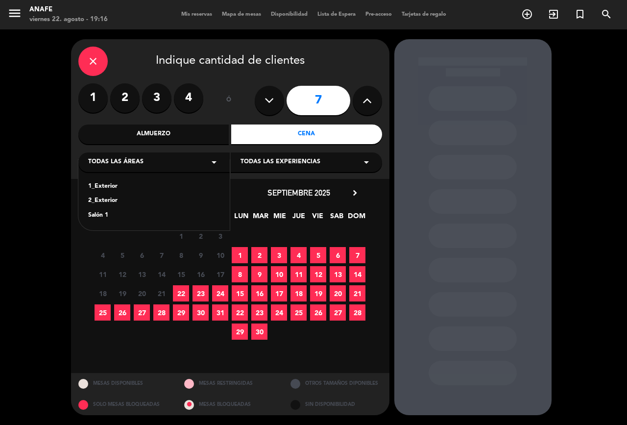
click at [166, 219] on div "Salón 1" at bounding box center [154, 216] width 132 height 10
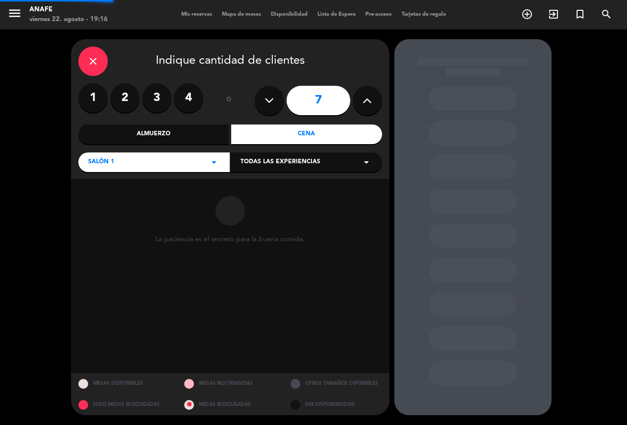
click at [304, 161] on span "Todas las experiencias" at bounding box center [281, 162] width 80 height 10
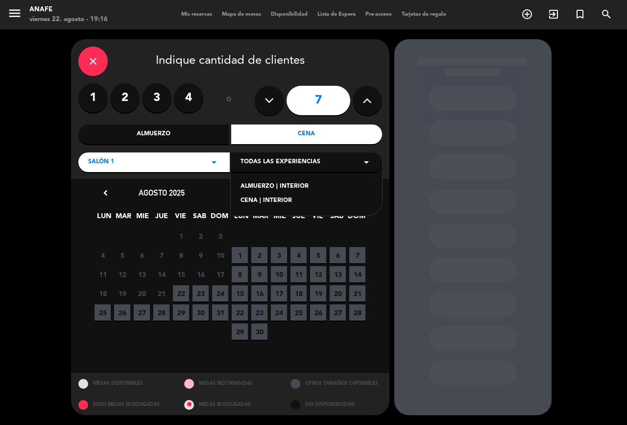
click at [289, 205] on div "CENA | INTERIOR" at bounding box center [307, 201] width 132 height 10
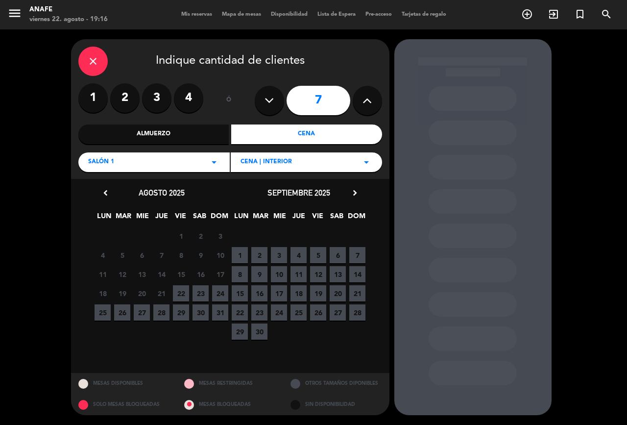
click at [259, 254] on span "2" at bounding box center [259, 255] width 16 height 16
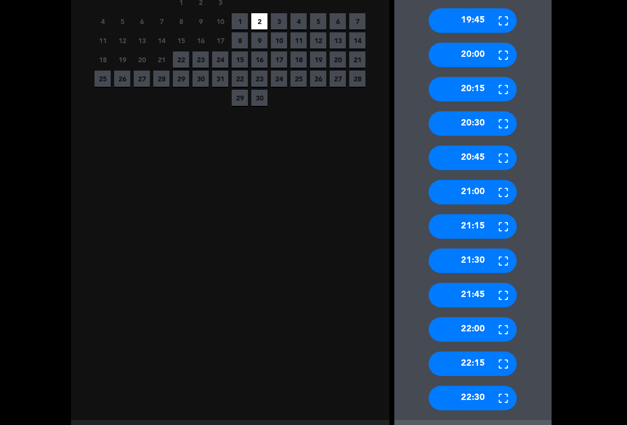
scroll to position [249, 0]
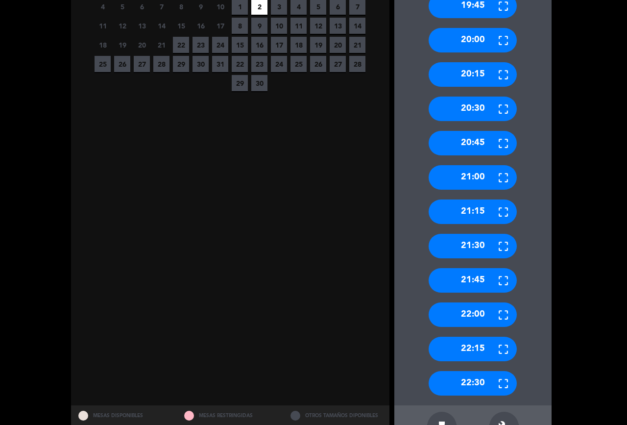
click at [472, 179] on div "21:00" at bounding box center [473, 177] width 88 height 25
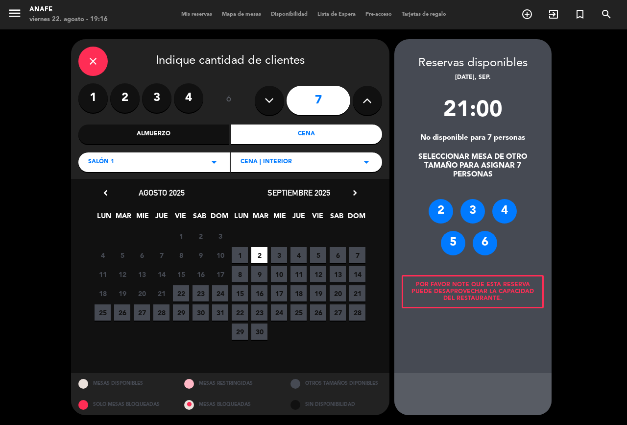
click at [495, 234] on div "2 3 4 5 6" at bounding box center [473, 227] width 157 height 96
click at [485, 243] on div "6" at bounding box center [485, 243] width 25 height 25
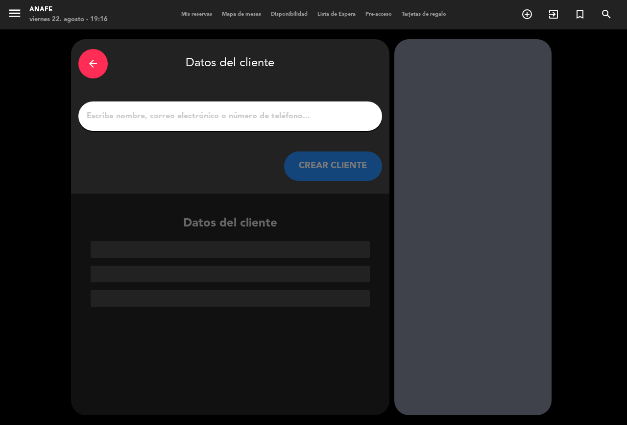
click at [291, 114] on input "1" at bounding box center [230, 116] width 289 height 14
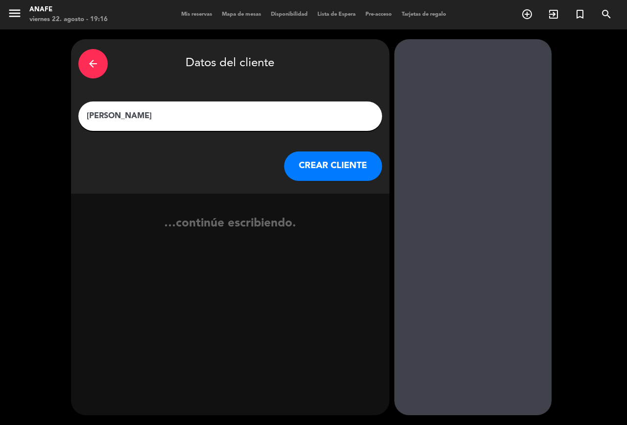
type input "[PERSON_NAME]"
click at [351, 168] on button "CREAR CLIENTE" at bounding box center [333, 165] width 98 height 29
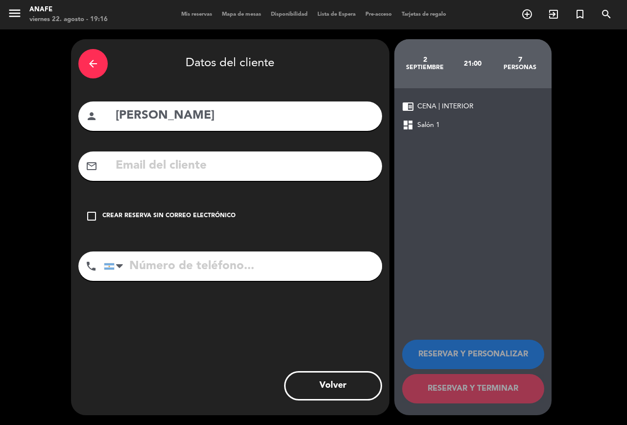
click at [95, 215] on icon "check_box_outline_blank" at bounding box center [92, 216] width 12 height 12
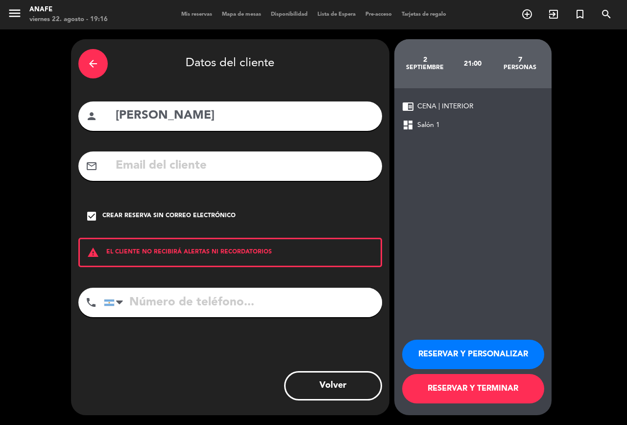
click at [476, 354] on button "RESERVAR Y PERSONALIZAR" at bounding box center [473, 354] width 142 height 29
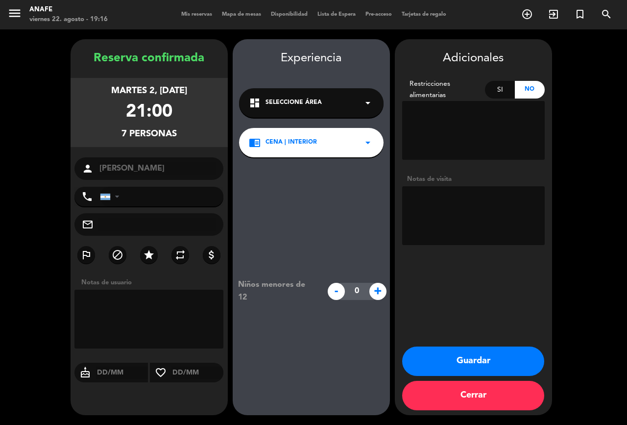
click at [497, 349] on button "Guardar" at bounding box center [473, 361] width 142 height 29
click at [499, 358] on div "menu [PERSON_NAME] 22. [PERSON_NAME] - 19:16 Mis reservas Mapa de mesas Disponi…" at bounding box center [313, 212] width 627 height 425
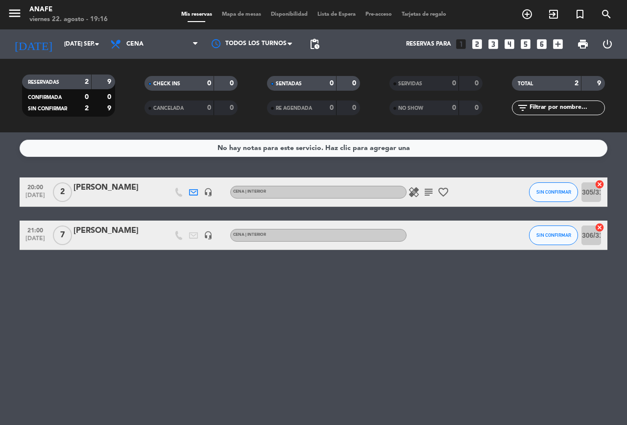
click at [240, 16] on span "Mapa de mesas" at bounding box center [241, 14] width 49 height 5
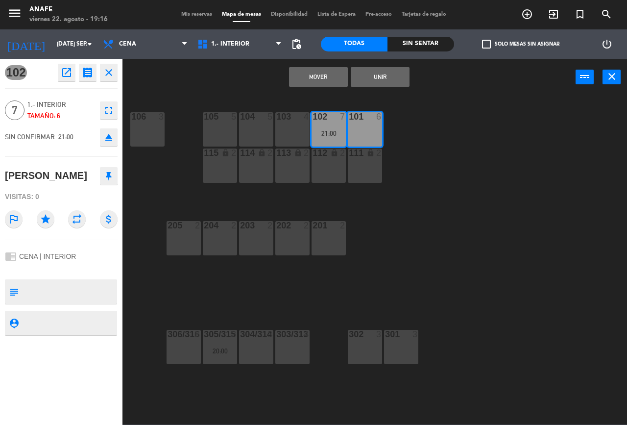
click at [389, 77] on button "Unir" at bounding box center [380, 77] width 59 height 20
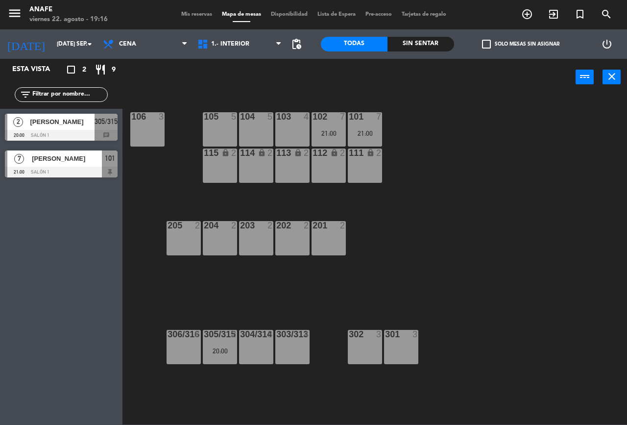
click at [189, 15] on span "Mis reservas" at bounding box center [196, 14] width 41 height 5
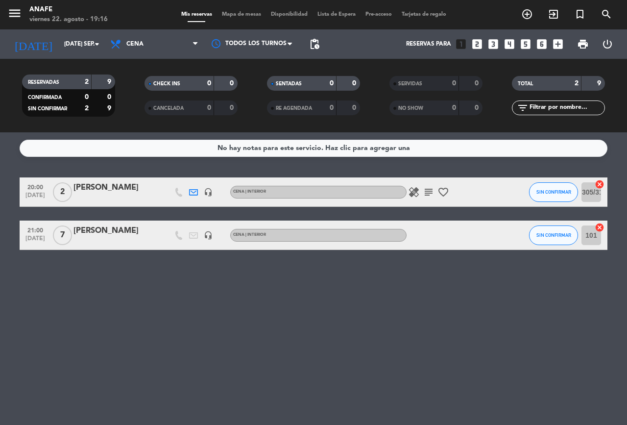
click at [116, 232] on div "[PERSON_NAME]" at bounding box center [115, 231] width 83 height 13
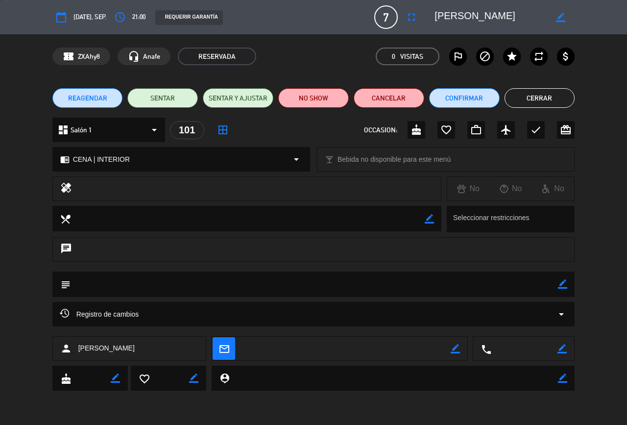
click at [415, 126] on icon "cake" at bounding box center [417, 130] width 12 height 12
click at [550, 348] on textarea at bounding box center [525, 349] width 66 height 25
click at [562, 348] on icon "border_color" at bounding box center [562, 348] width 9 height 9
paste textarea "1165057609"
type textarea "1165057609"
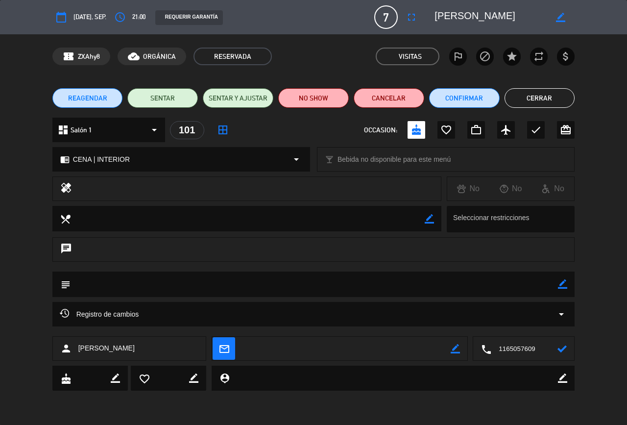
click at [558, 347] on icon at bounding box center [562, 348] width 9 height 9
click at [541, 101] on button "Cerrar" at bounding box center [540, 98] width 71 height 20
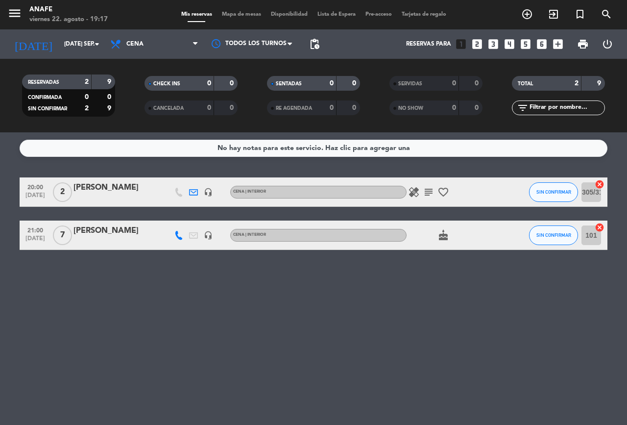
click at [189, 22] on span at bounding box center [197, 21] width 18 height 1
click at [73, 44] on input "[DATE] sep." at bounding box center [98, 44] width 78 height 17
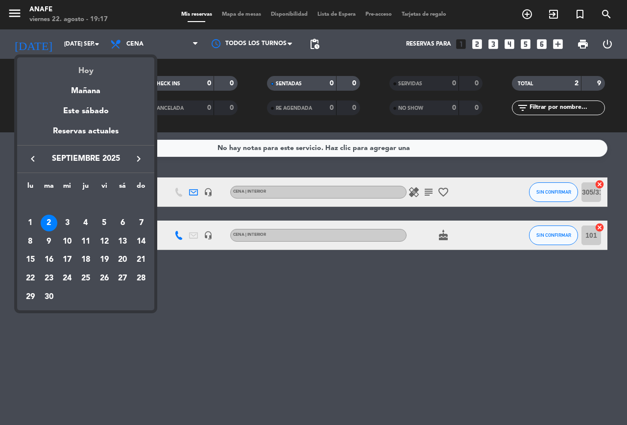
click at [105, 72] on div "Hoy" at bounding box center [85, 67] width 137 height 20
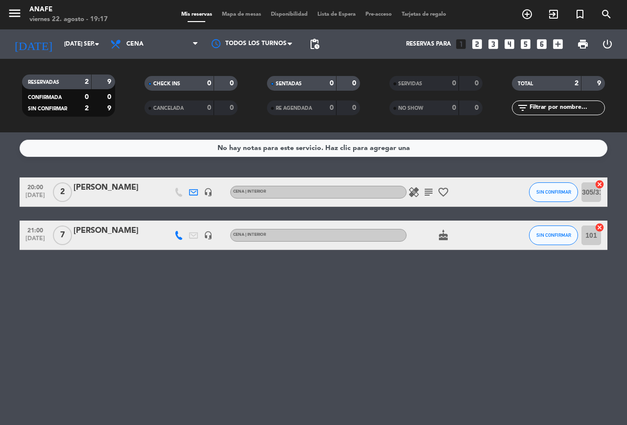
type input "vie. 22 ago."
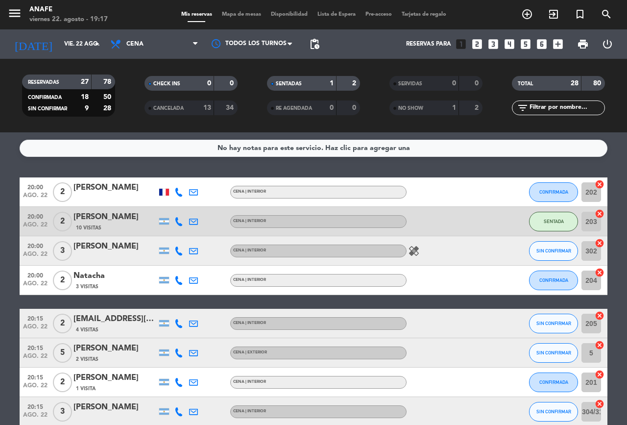
click at [179, 253] on icon at bounding box center [179, 251] width 9 height 9
click at [175, 231] on span "Copiar" at bounding box center [171, 234] width 21 height 10
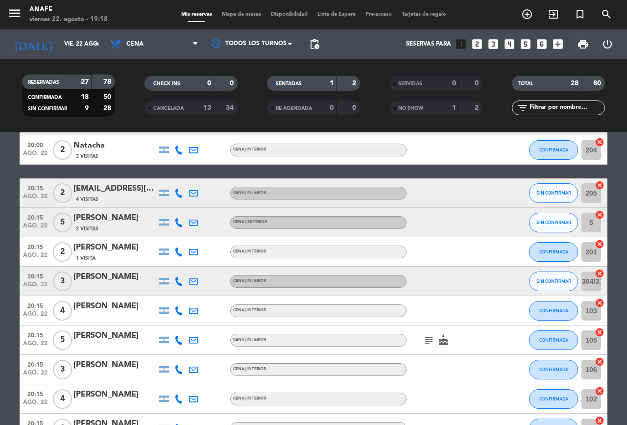
scroll to position [130, 0]
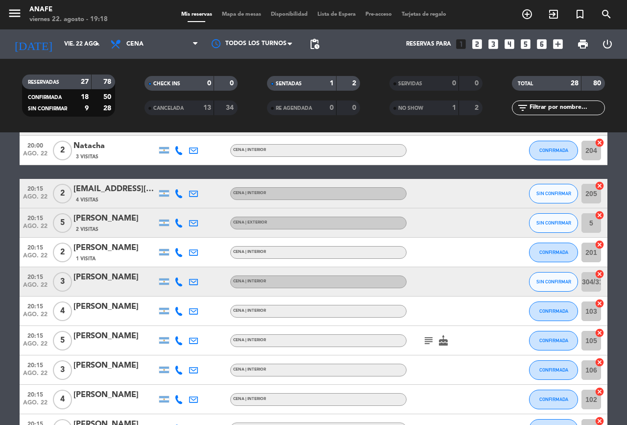
click at [177, 196] on icon at bounding box center [179, 193] width 9 height 9
click at [169, 178] on span "Copiar" at bounding box center [171, 177] width 21 height 10
click at [178, 223] on icon at bounding box center [179, 223] width 9 height 9
click at [169, 207] on span "Copiar" at bounding box center [171, 206] width 21 height 10
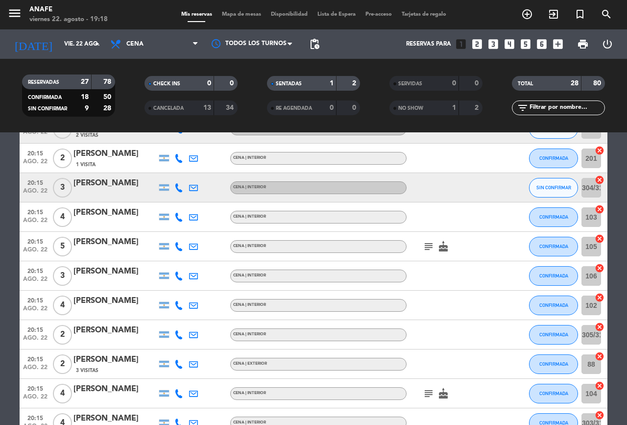
scroll to position [225, 0]
click at [180, 191] on icon at bounding box center [179, 187] width 9 height 9
click at [172, 175] on span "Copiar" at bounding box center [171, 171] width 21 height 10
click at [534, 185] on button "SIN CONFIRMAR" at bounding box center [553, 187] width 49 height 20
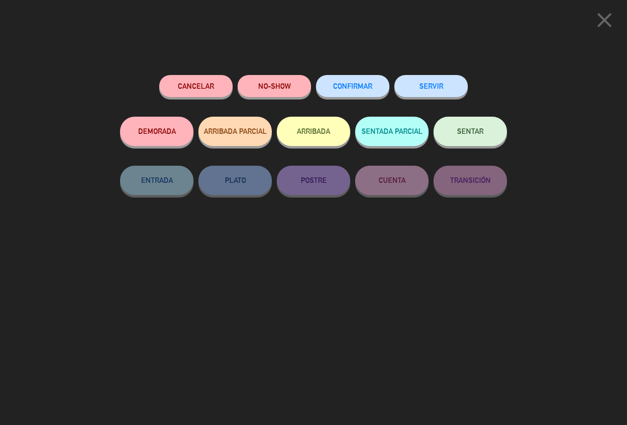
click at [357, 85] on span "CONFIRMAR" at bounding box center [352, 86] width 39 height 8
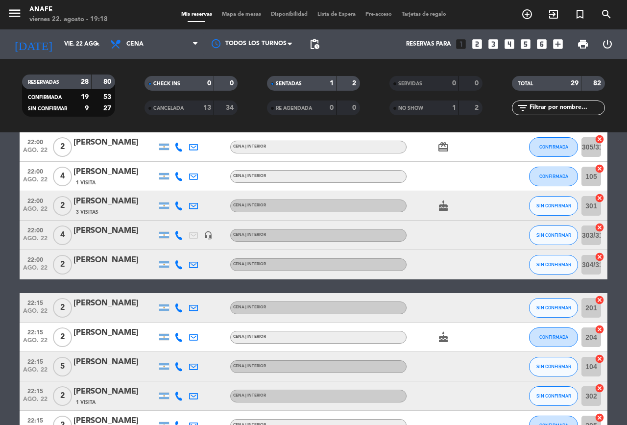
scroll to position [674, 0]
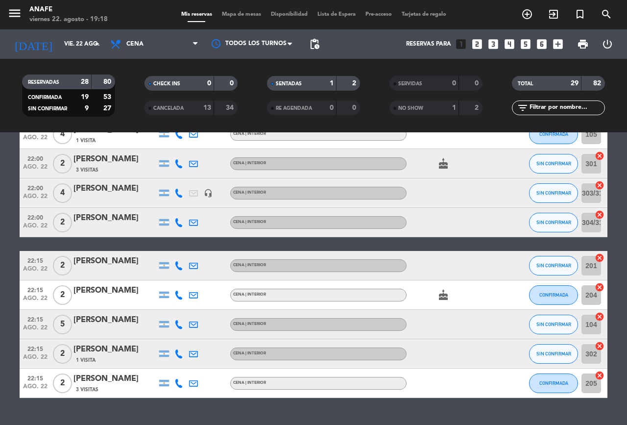
click at [179, 165] on icon at bounding box center [179, 163] width 9 height 9
click at [184, 145] on span "content_paste" at bounding box center [187, 147] width 7 height 7
click at [552, 162] on span "SIN CONFIRMAR" at bounding box center [554, 163] width 35 height 5
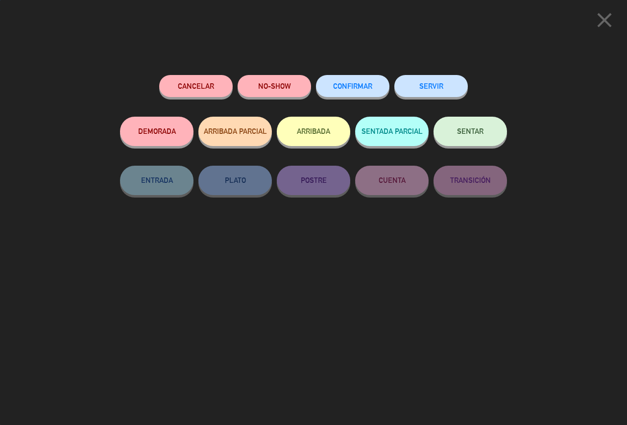
click at [363, 88] on span "CONFIRMAR" at bounding box center [352, 86] width 39 height 8
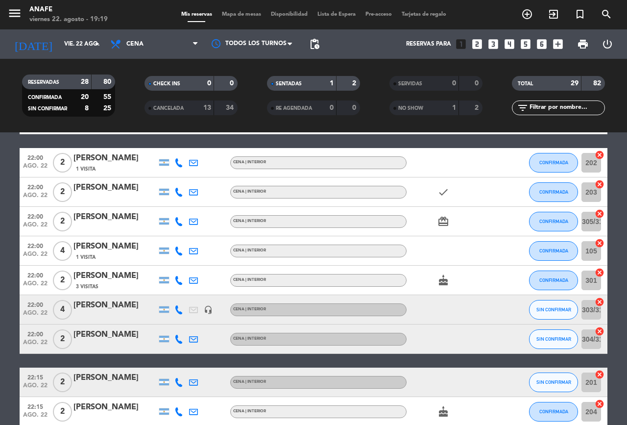
scroll to position [621, 0]
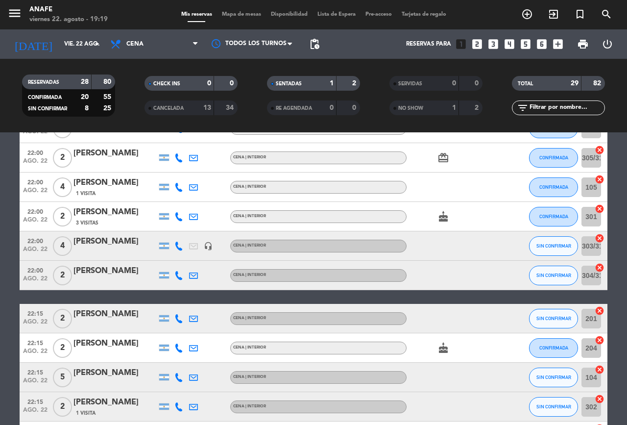
click at [175, 250] on icon at bounding box center [179, 246] width 9 height 9
click at [560, 246] on span "SIN CONFIRMAR" at bounding box center [554, 245] width 35 height 5
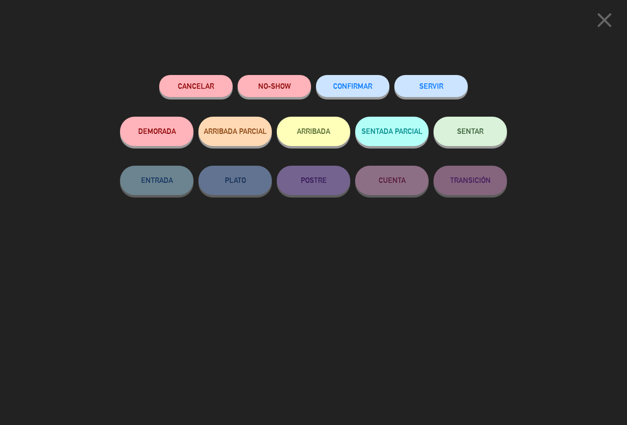
click at [354, 84] on span "CONFIRMAR" at bounding box center [352, 86] width 39 height 8
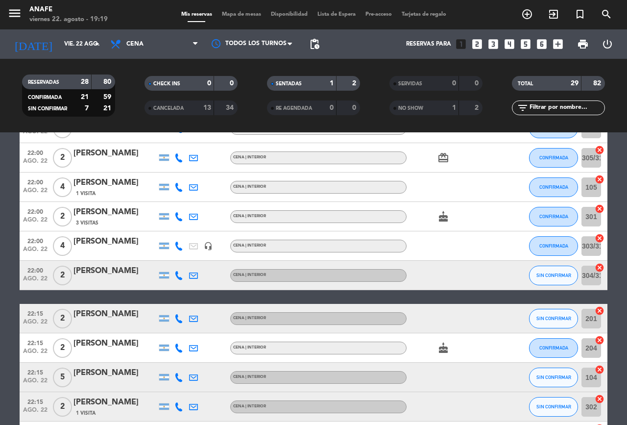
click at [180, 273] on icon at bounding box center [179, 275] width 9 height 9
click at [166, 259] on span "Copiar" at bounding box center [171, 259] width 21 height 10
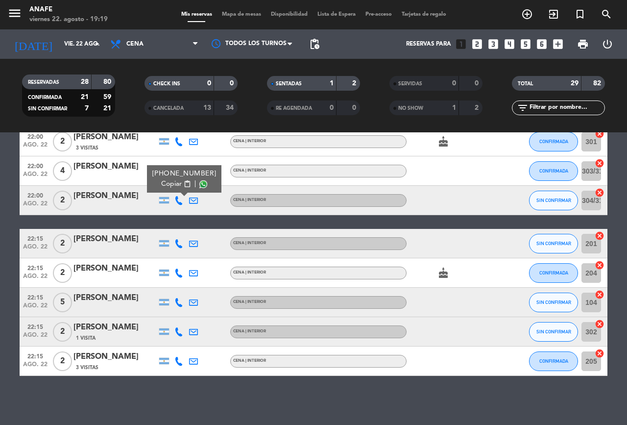
scroll to position [695, 0]
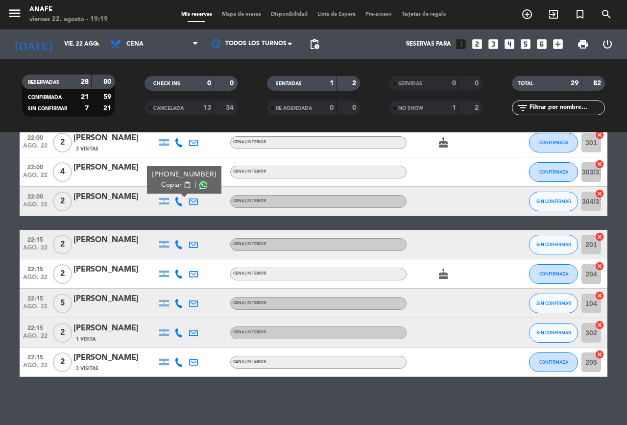
click at [180, 244] on icon at bounding box center [179, 244] width 9 height 9
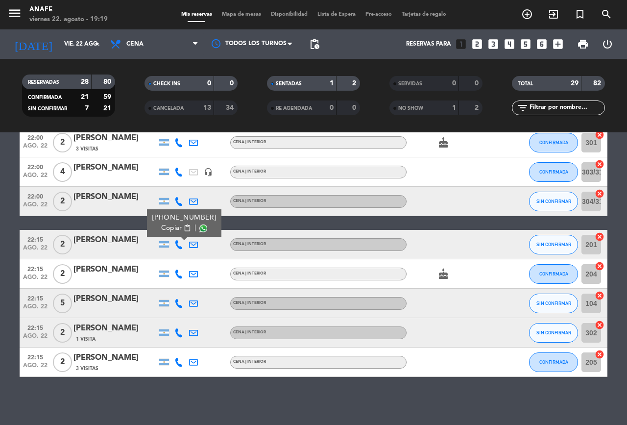
click at [166, 226] on span "Copiar" at bounding box center [171, 228] width 21 height 10
click at [179, 306] on icon at bounding box center [179, 303] width 9 height 9
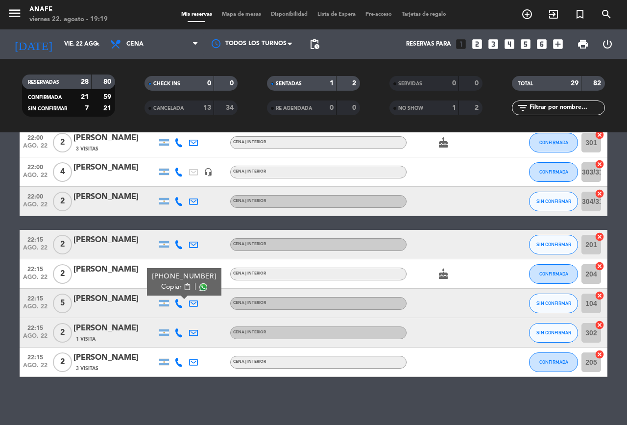
click at [164, 288] on span "Copiar" at bounding box center [171, 287] width 21 height 10
click at [176, 337] on icon at bounding box center [179, 332] width 9 height 9
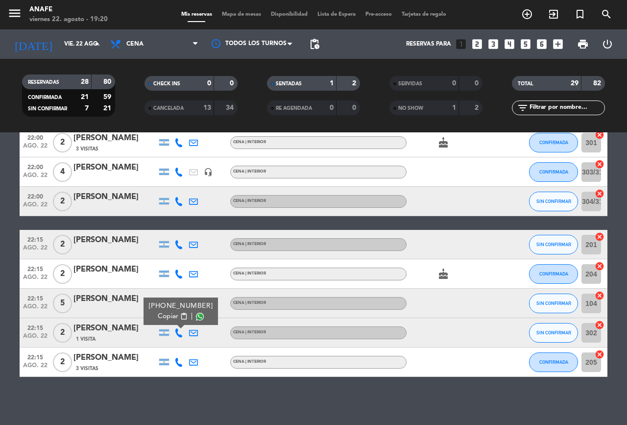
click at [167, 316] on span "Copiar" at bounding box center [168, 316] width 21 height 10
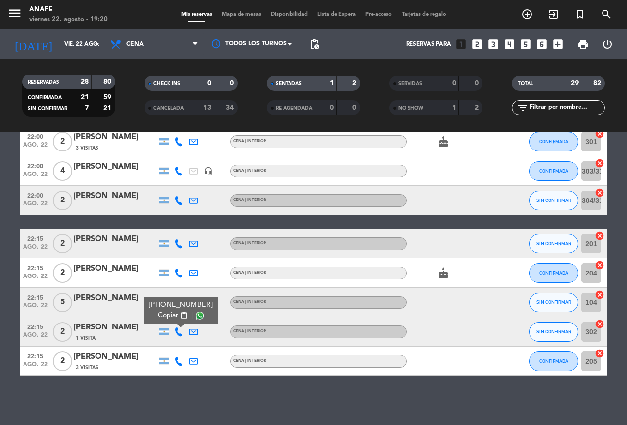
click at [179, 361] on icon at bounding box center [179, 361] width 9 height 9
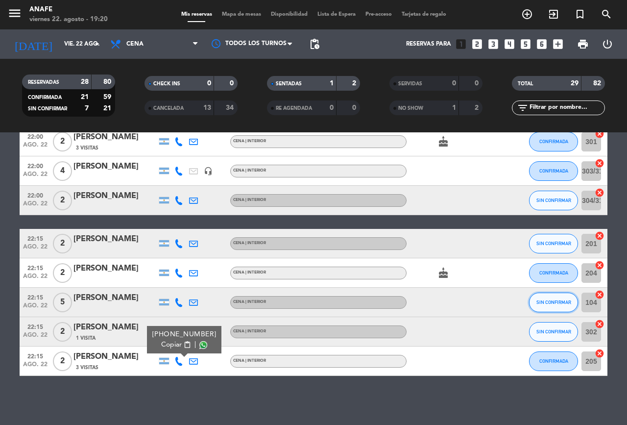
click at [551, 304] on span "SIN CONFIRMAR" at bounding box center [554, 302] width 35 height 5
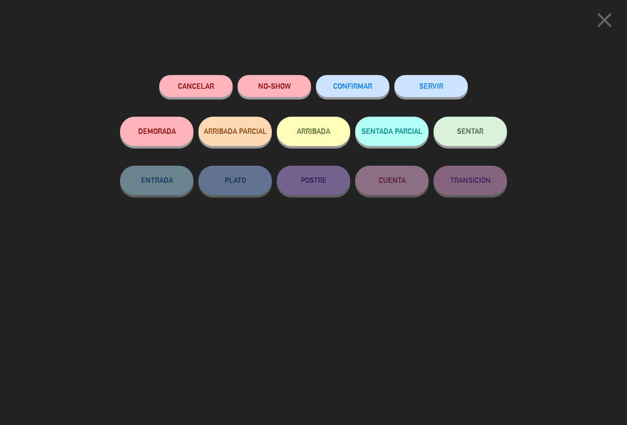
click at [348, 82] on button "CONFIRMAR" at bounding box center [353, 86] width 74 height 22
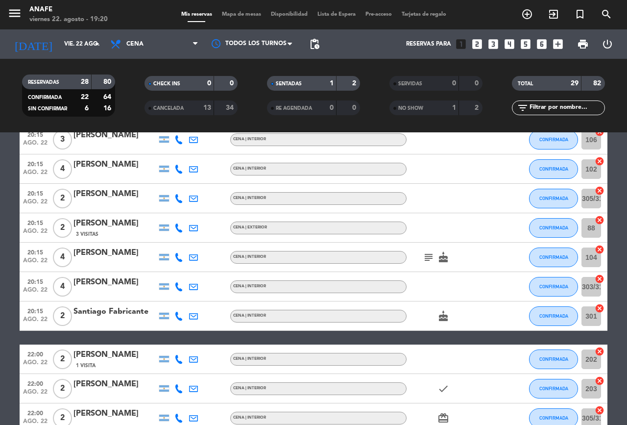
scroll to position [362, 0]
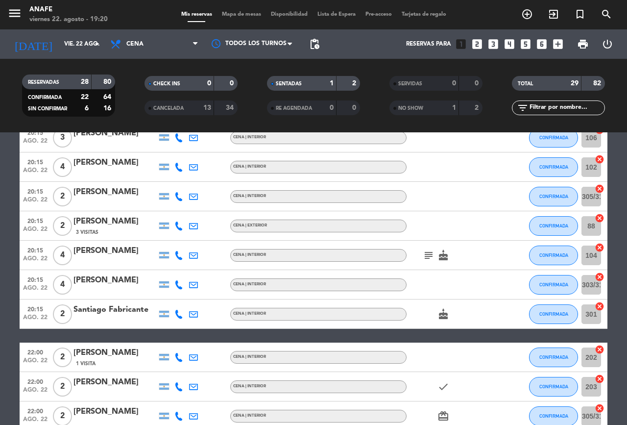
click at [177, 229] on icon at bounding box center [179, 226] width 9 height 9
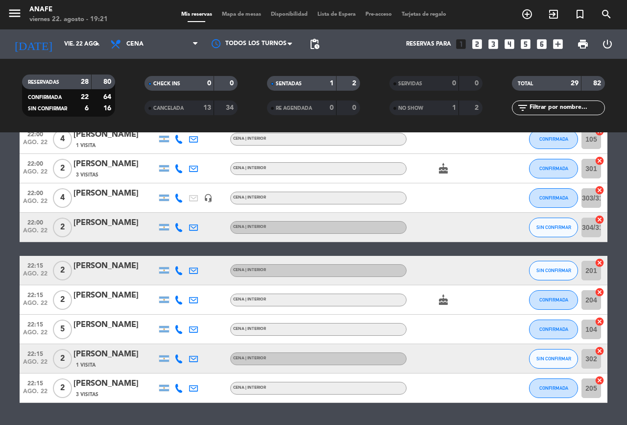
scroll to position [694, 0]
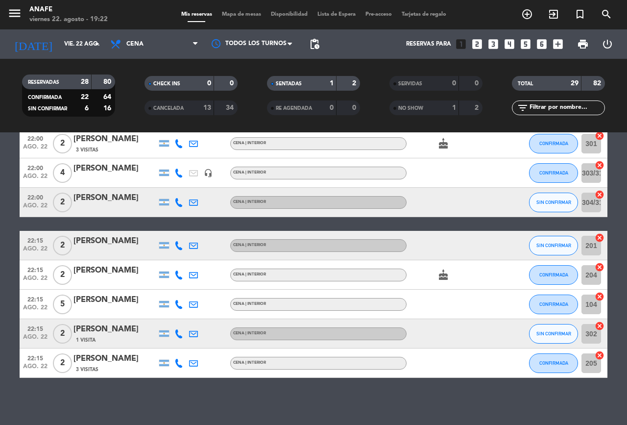
click at [477, 397] on div "No hay notas para este servicio. Haz clic para agregar una 20:00 ago. 22 2 [PER…" at bounding box center [313, 278] width 627 height 293
click at [549, 343] on button "SIN CONFIRMAR" at bounding box center [553, 334] width 49 height 20
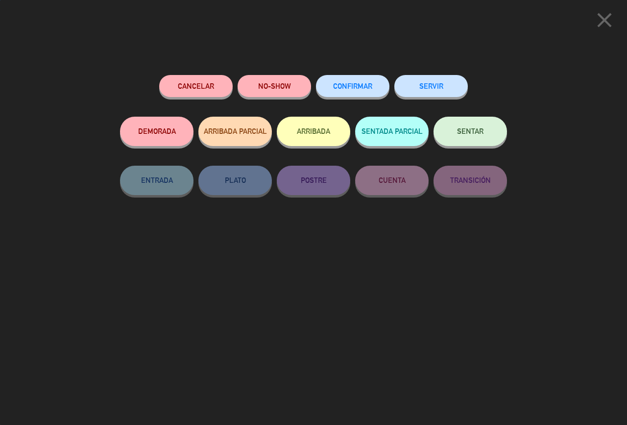
click at [360, 86] on span "CONFIRMAR" at bounding box center [352, 86] width 39 height 8
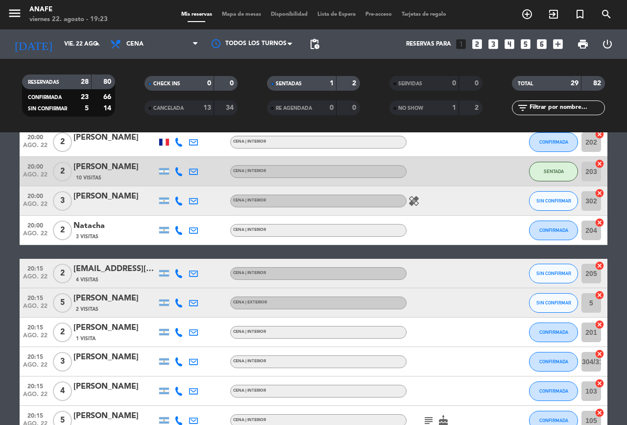
scroll to position [50, 0]
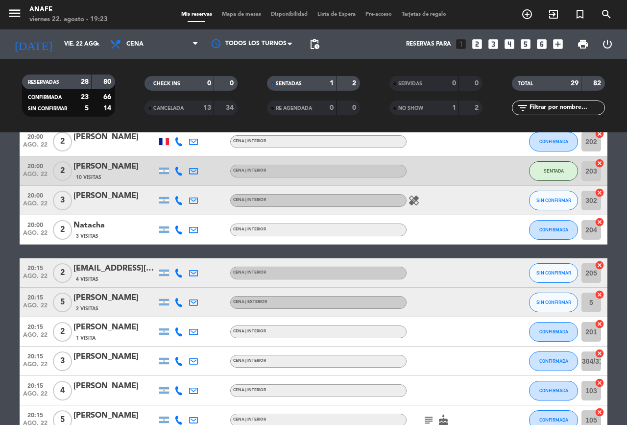
click at [413, 195] on icon "healing" at bounding box center [414, 201] width 12 height 12
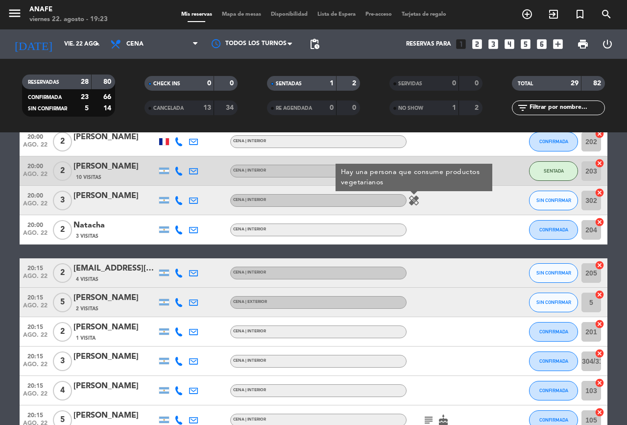
click at [445, 244] on div at bounding box center [451, 229] width 88 height 29
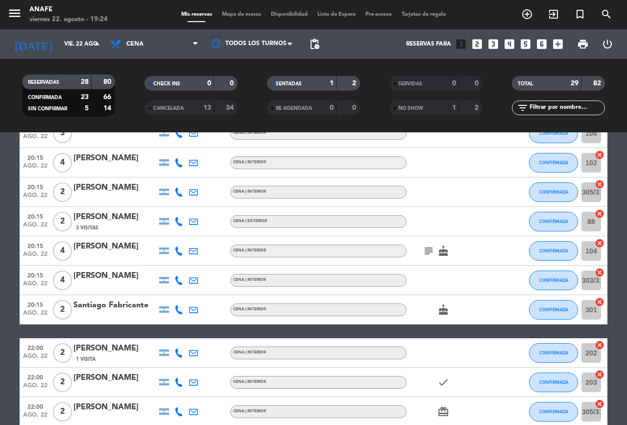
scroll to position [368, 0]
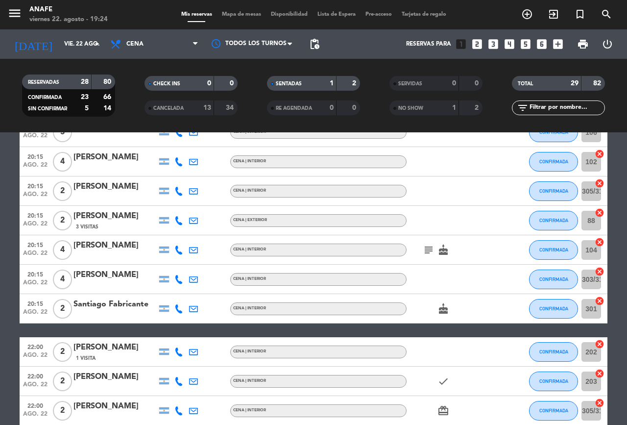
click at [429, 248] on icon "subject" at bounding box center [429, 250] width 12 height 12
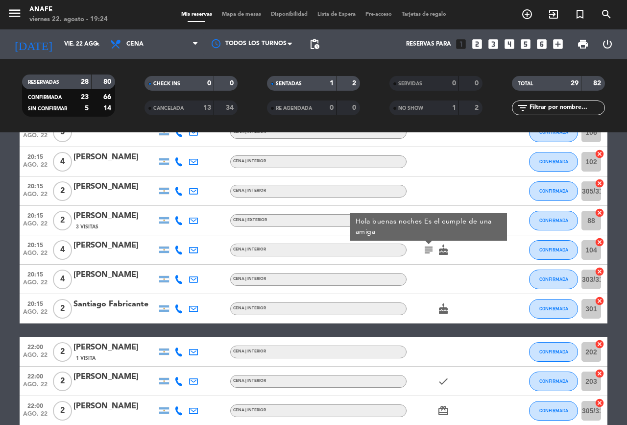
click at [490, 281] on div at bounding box center [451, 279] width 88 height 29
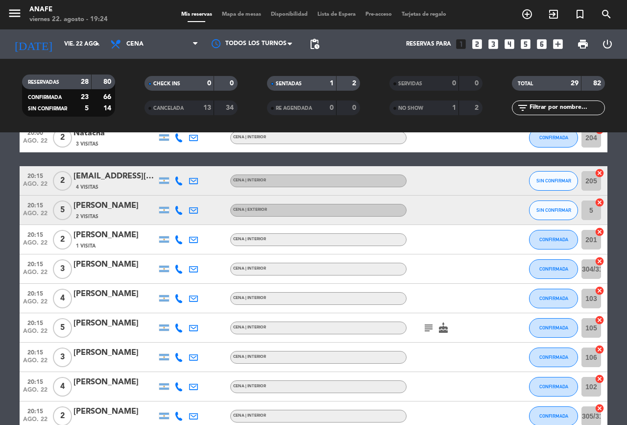
scroll to position [143, 0]
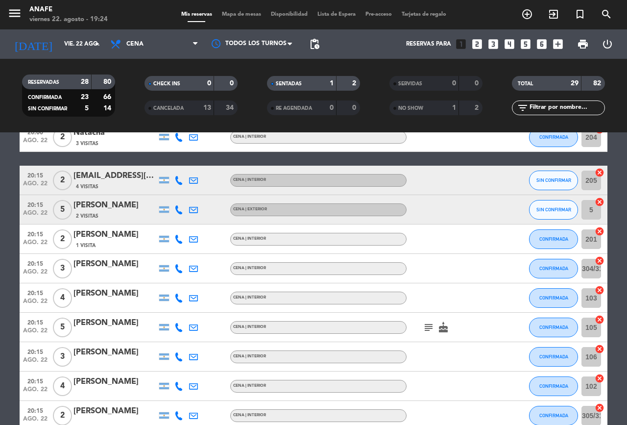
click at [427, 325] on icon "subject" at bounding box center [429, 328] width 12 height 12
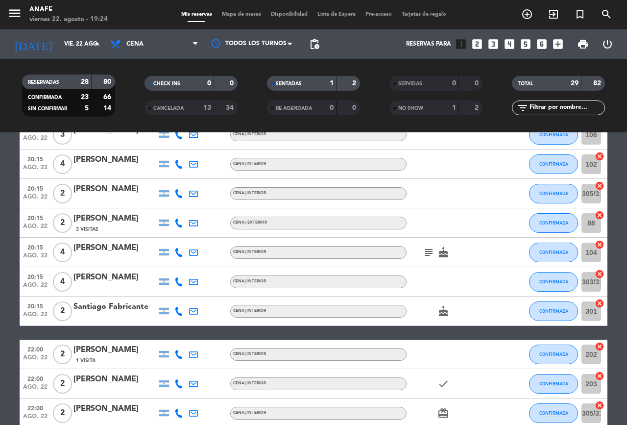
scroll to position [367, 0]
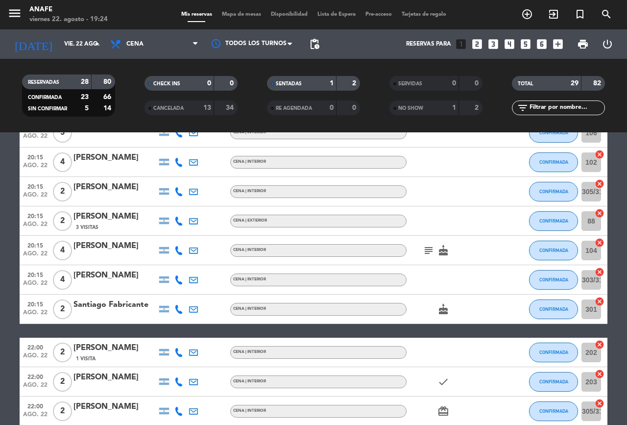
click at [425, 251] on icon "subject" at bounding box center [429, 251] width 12 height 12
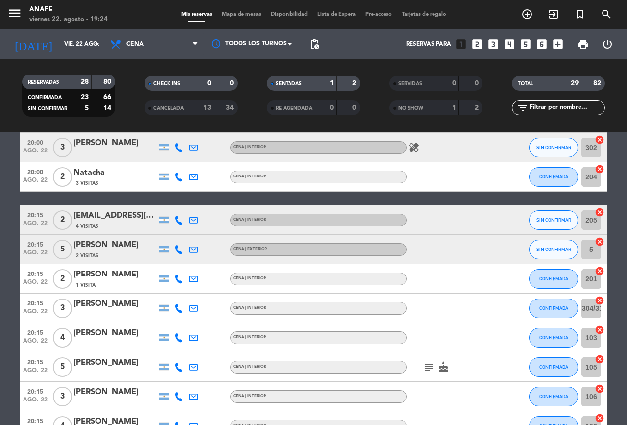
scroll to position [0, 0]
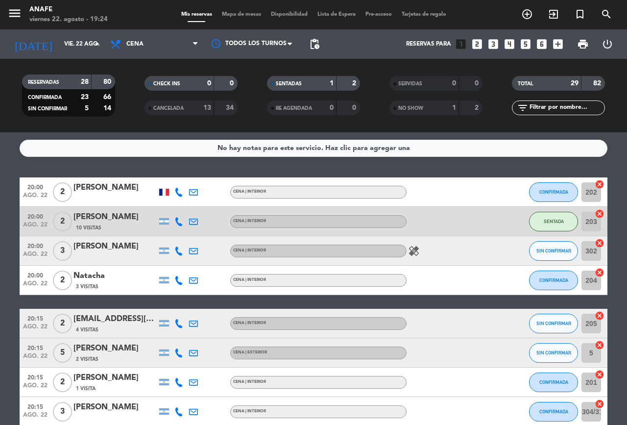
click at [309, 348] on div "CENA | EXTERIOR" at bounding box center [318, 353] width 176 height 13
click at [432, 350] on div at bounding box center [451, 352] width 88 height 29
click at [437, 290] on div at bounding box center [451, 280] width 88 height 29
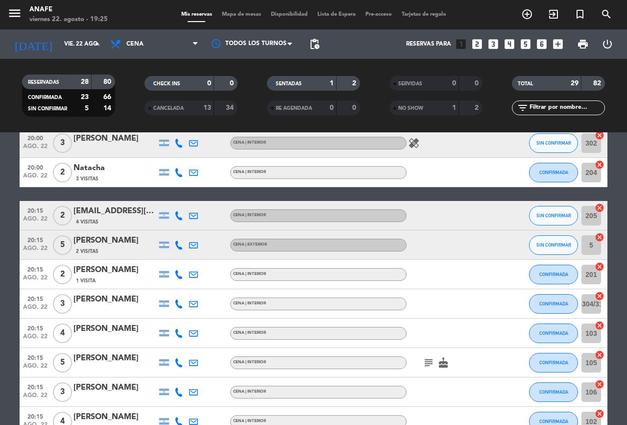
scroll to position [127, 0]
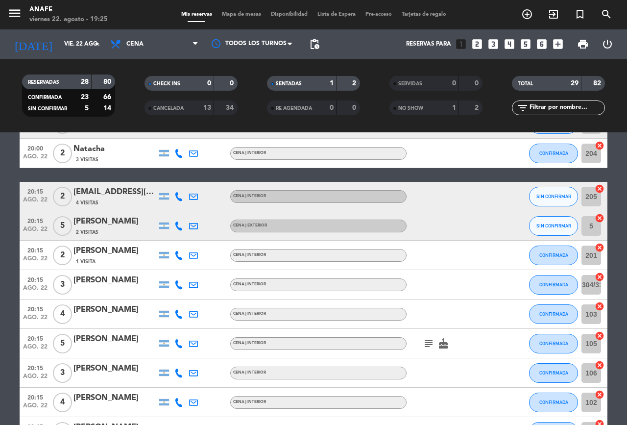
click at [452, 200] on div at bounding box center [451, 196] width 88 height 29
click at [430, 342] on icon "subject" at bounding box center [429, 344] width 12 height 12
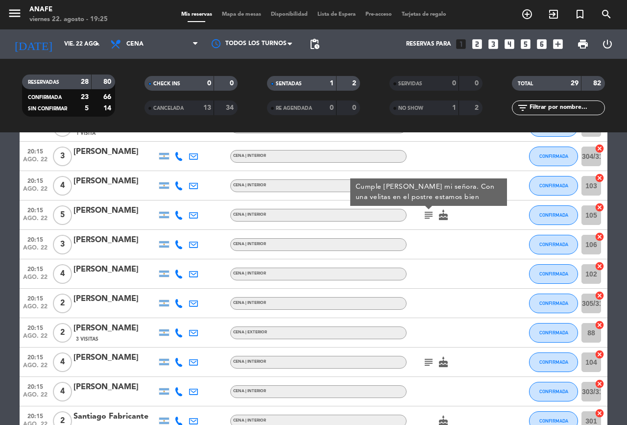
scroll to position [262, 0]
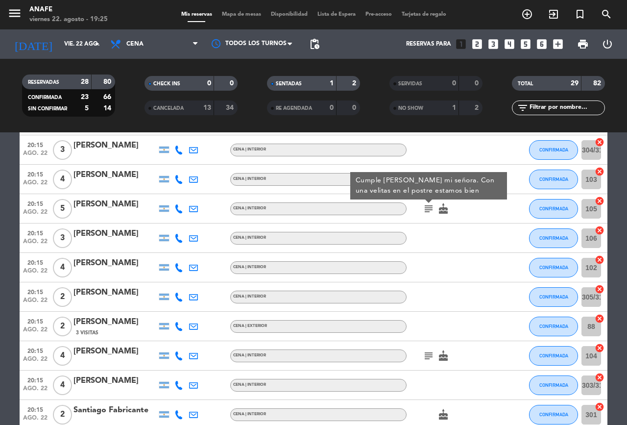
click at [425, 354] on icon "subject" at bounding box center [429, 356] width 12 height 12
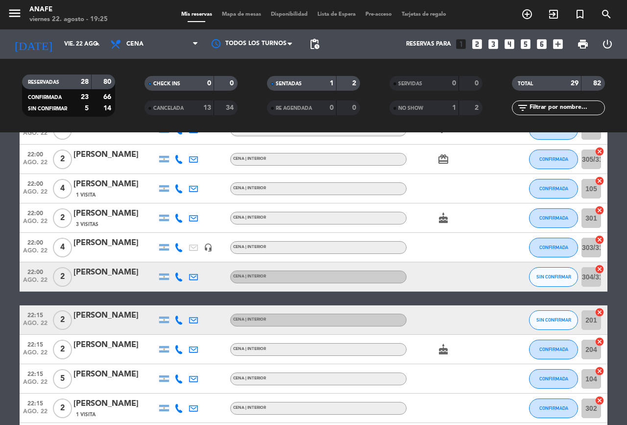
scroll to position [619, 0]
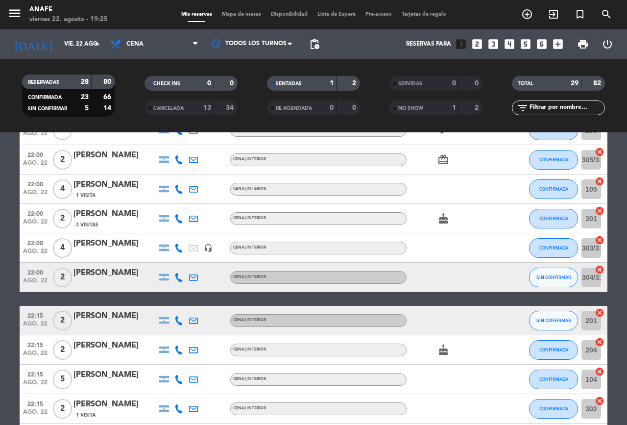
click at [115, 239] on div "[PERSON_NAME]" at bounding box center [115, 243] width 83 height 13
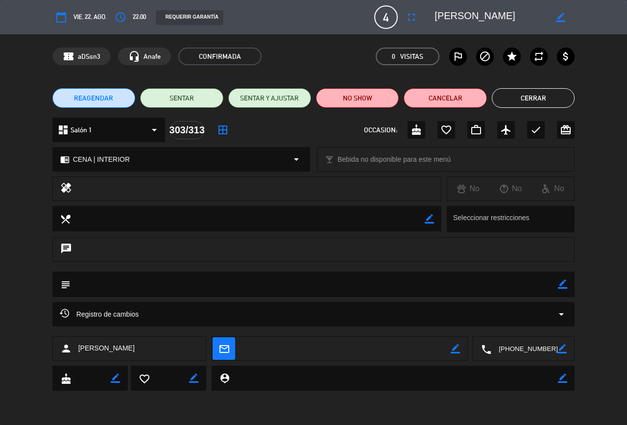
click at [510, 58] on icon "star" at bounding box center [512, 56] width 12 height 12
click at [415, 127] on icon "cake" at bounding box center [417, 130] width 12 height 12
click at [529, 98] on button "Cerrar" at bounding box center [533, 98] width 83 height 20
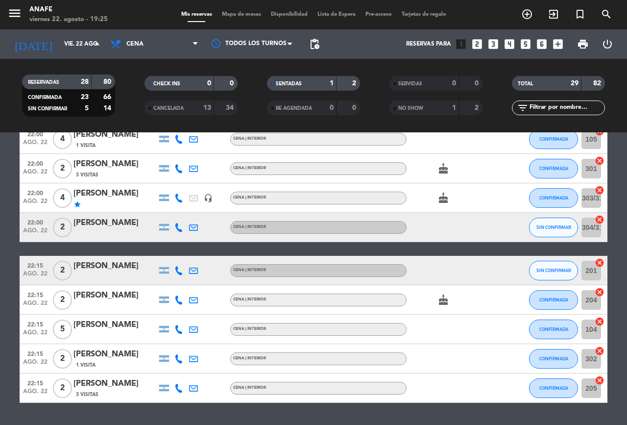
scroll to position [668, 0]
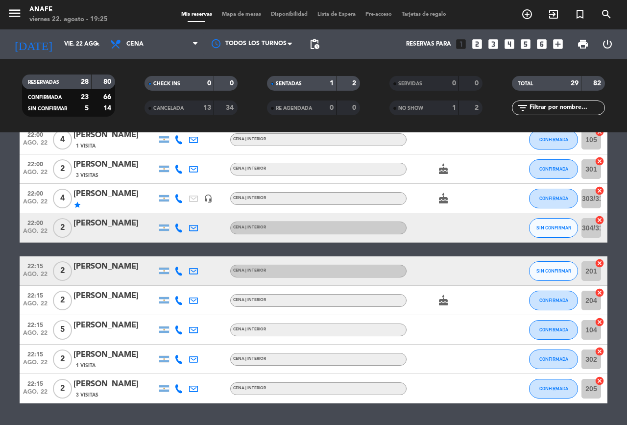
click at [179, 197] on icon at bounding box center [179, 198] width 9 height 9
click at [200, 181] on span at bounding box center [204, 182] width 8 height 8
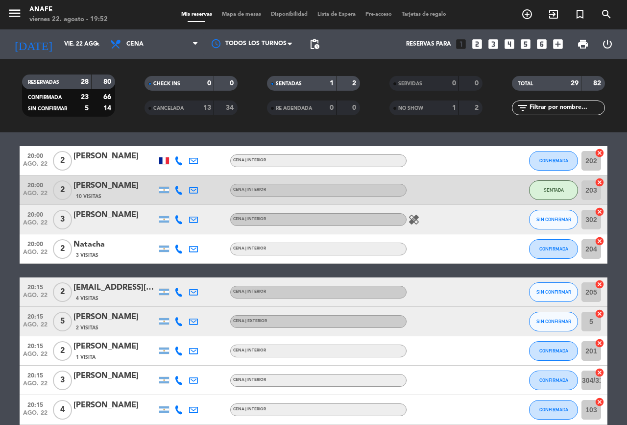
scroll to position [0, 0]
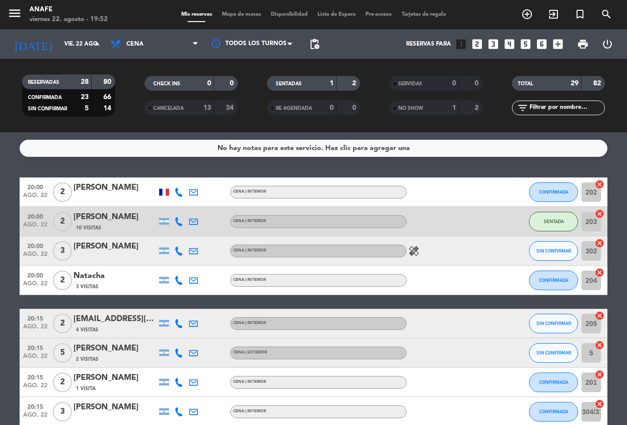
click at [101, 190] on div "[PERSON_NAME]" at bounding box center [115, 187] width 83 height 13
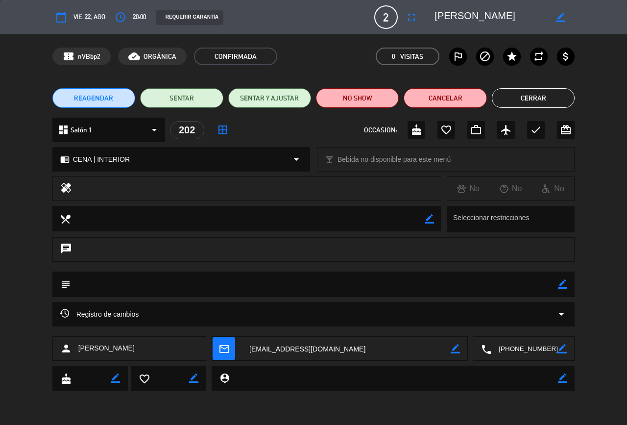
click at [550, 294] on textarea at bounding box center [315, 284] width 488 height 25
click at [560, 285] on icon "border_color" at bounding box center [562, 283] width 9 height 9
click at [411, 281] on textarea at bounding box center [315, 284] width 488 height 25
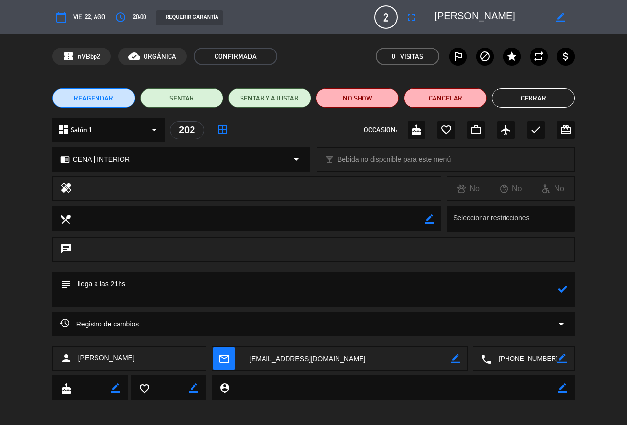
click at [563, 291] on icon at bounding box center [562, 288] width 9 height 9
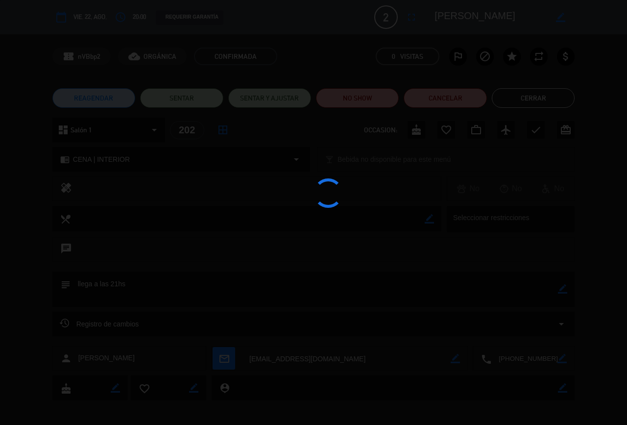
type textarea "llega a las 21hs"
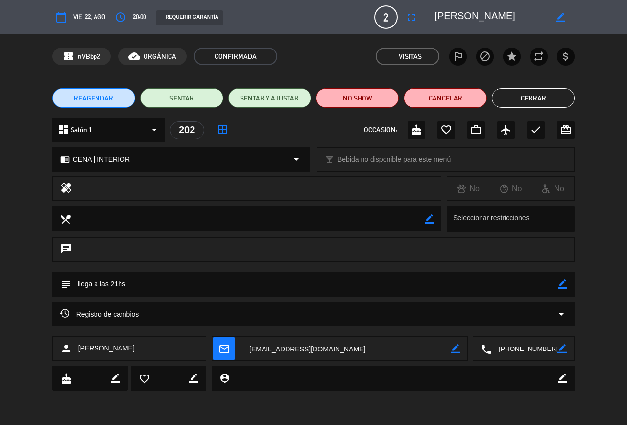
click at [548, 94] on button "Cerrar" at bounding box center [533, 98] width 83 height 20
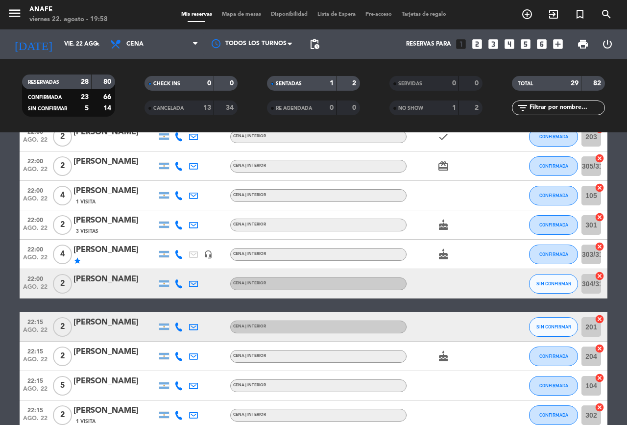
scroll to position [642, 0]
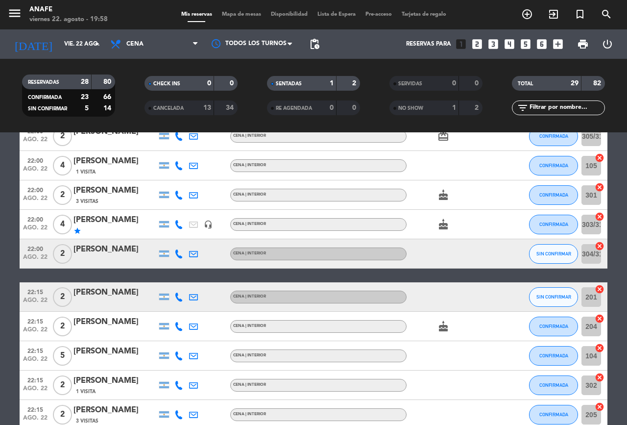
click at [442, 226] on icon "cake" at bounding box center [444, 225] width 12 height 12
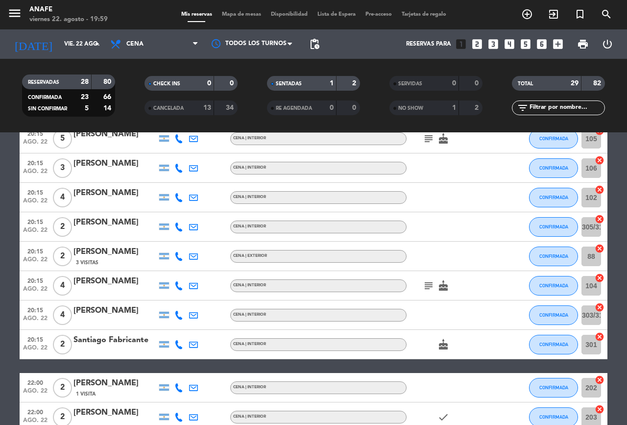
scroll to position [330, 0]
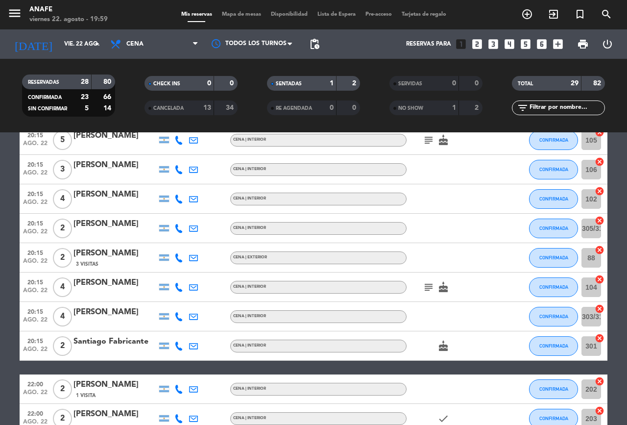
click at [113, 282] on div "[PERSON_NAME]" at bounding box center [115, 282] width 83 height 13
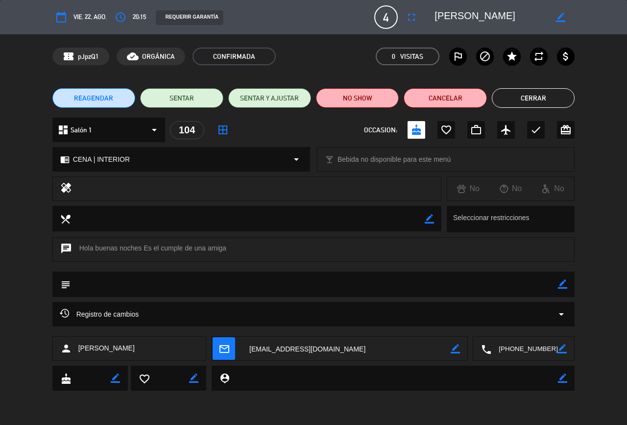
click at [129, 17] on button "access_time" at bounding box center [121, 17] width 18 height 18
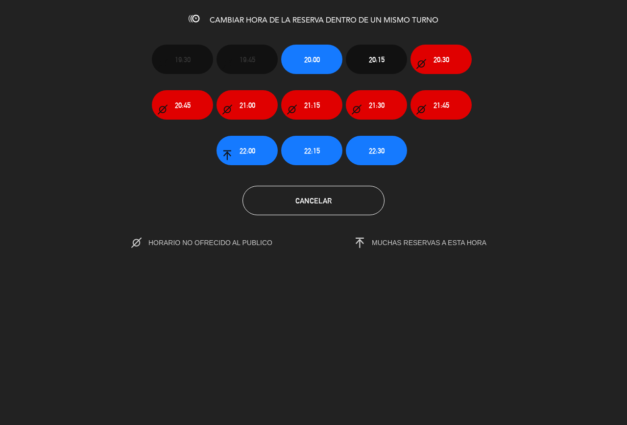
click at [308, 154] on span "22:15" at bounding box center [312, 150] width 16 height 11
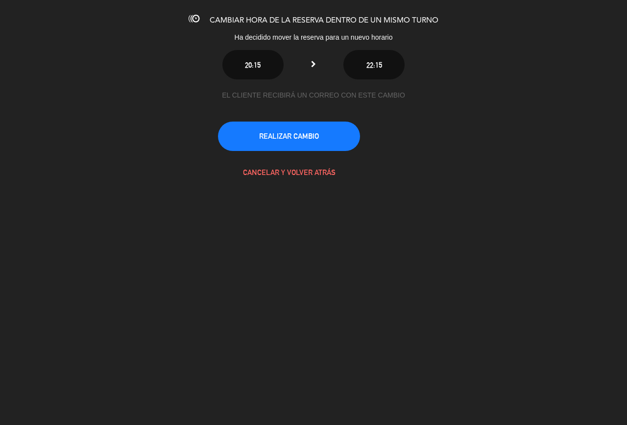
click at [338, 140] on button "REALIZAR CAMBIO" at bounding box center [289, 136] width 142 height 29
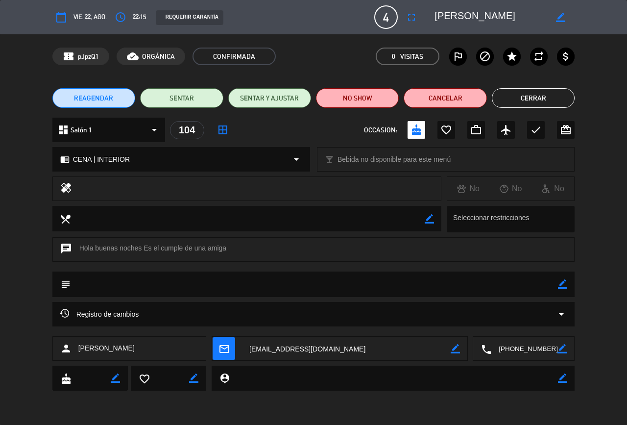
click at [512, 93] on button "Cerrar" at bounding box center [533, 98] width 83 height 20
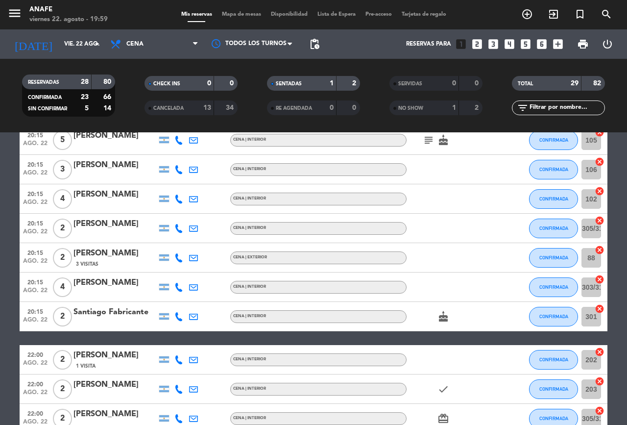
click at [315, 48] on span "pending_actions" at bounding box center [315, 44] width 12 height 12
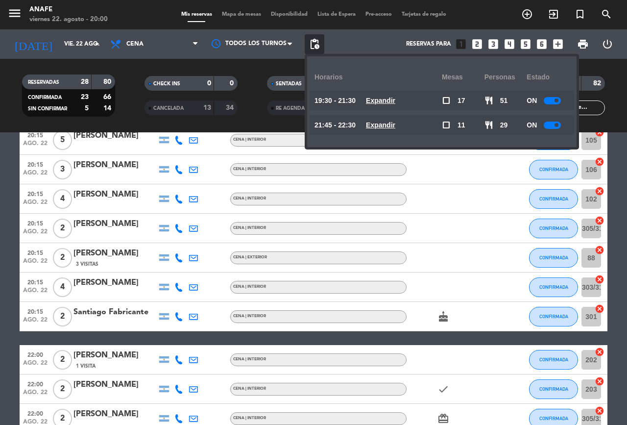
click at [558, 100] on span at bounding box center [557, 101] width 4 height 4
click at [552, 125] on div at bounding box center [552, 125] width 17 height 7
click at [554, 126] on div at bounding box center [552, 125] width 17 height 7
click at [555, 124] on div at bounding box center [552, 125] width 17 height 7
click at [619, 220] on bookings-row "20:00 ago. 22 2 [PERSON_NAME] CENA | INTERIOR subject CONFIRMADA 202 cancel 20:…" at bounding box center [313, 294] width 627 height 894
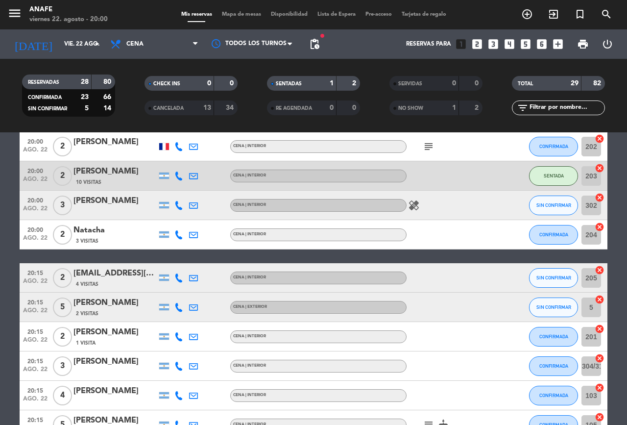
scroll to position [0, 0]
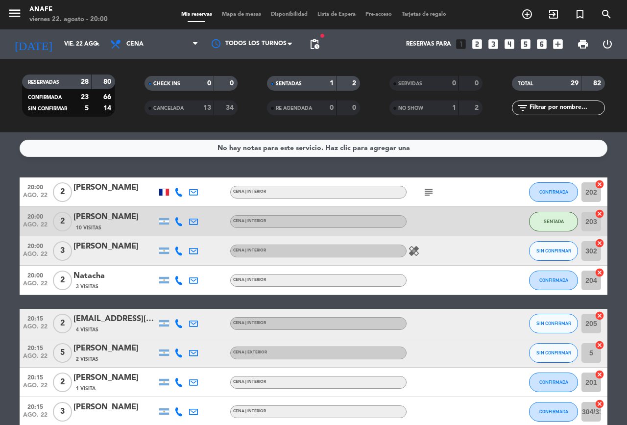
click at [319, 48] on span "pending_actions" at bounding box center [315, 44] width 12 height 12
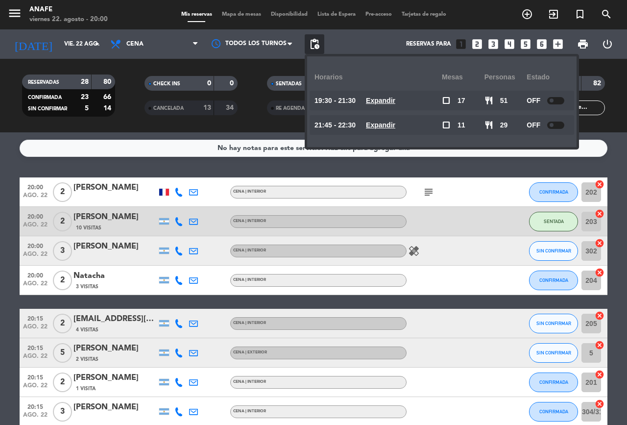
click at [553, 100] on span at bounding box center [552, 101] width 4 height 4
click at [560, 125] on div at bounding box center [556, 125] width 17 height 7
click at [553, 125] on span at bounding box center [552, 125] width 4 height 4
click at [614, 167] on div "No hay notas para este servicio. Haz clic para agregar una 20:00 ago. 22 2 [PER…" at bounding box center [313, 278] width 627 height 293
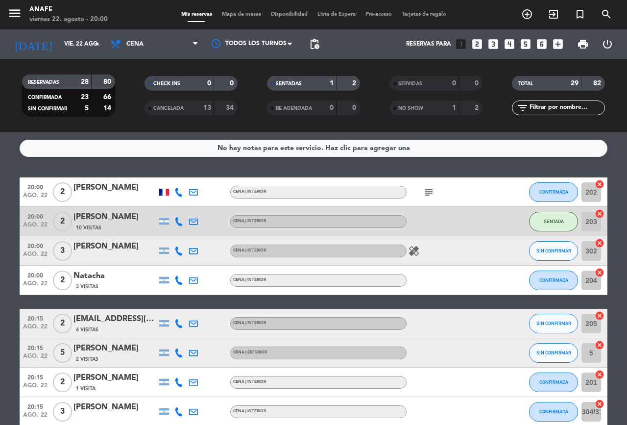
click at [316, 44] on span "pending_actions" at bounding box center [315, 44] width 12 height 12
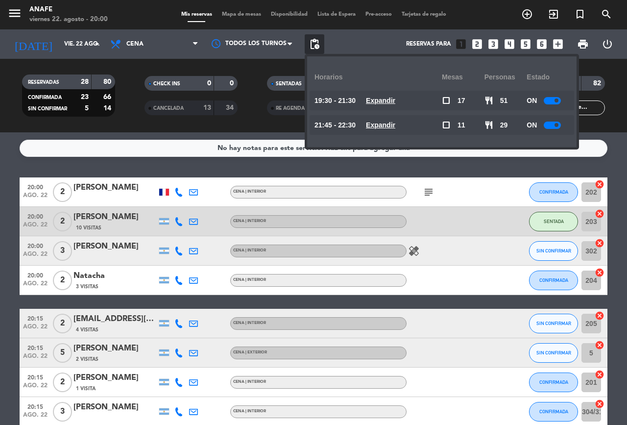
click at [267, 152] on div "No hay notas para este servicio. Haz clic para agregar una" at bounding box center [314, 148] width 193 height 11
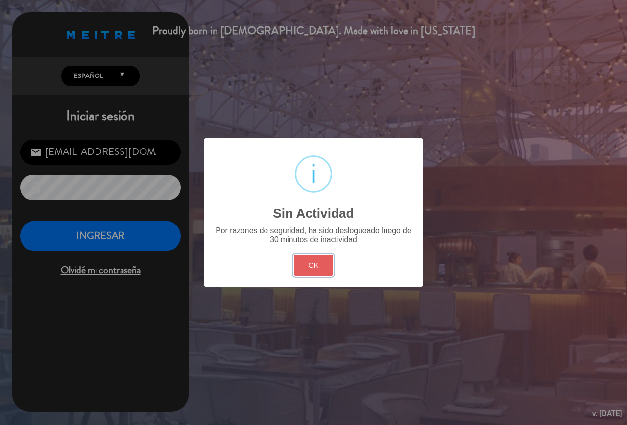
click at [319, 274] on button "OK" at bounding box center [314, 265] width 40 height 21
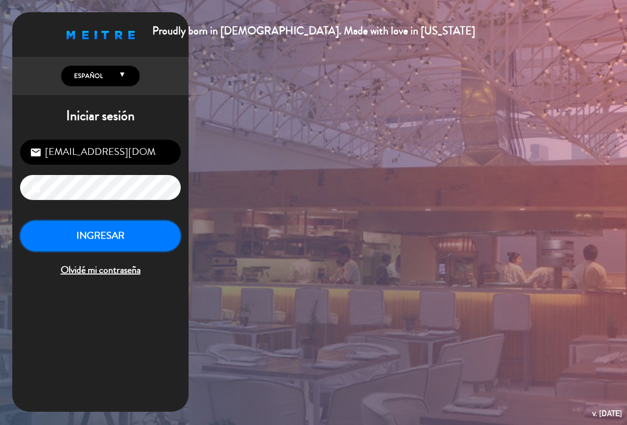
click at [129, 223] on button "INGRESAR" at bounding box center [100, 236] width 161 height 31
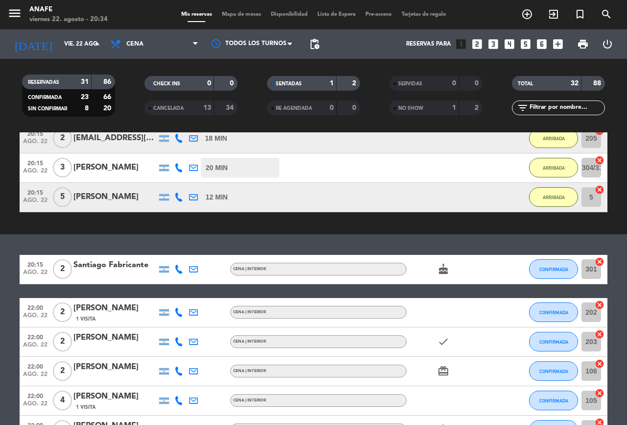
scroll to position [520, 0]
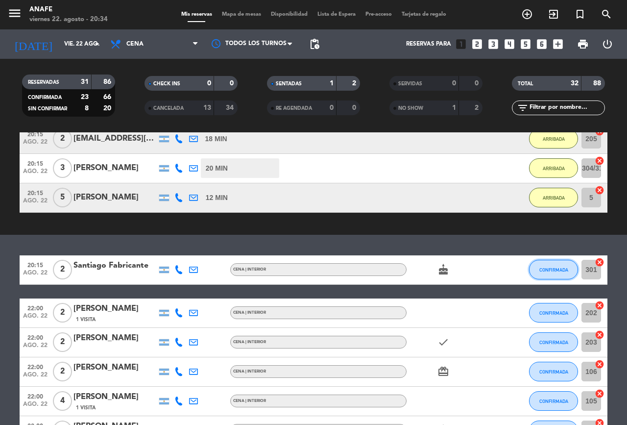
click at [556, 270] on span "CONFIRMADA" at bounding box center [554, 269] width 29 height 5
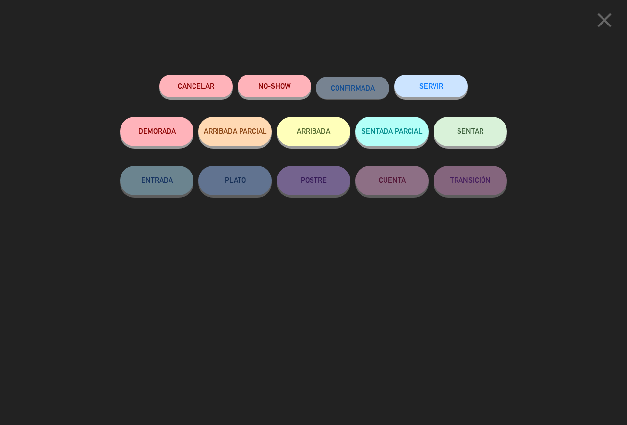
click at [324, 133] on button "ARRIBADA" at bounding box center [314, 131] width 74 height 29
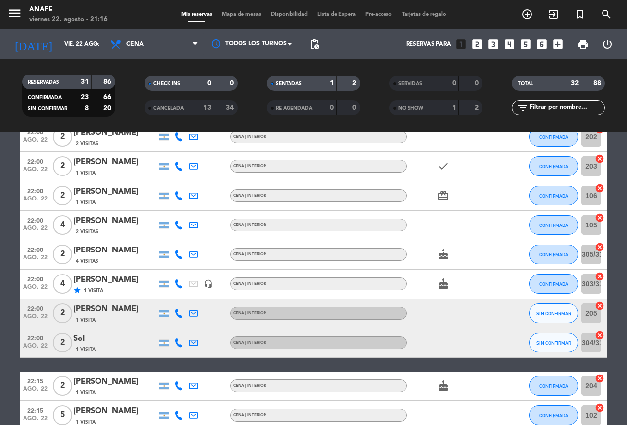
scroll to position [756, 0]
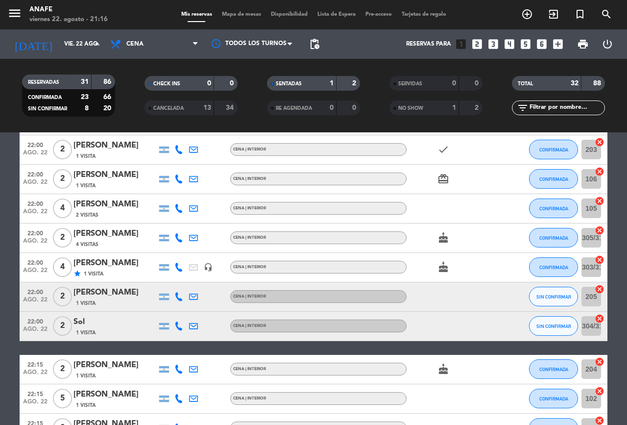
click at [176, 298] on icon at bounding box center [179, 296] width 9 height 9
click at [179, 326] on icon at bounding box center [179, 326] width 9 height 9
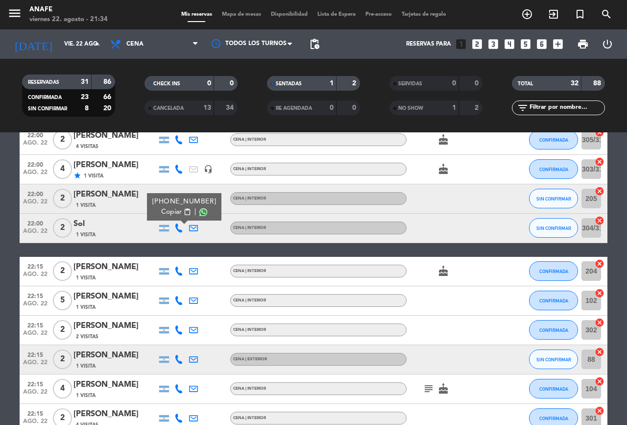
scroll to position [879, 0]
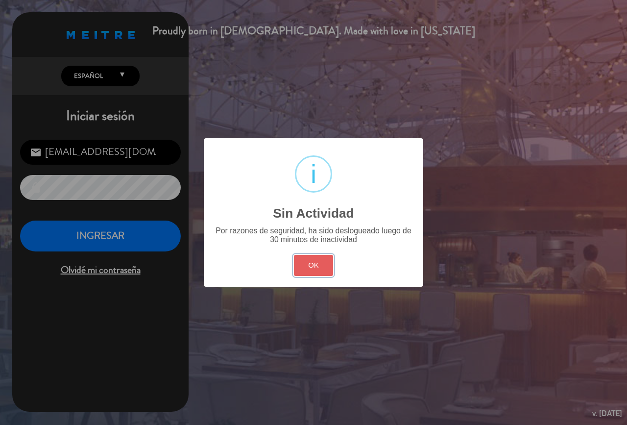
click at [314, 266] on button "OK" at bounding box center [314, 265] width 40 height 21
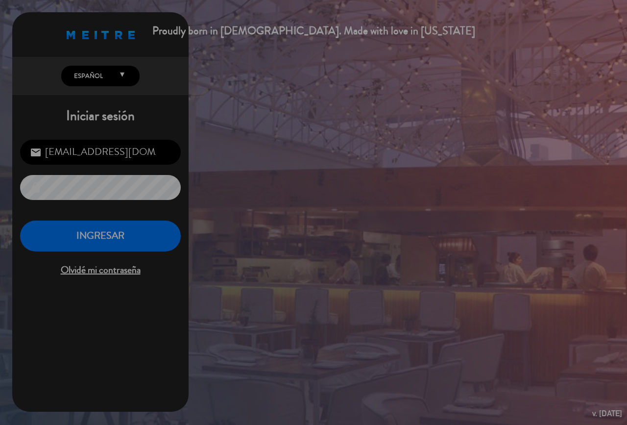
click at [132, 223] on button "INGRESAR" at bounding box center [100, 236] width 161 height 31
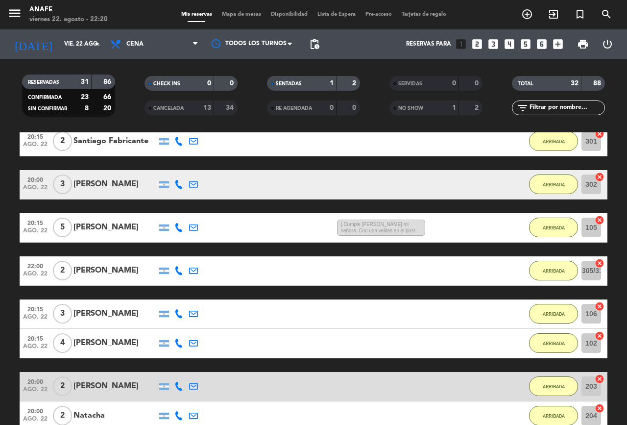
scroll to position [309, 0]
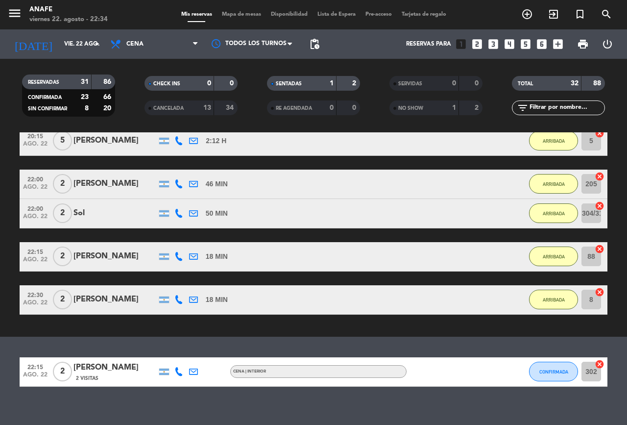
scroll to position [1105, 0]
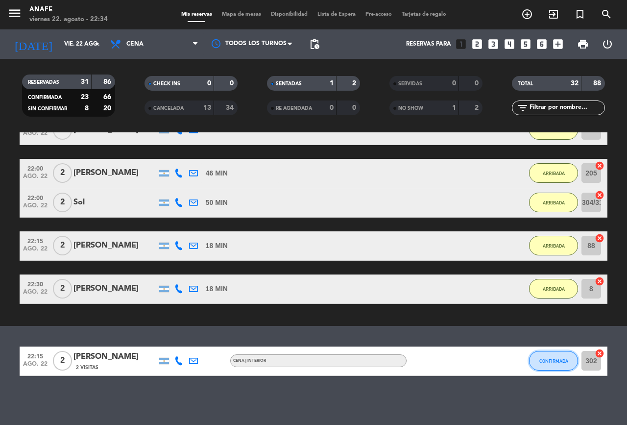
click at [542, 368] on button "CONFIRMADA" at bounding box center [553, 361] width 49 height 20
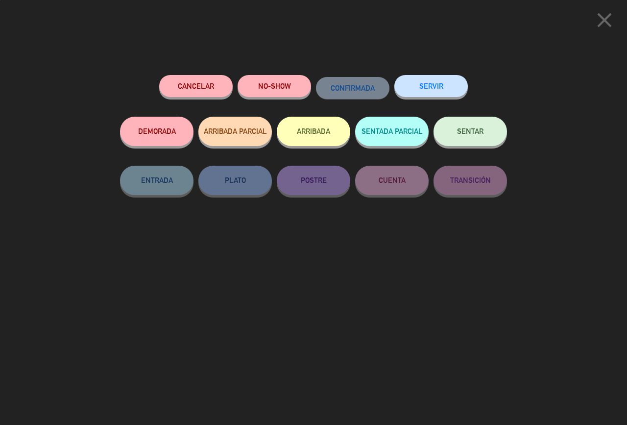
click at [315, 127] on button "ARRIBADA" at bounding box center [314, 131] width 74 height 29
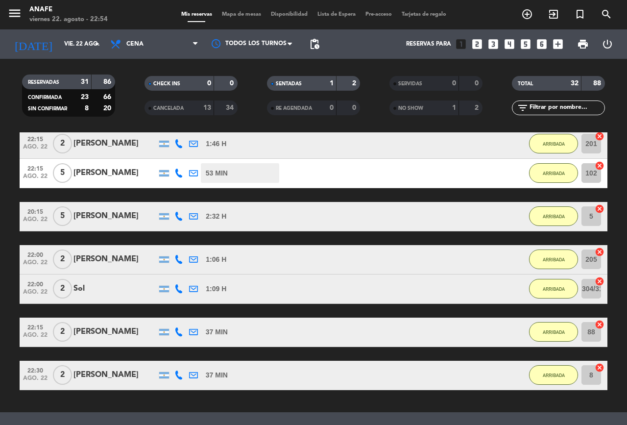
scroll to position [1120, 0]
